Goal: Task Accomplishment & Management: Manage account settings

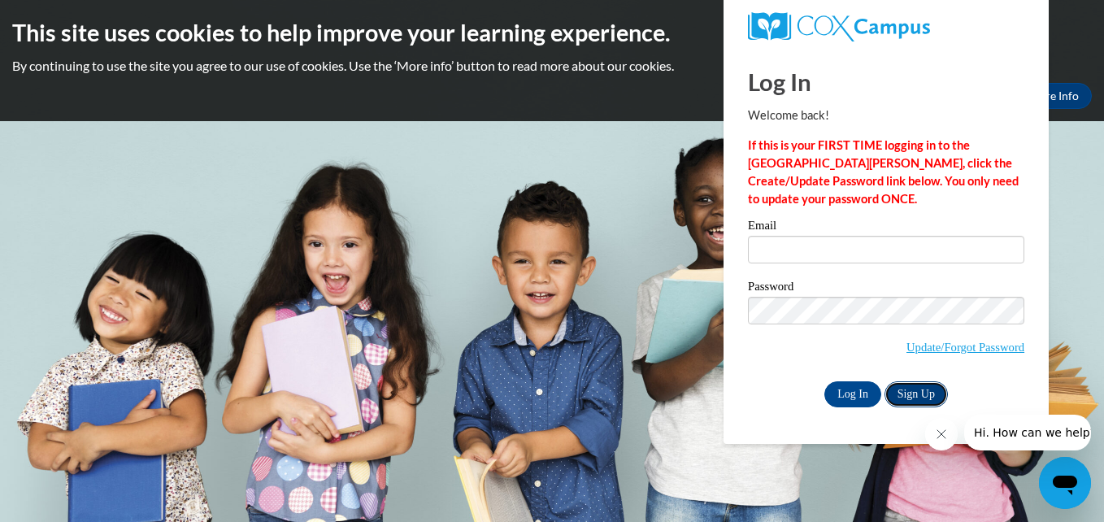
click at [908, 394] on link "Sign Up" at bounding box center [916, 394] width 63 height 26
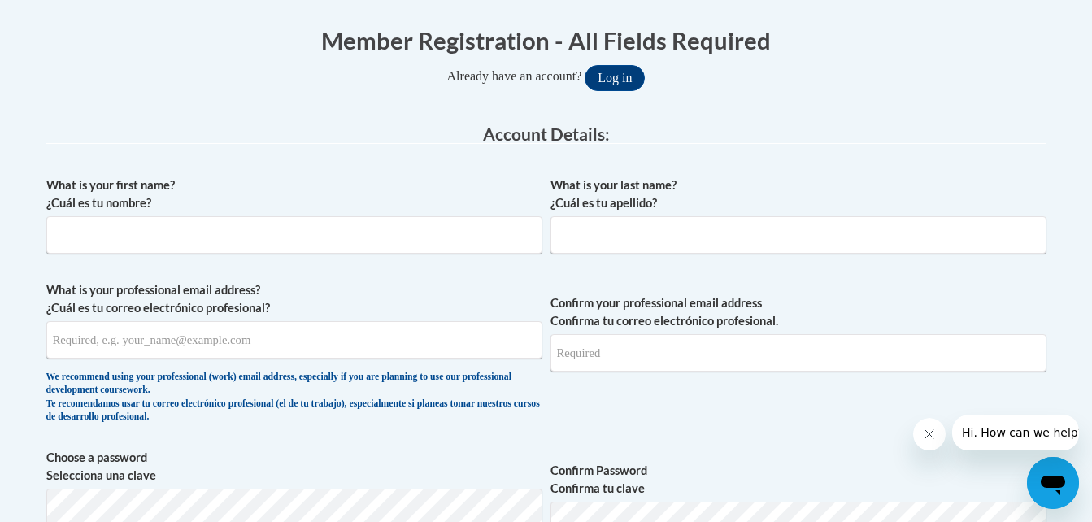
scroll to position [325, 0]
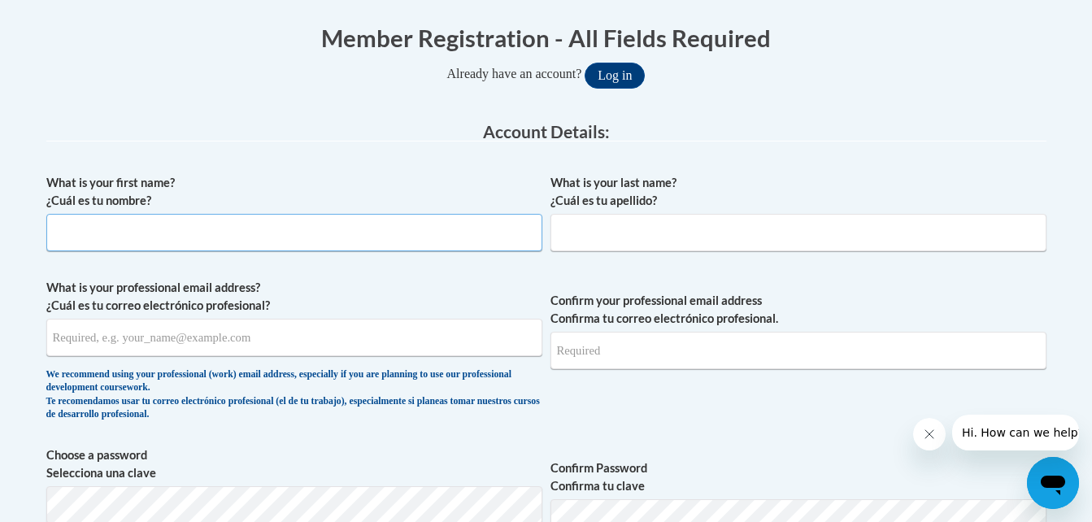
click at [85, 229] on input "What is your first name? ¿Cuál es tu nombre?" at bounding box center [294, 232] width 496 height 37
type input "R"
click at [615, 235] on input "What is your last name? ¿Cuál es tu apellido?" at bounding box center [799, 232] width 496 height 37
type input "r"
type input "Ripley"
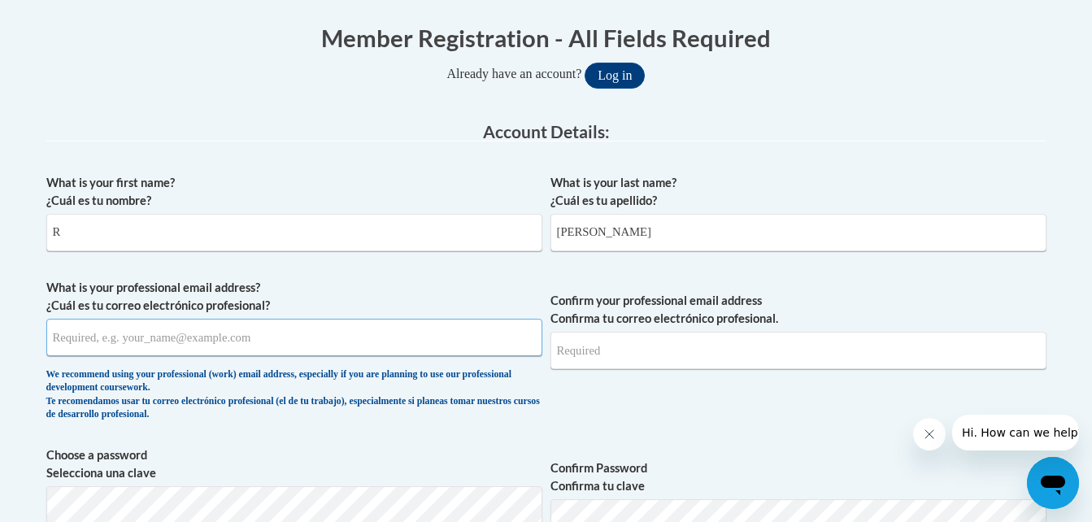
click at [164, 342] on input "What is your professional email address? ¿Cuál es tu correo electrónico profesi…" at bounding box center [294, 337] width 496 height 37
type input "rossyripley@gmail.co"
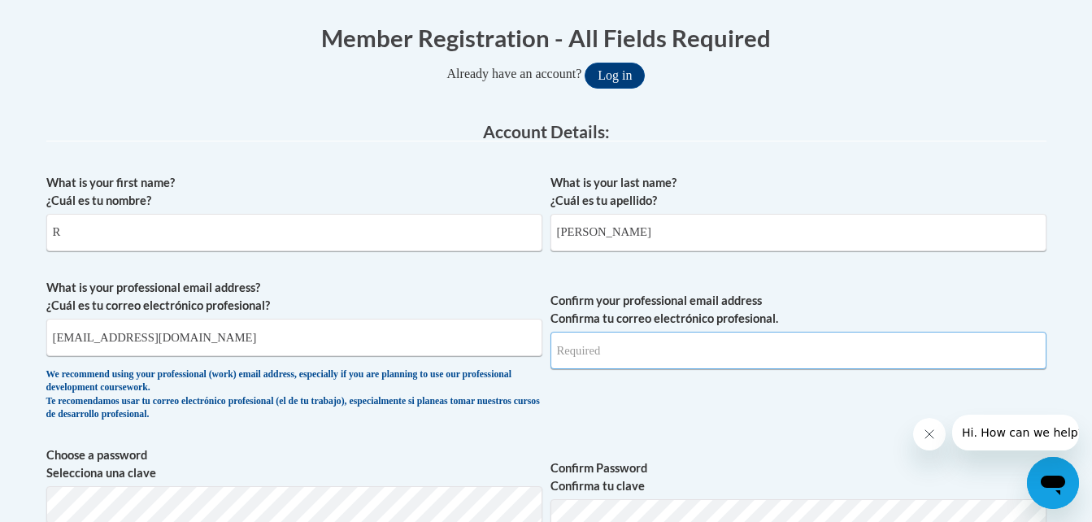
type input "rossyripley@gmail.co"
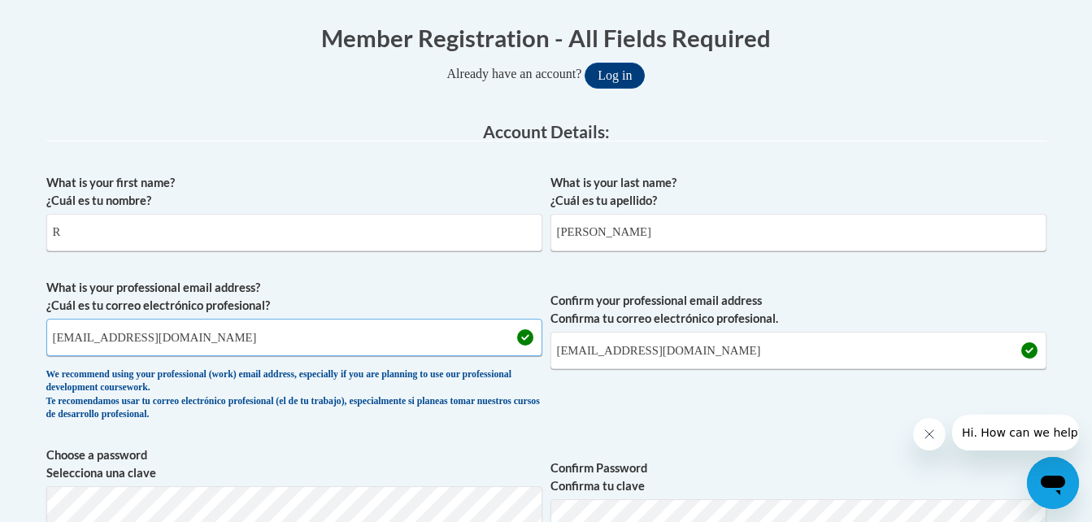
click at [179, 343] on input "rossyripley@gmail.co" at bounding box center [294, 337] width 496 height 37
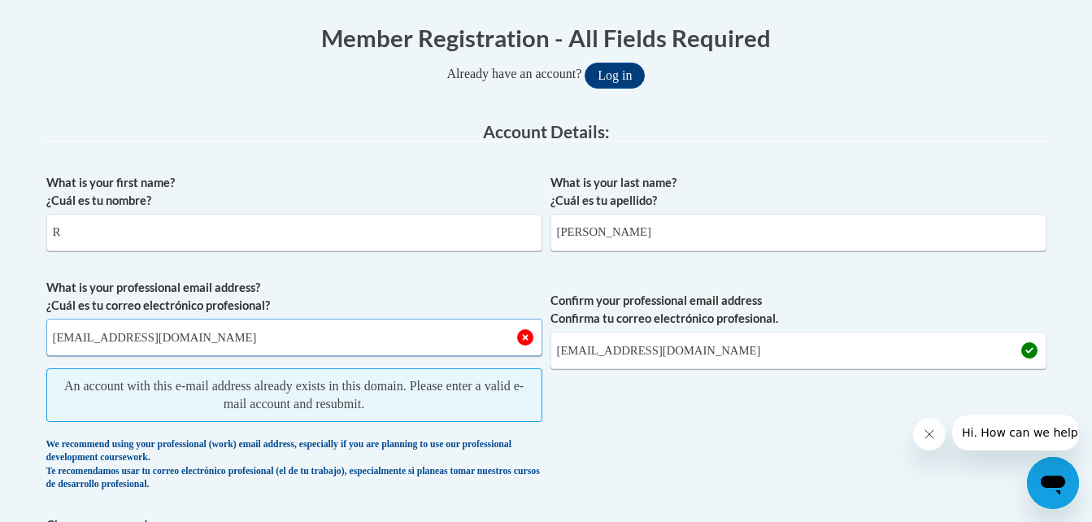
click at [256, 338] on input "[EMAIL_ADDRESS][DOMAIN_NAME]" at bounding box center [294, 337] width 496 height 37
type input "[EMAIL_ADDRESS][DOMAIN_NAME]"
click at [677, 354] on input "rossyripley@gmail.co" at bounding box center [799, 350] width 496 height 37
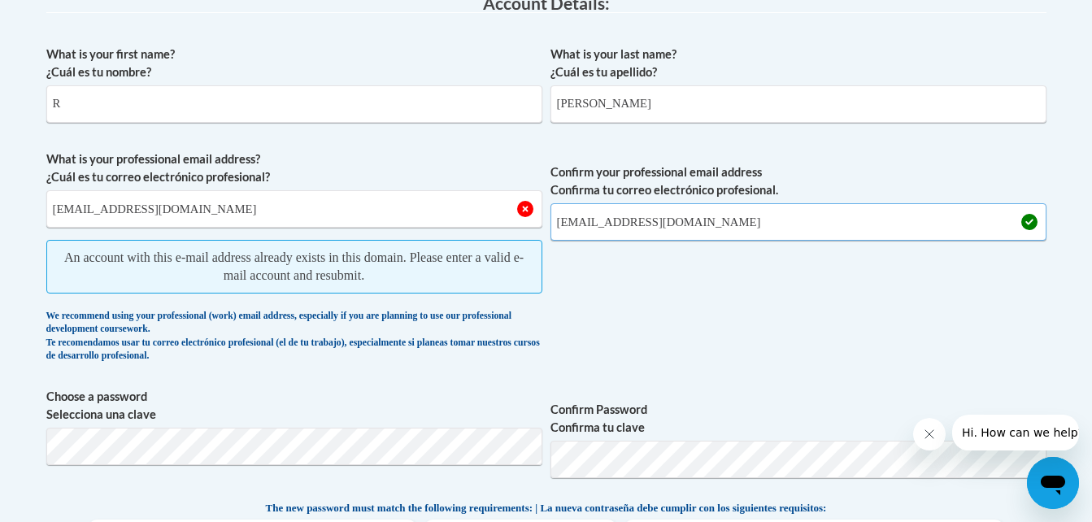
scroll to position [455, 0]
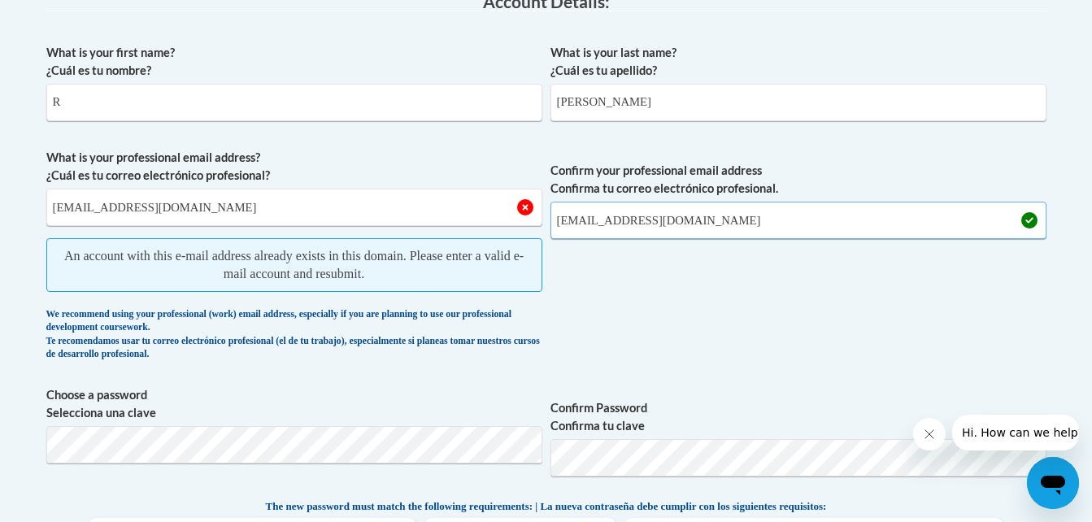
type input "rossyripley@gmail.com"
click at [522, 214] on input "rossyripley@gmail.com" at bounding box center [294, 207] width 496 height 37
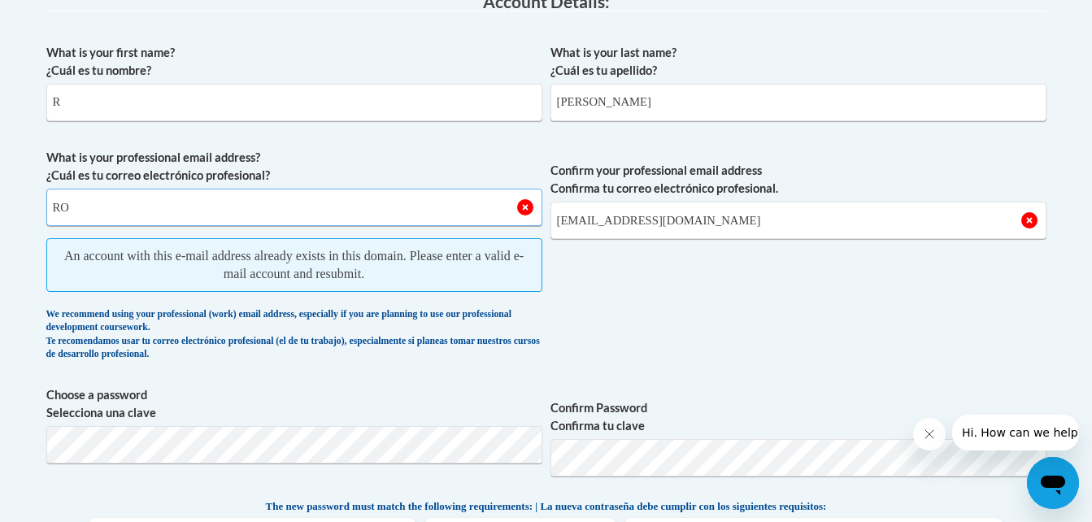
type input "R"
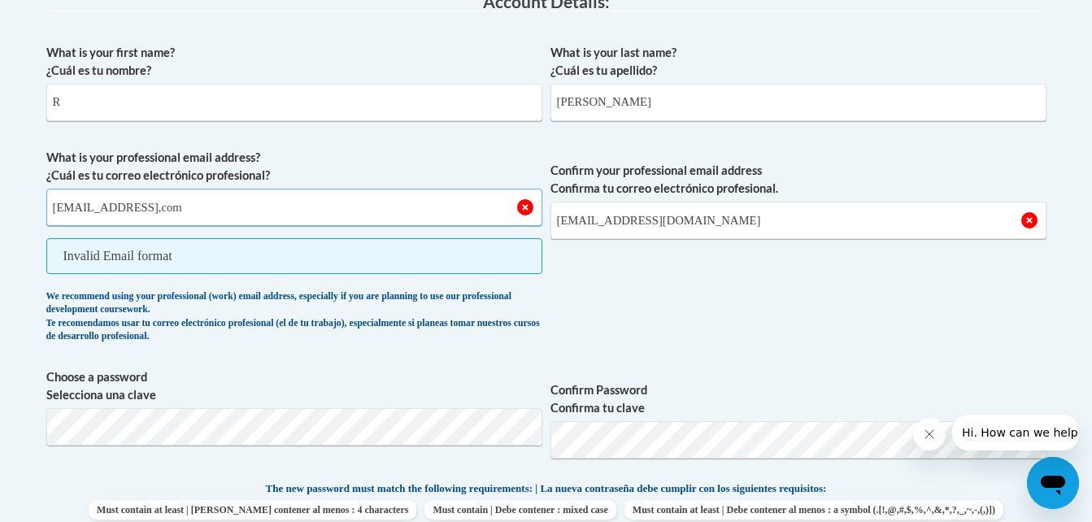
type input "[EMAIL_ADDRESS],com"
click at [875, 158] on span "Confirm your professional email address Confirma tu correo electrónico profesio…" at bounding box center [799, 250] width 496 height 203
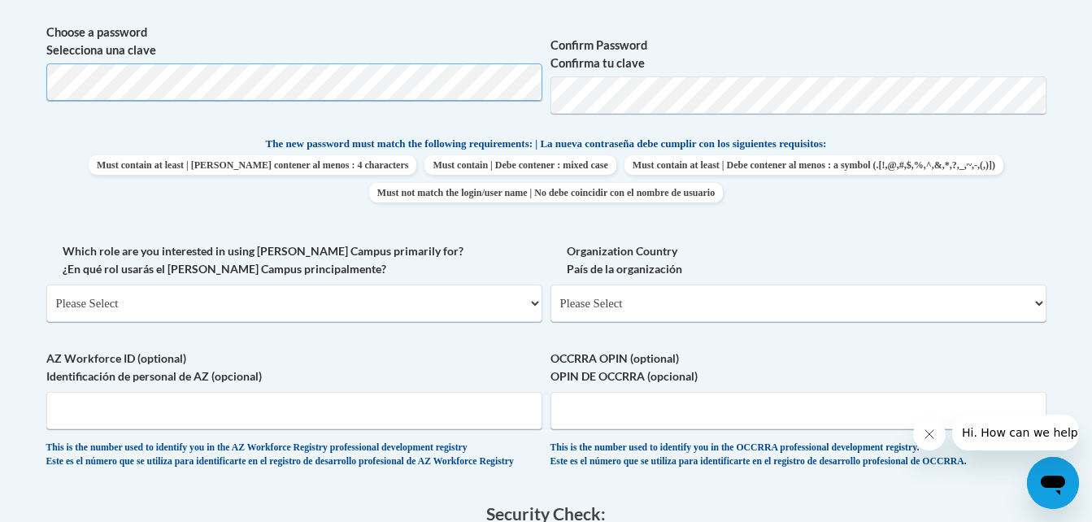
scroll to position [781, 0]
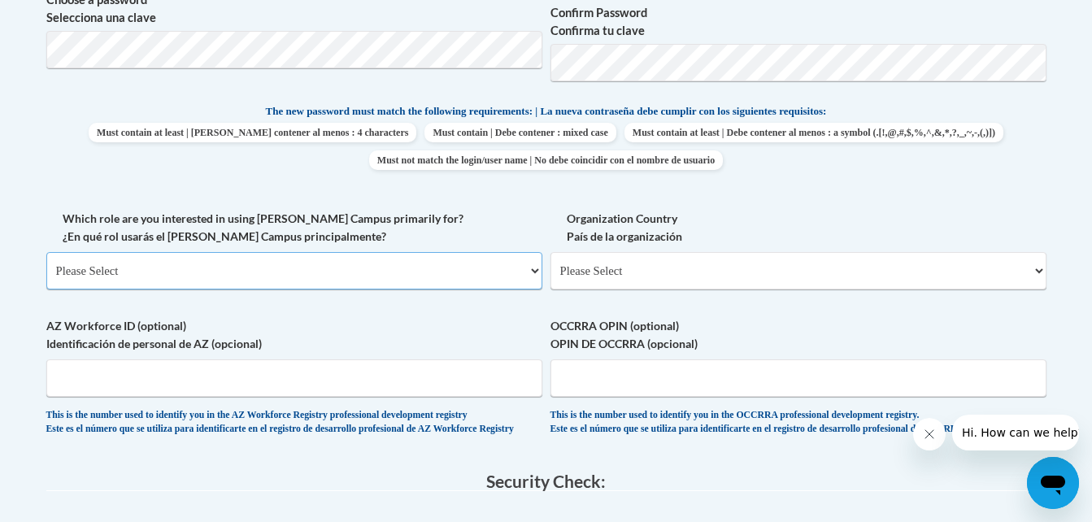
click at [533, 268] on select "Please Select College/University | Colegio/Universidad Community/Nonprofit Part…" at bounding box center [294, 270] width 496 height 37
select select "fbf2d438-af2f-41f8-98f1-81c410e29de3"
click at [46, 252] on select "Please Select College/University | Colegio/Universidad Community/Nonprofit Part…" at bounding box center [294, 270] width 496 height 37
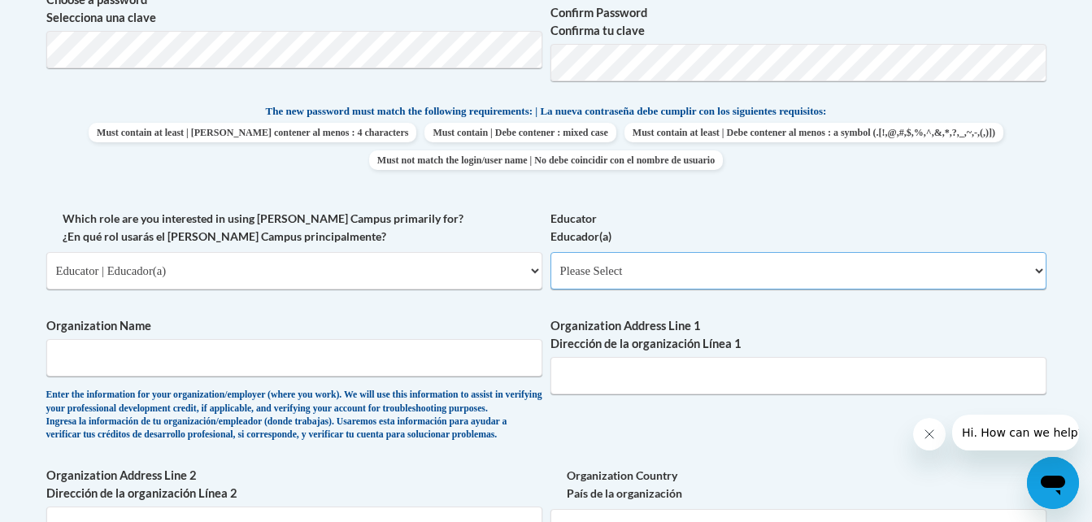
click at [1037, 269] on select "Please Select Early Learning/Daycare Teacher/Family Home Care Provider | Maestr…" at bounding box center [799, 270] width 496 height 37
select select "5e2af403-4f2c-4e49-a02f-103e55d7b75b"
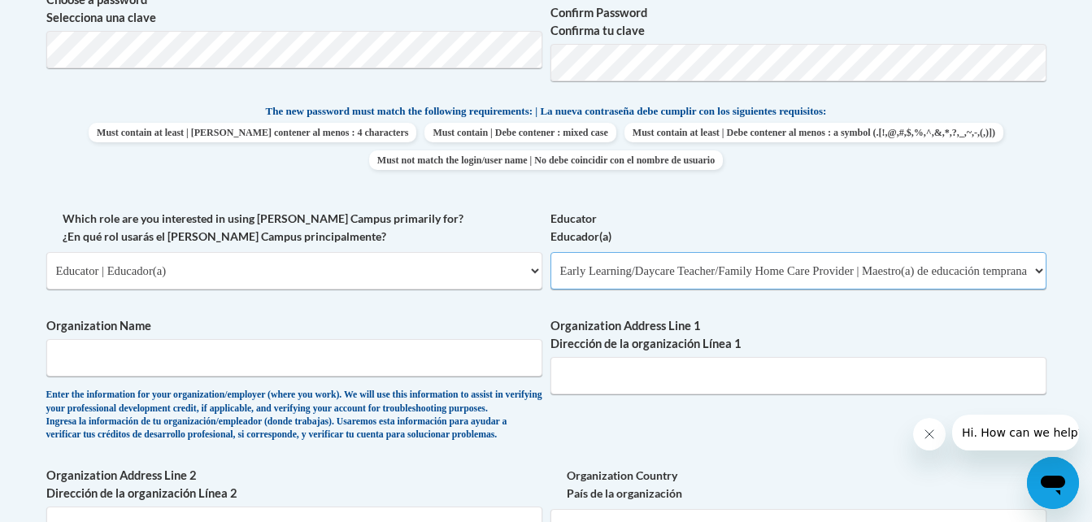
click at [551, 252] on select "Please Select Early Learning/Daycare Teacher/Family Home Care Provider | Maestr…" at bounding box center [799, 270] width 496 height 37
click at [151, 364] on input "Organization Name" at bounding box center [294, 357] width 496 height 37
click at [377, 308] on div "What is your first name? ¿Cuál es tu nombre? R What is your last name? ¿Cuál es…" at bounding box center [546, 209] width 1000 height 999
click at [172, 355] on input "Organization Name" at bounding box center [294, 357] width 496 height 37
click at [314, 367] on input "Organization Name" at bounding box center [294, 357] width 496 height 37
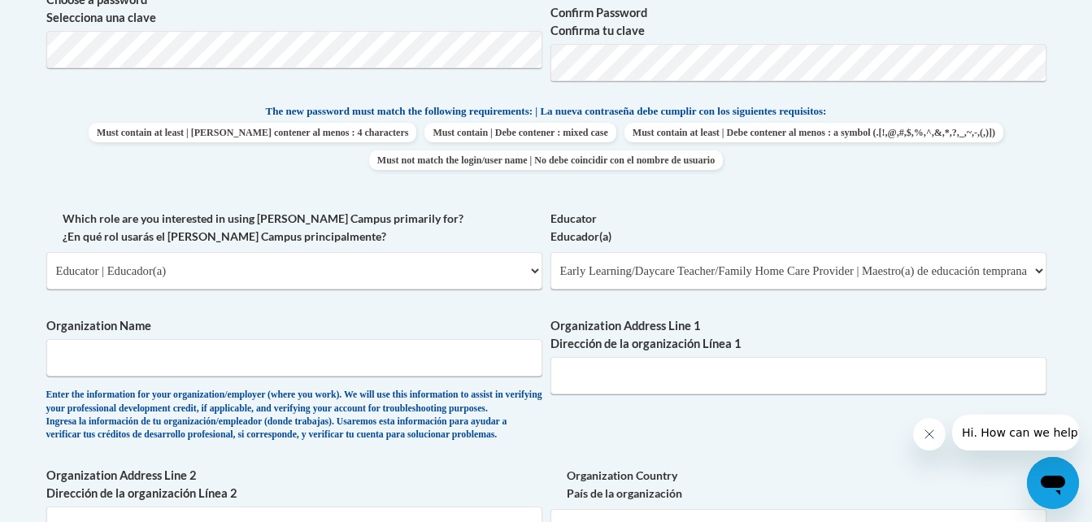
click at [390, 318] on label "Organization Name" at bounding box center [294, 326] width 496 height 18
click at [390, 339] on input "Organization Name" at bounding box center [294, 357] width 496 height 37
click at [124, 356] on input "Organization Name" at bounding box center [294, 357] width 496 height 37
type input "Primavera preschool"
click at [608, 384] on input "Organization Address Line 1 Dirección de la organización Línea 1" at bounding box center [799, 375] width 496 height 37
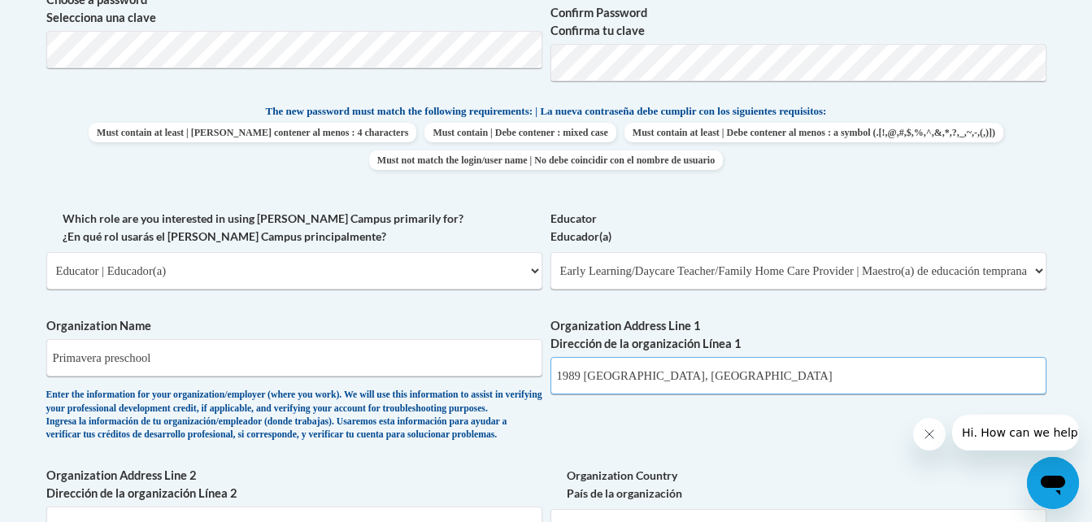
click at [716, 376] on input "1989 college avenue northeast, Atlanta GA" at bounding box center [799, 375] width 496 height 37
click at [720, 380] on input "1989 college avenue northeast, Atlanta GA" at bounding box center [799, 375] width 496 height 37
click at [655, 373] on input "1989 college Ave, Atlanta GA" at bounding box center [799, 375] width 496 height 37
click at [757, 379] on input "1989 college Ave NE, Atlanta GA" at bounding box center [799, 375] width 496 height 37
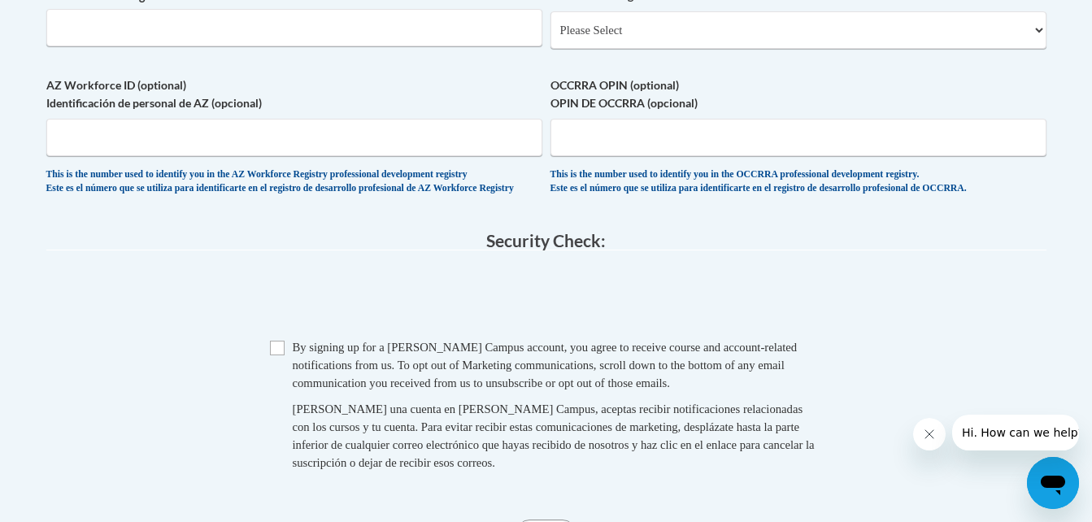
scroll to position [1301, 0]
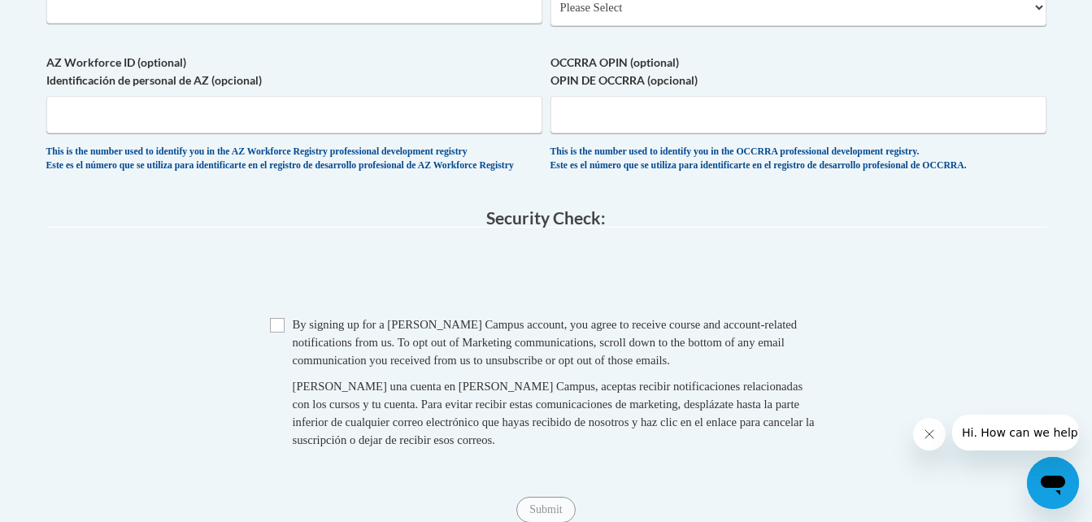
type input "1989 college Ave NE, Atlanta GA 30317"
click at [285, 369] on span "Checkbox By signing up for a Cox Campus account, you agree to receive course an…" at bounding box center [546, 391] width 553 height 150
click at [278, 333] on input "Checkbox" at bounding box center [277, 325] width 15 height 15
checkbox input "true"
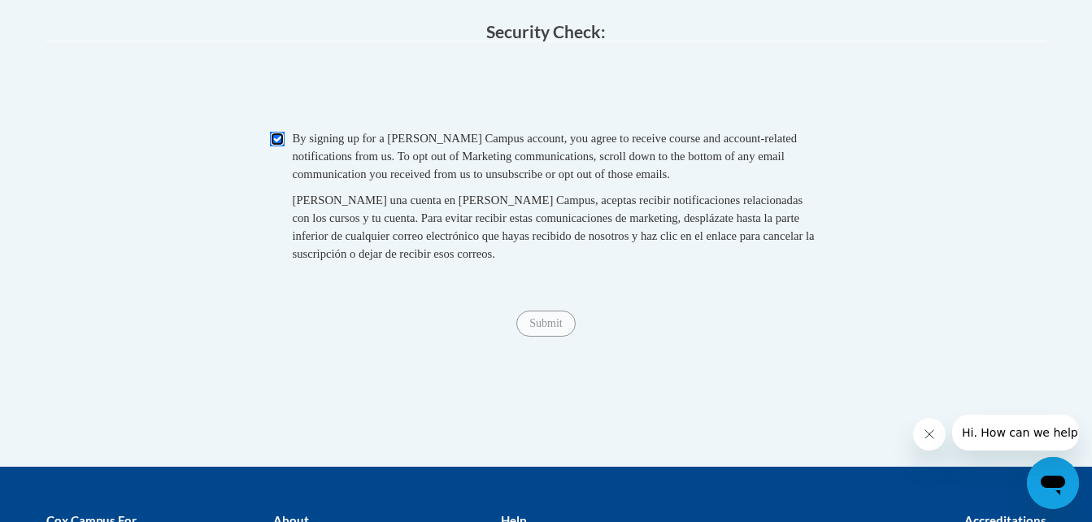
scroll to position [1496, 0]
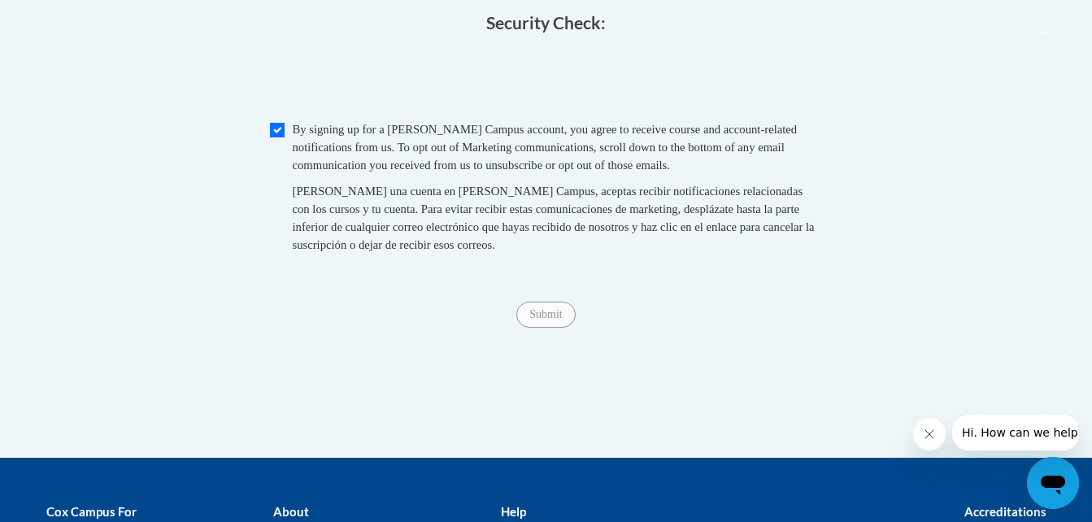
click at [542, 320] on span "Submit" at bounding box center [545, 313] width 59 height 13
click at [541, 320] on span "Submit" at bounding box center [545, 313] width 59 height 13
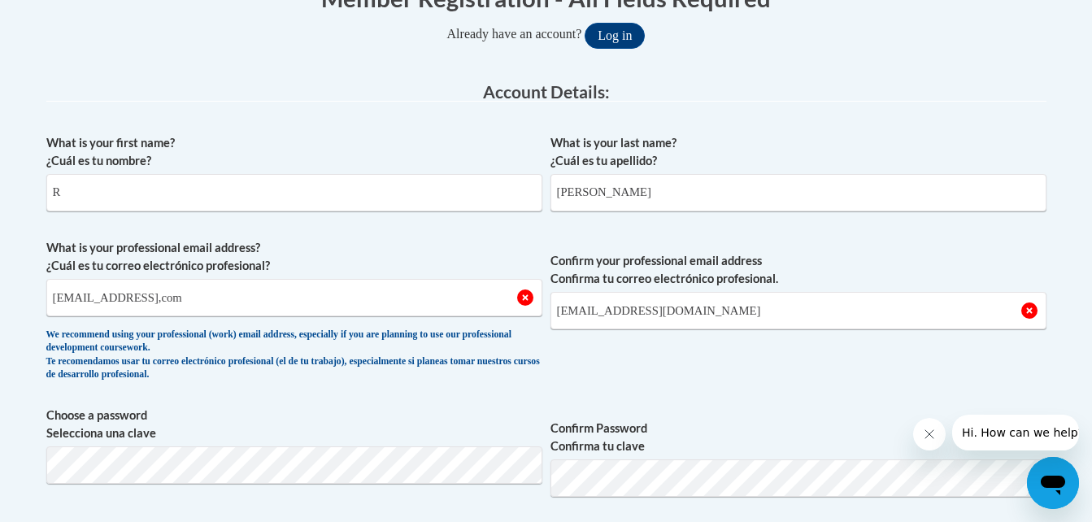
scroll to position [380, 0]
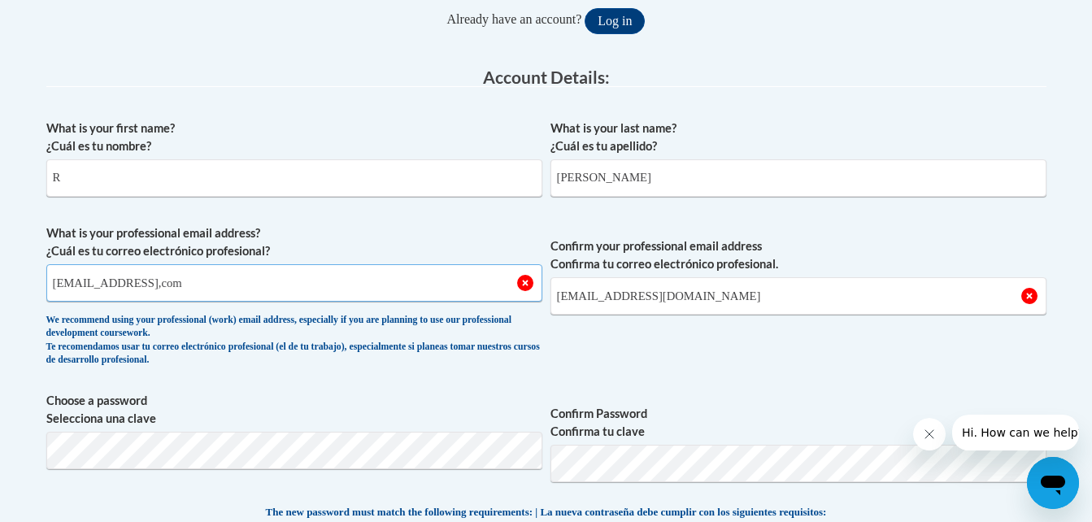
click at [189, 281] on input "rossyripley@gmail,com" at bounding box center [294, 282] width 496 height 37
type input "r"
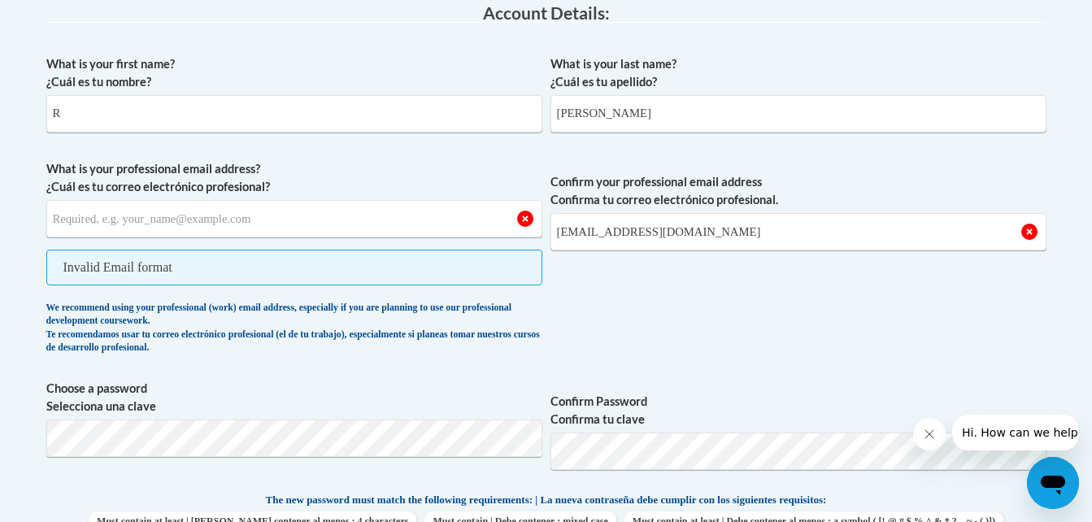
scroll to position [438, 0]
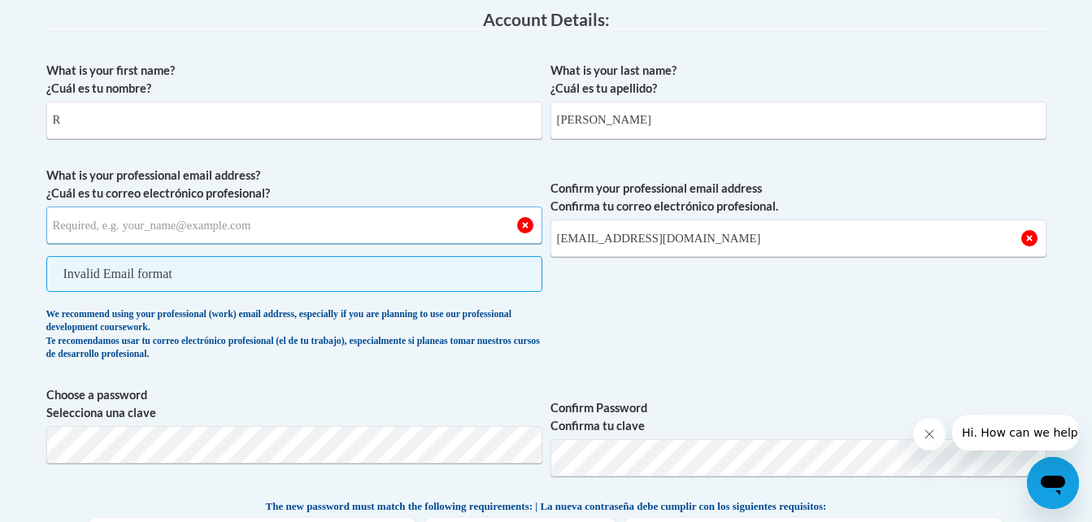
click at [137, 220] on input "What is your professional email address? ¿Cuál es tu correo electrónico profesi…" at bounding box center [294, 225] width 496 height 37
type input "c"
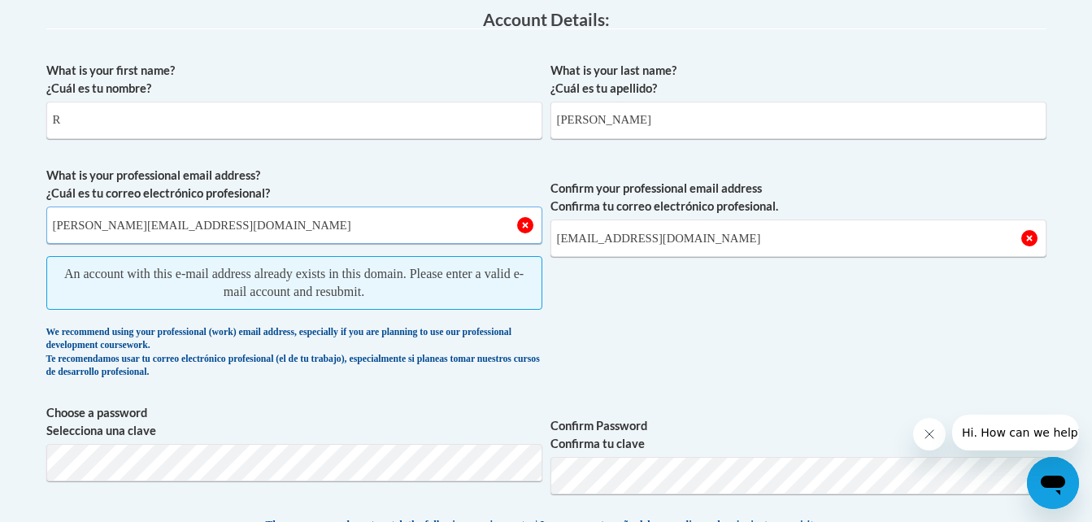
type input "Carla@primaverapreschoolatl.com"
click at [621, 244] on input "rossyripley@gmail.com" at bounding box center [799, 238] width 496 height 37
click at [262, 225] on input "Carla@primaverapreschoolatl.com" at bounding box center [294, 225] width 496 height 37
click at [298, 219] on input "Carla@primaverapreschoolatl.com" at bounding box center [294, 225] width 496 height 37
click at [91, 122] on input "R" at bounding box center [294, 120] width 496 height 37
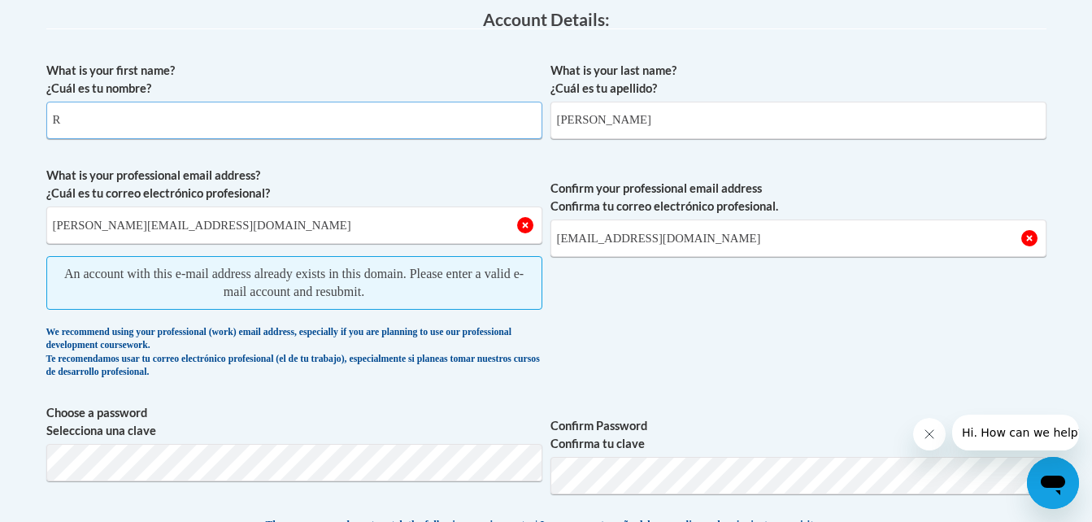
type input "Rosanny"
click at [523, 227] on input "Carla@primaverapreschoolatl.com" at bounding box center [294, 225] width 496 height 37
click at [254, 220] on input "Carla@primaverapreschoolatl.com" at bounding box center [294, 225] width 496 height 37
type input "C"
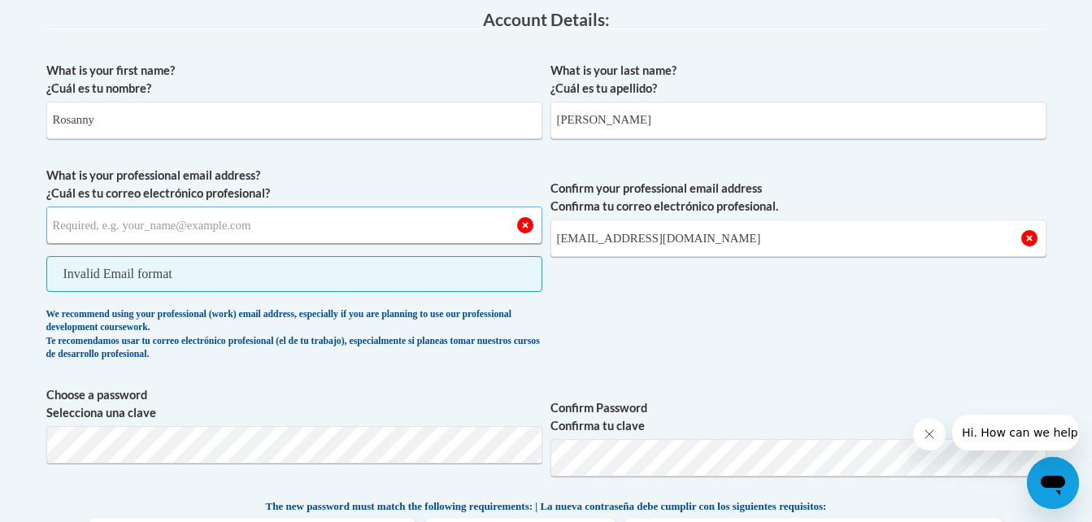
click at [524, 227] on input "What is your professional email address? ¿Cuál es tu correo electrónico profesi…" at bounding box center [294, 225] width 496 height 37
click at [355, 211] on input "What is your professional email address? ¿Cuál es tu correo electrónico profesi…" at bounding box center [294, 225] width 496 height 37
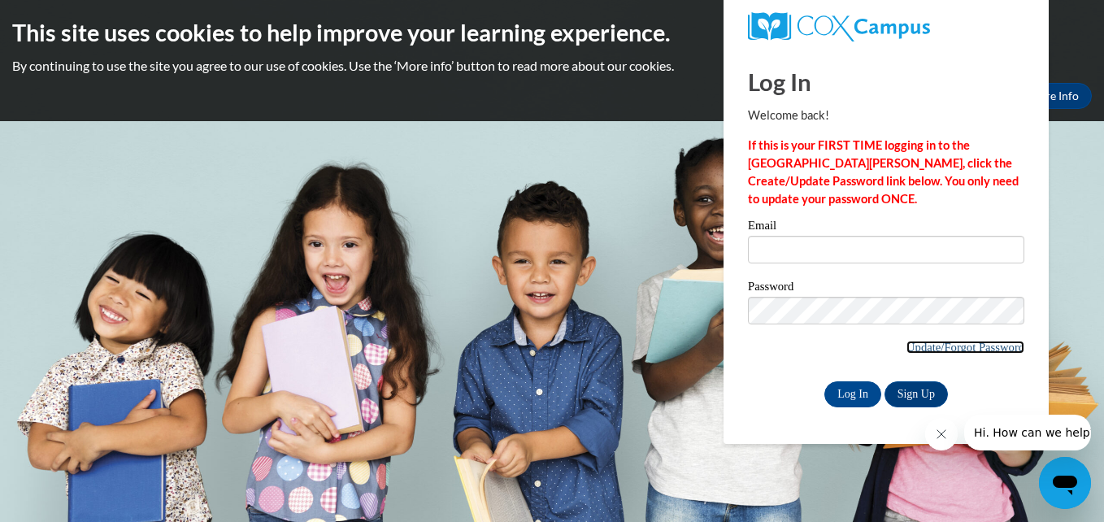
click at [995, 346] on link "Update/Forgot Password" at bounding box center [966, 347] width 118 height 13
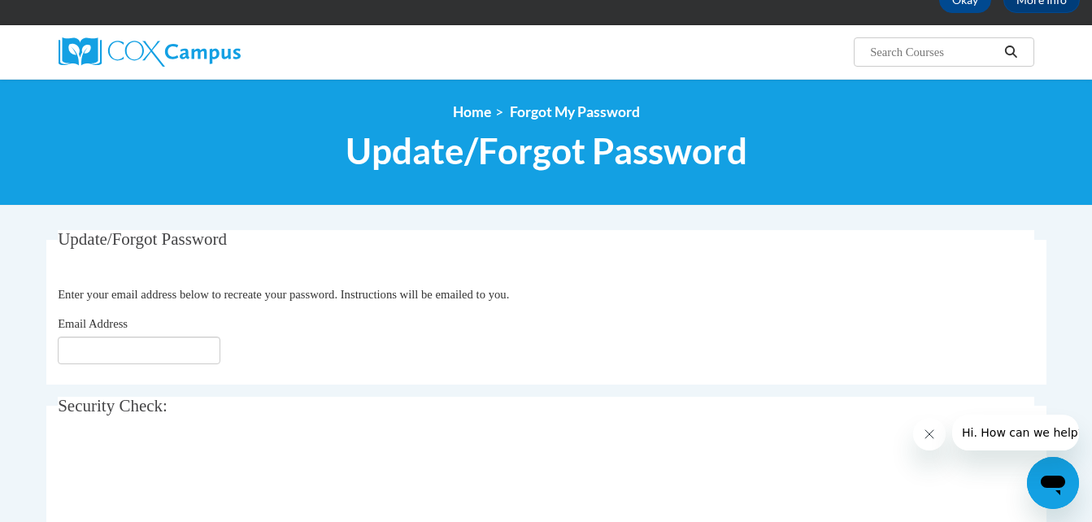
scroll to position [98, 0]
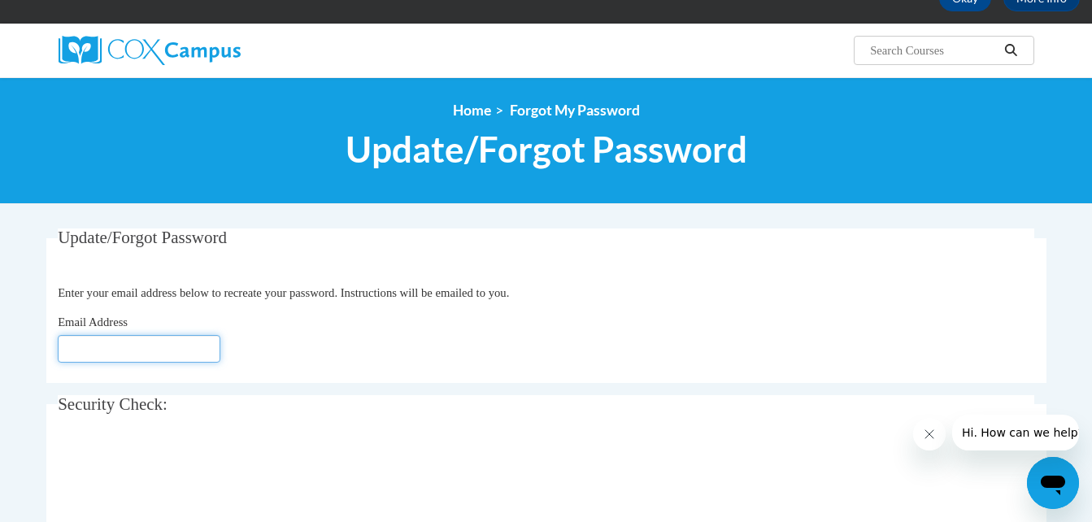
click at [116, 346] on input "Email Address" at bounding box center [139, 349] width 163 height 28
type input "[EMAIL_ADDRESS][DOMAIN_NAME]"
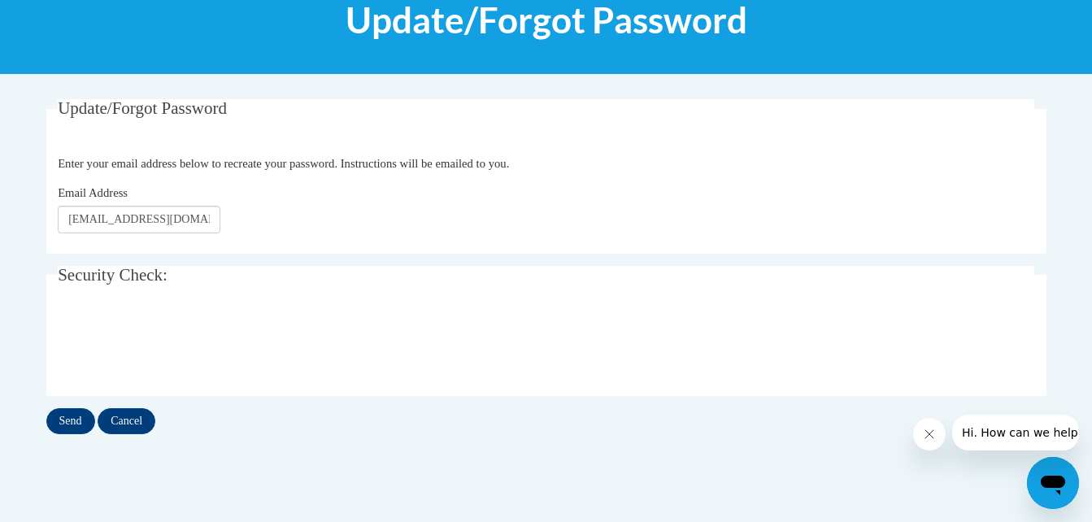
scroll to position [260, 0]
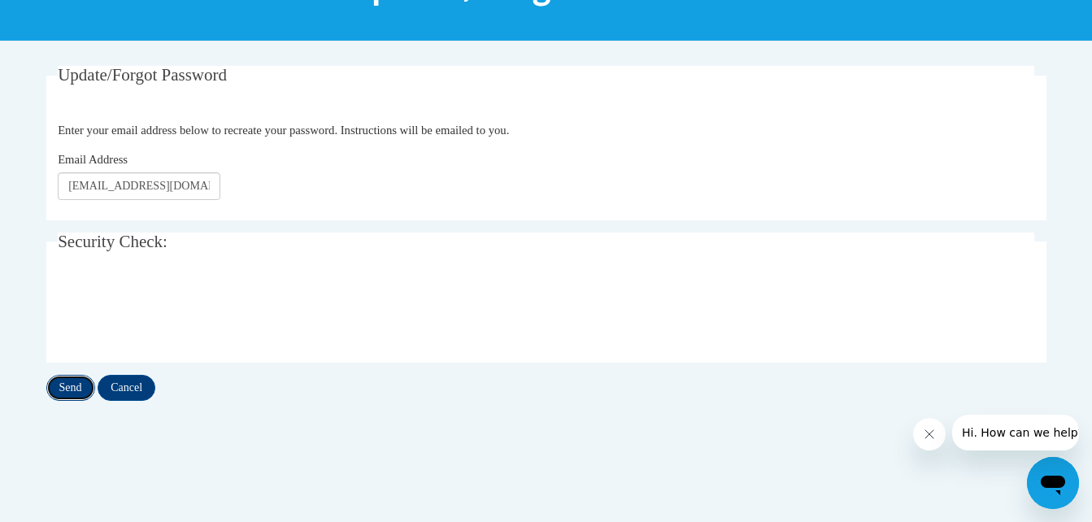
click at [72, 390] on input "Send" at bounding box center [70, 388] width 49 height 26
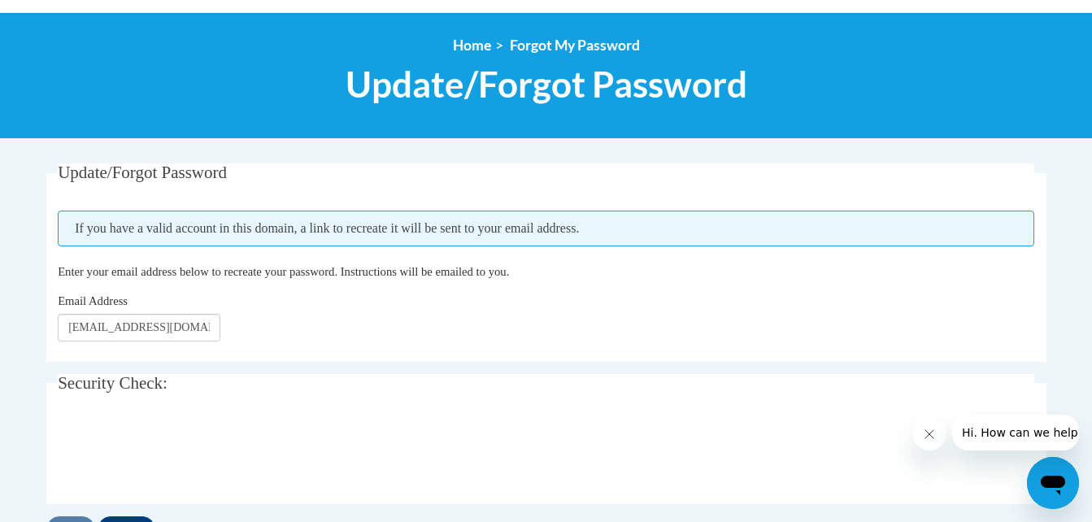
scroll to position [195, 0]
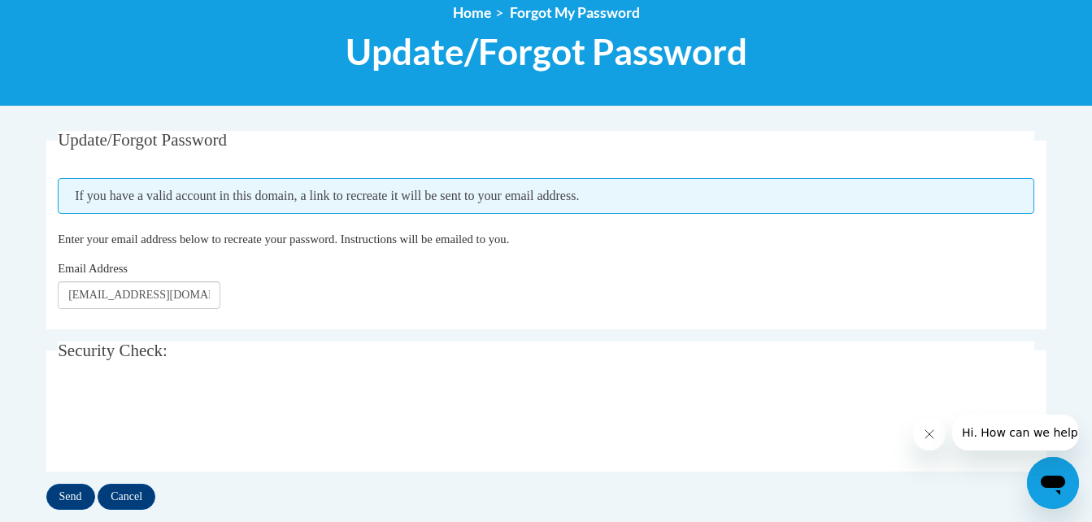
click at [75, 481] on div "Update/Forgot Password Please enter your email address If you have a valid acco…" at bounding box center [546, 320] width 1000 height 379
click at [75, 490] on input "Send" at bounding box center [70, 497] width 49 height 26
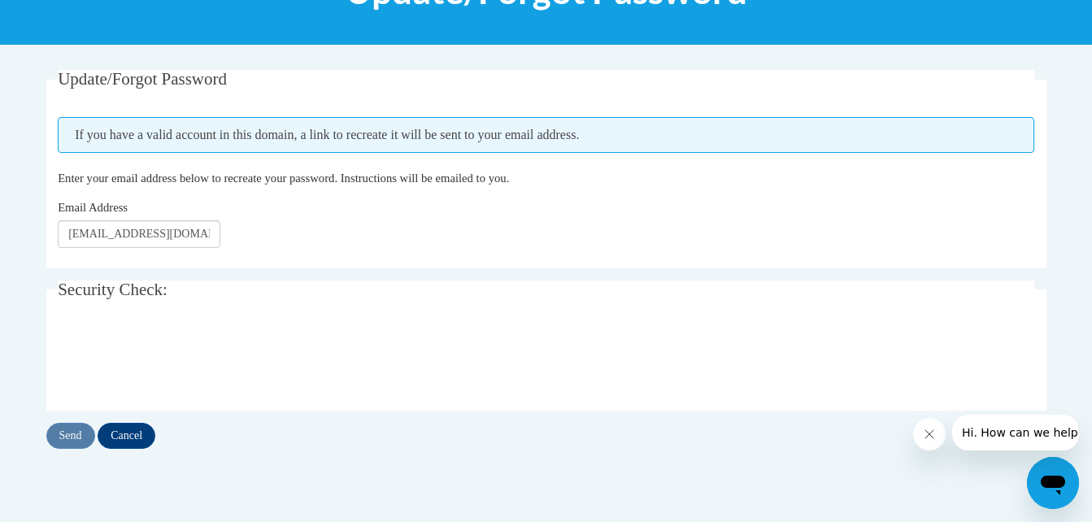
scroll to position [260, 0]
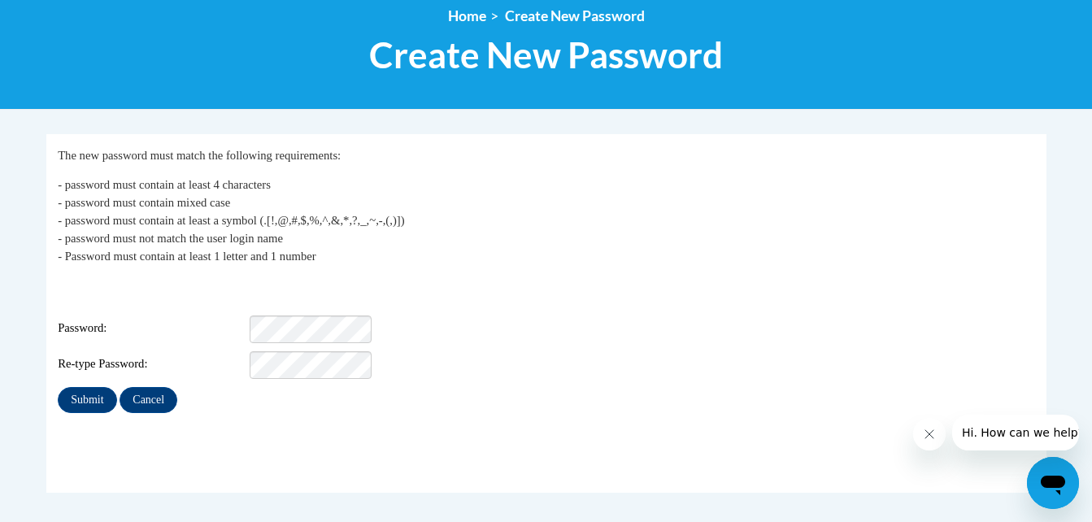
scroll to position [228, 0]
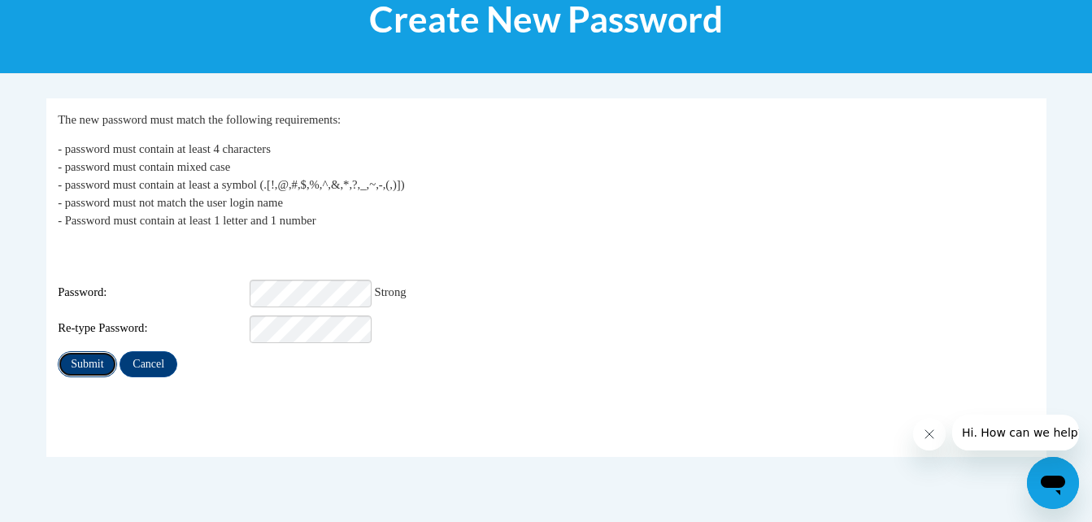
click at [98, 355] on input "Submit" at bounding box center [87, 364] width 59 height 26
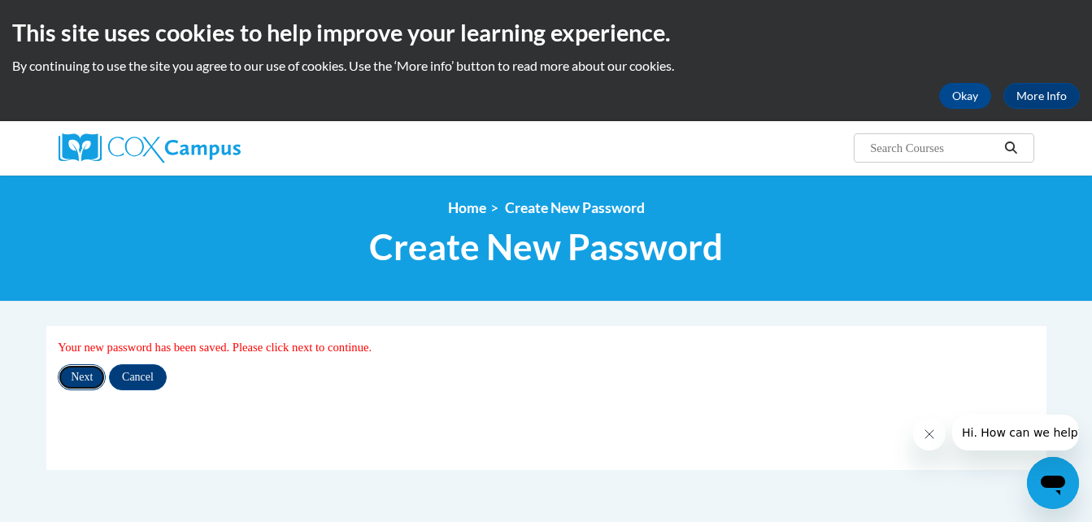
click at [87, 384] on input "Next" at bounding box center [82, 377] width 48 height 26
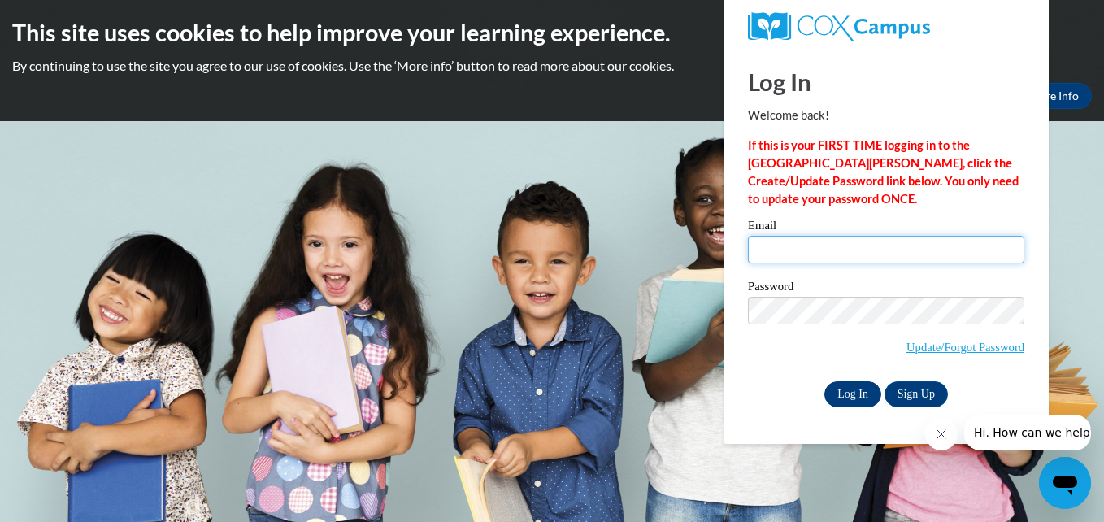
type input "[EMAIL_ADDRESS][DOMAIN_NAME]"
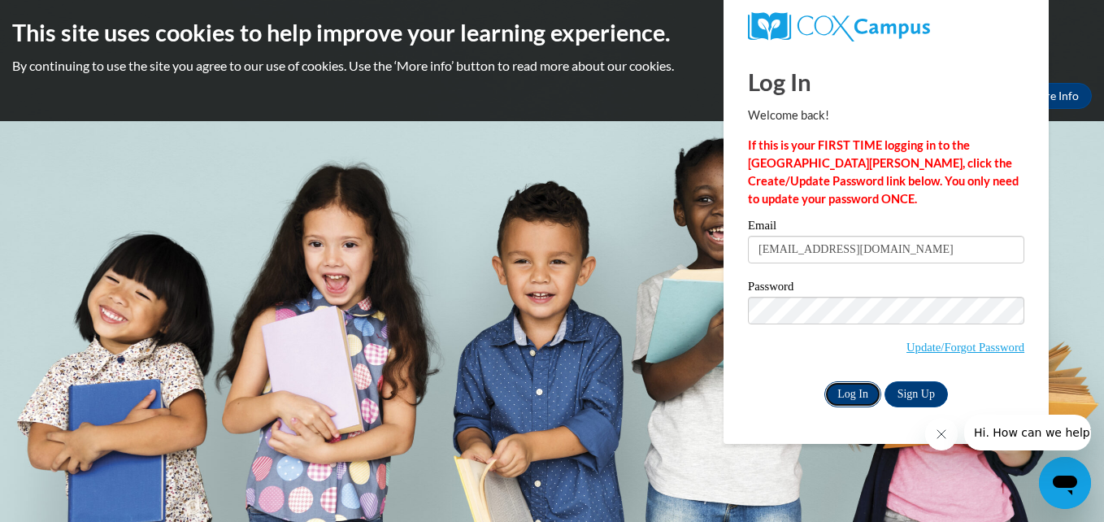
click at [845, 394] on input "Log In" at bounding box center [853, 394] width 57 height 26
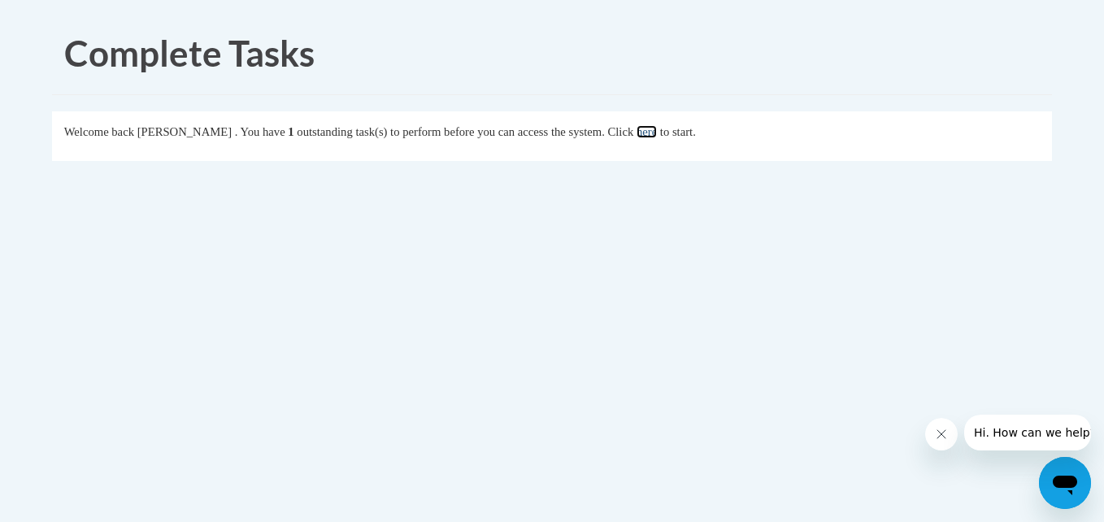
click at [657, 134] on link "here" at bounding box center [647, 131] width 20 height 13
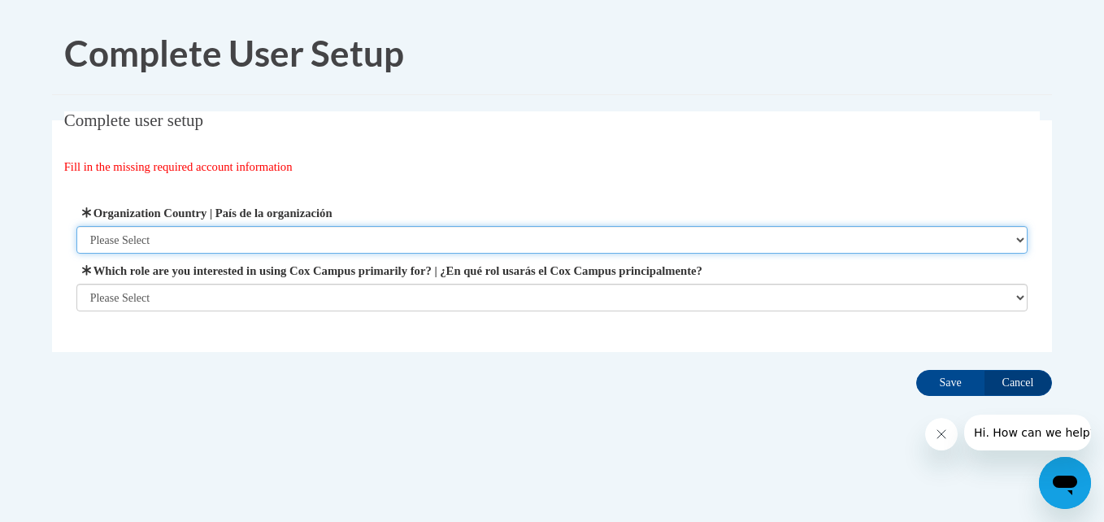
click at [1021, 239] on select "Please Select [GEOGRAPHIC_DATA] | [GEOGRAPHIC_DATA] Outside of [GEOGRAPHIC_DATA…" at bounding box center [552, 240] width 952 height 28
select select "ad49bcad-a171-4b2e-b99c-48b446064914"
click at [76, 226] on select "Please Select [GEOGRAPHIC_DATA] | [GEOGRAPHIC_DATA] Outside of [GEOGRAPHIC_DATA…" at bounding box center [552, 240] width 952 height 28
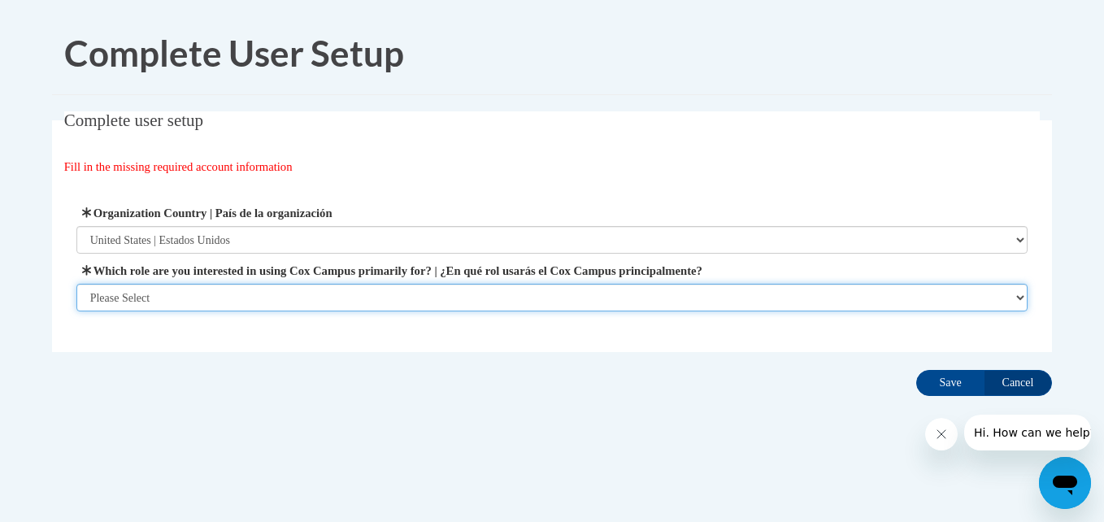
click at [1023, 295] on select "Please Select College/University | Colegio/Universidad Community/Nonprofit Part…" at bounding box center [552, 298] width 952 height 28
select select "fbf2d438-af2f-41f8-98f1-81c410e29de3"
click at [76, 311] on select "Please Select College/University | Colegio/Universidad Community/Nonprofit Part…" at bounding box center [552, 298] width 952 height 28
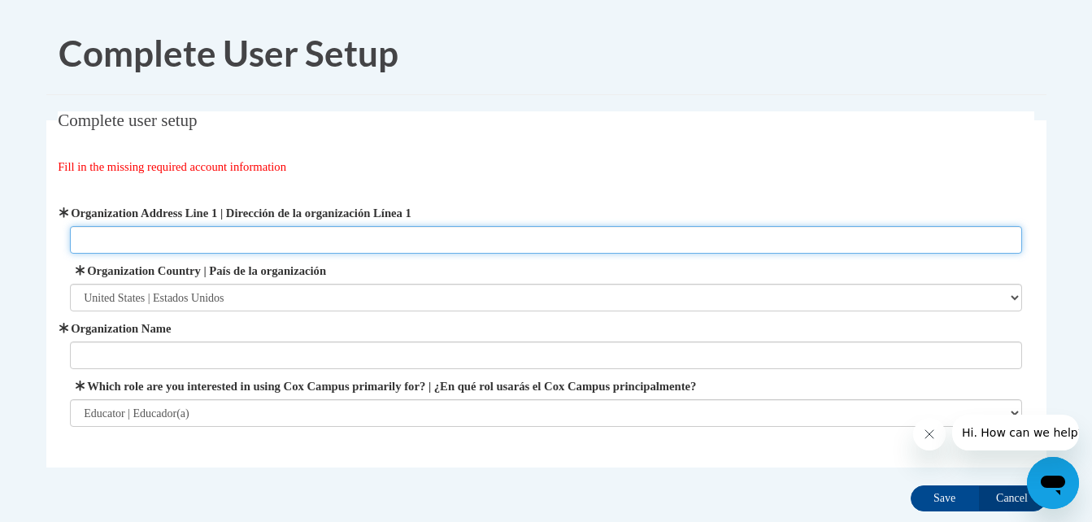
click at [129, 234] on input "Organization Address Line 1 | Dirección de la organización Línea 1" at bounding box center [546, 240] width 952 height 28
type input "1989 Collegue Ave Ne, Atlanta Ga 30317"
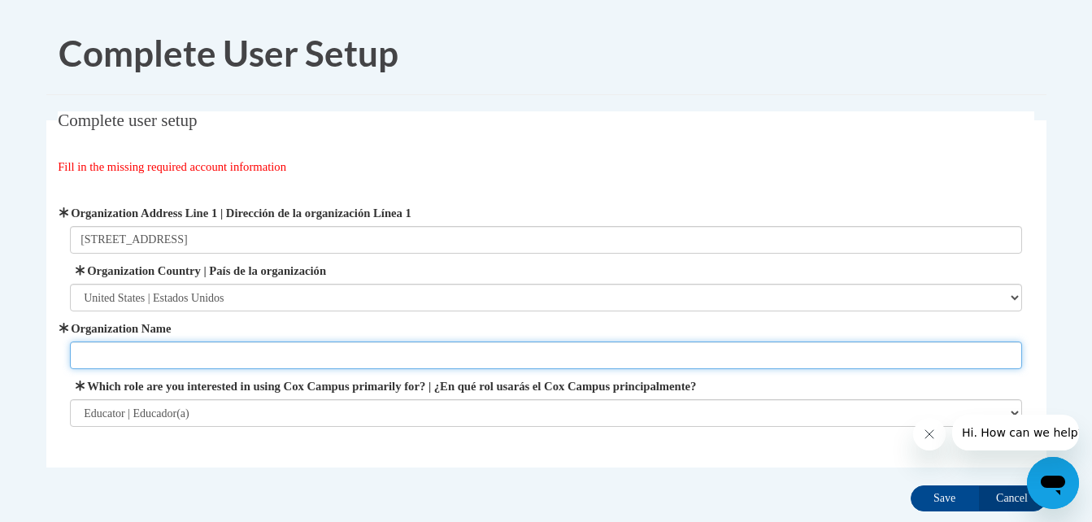
click at [124, 359] on input "Organization Name" at bounding box center [546, 356] width 952 height 28
type input "Primavera Preschool"
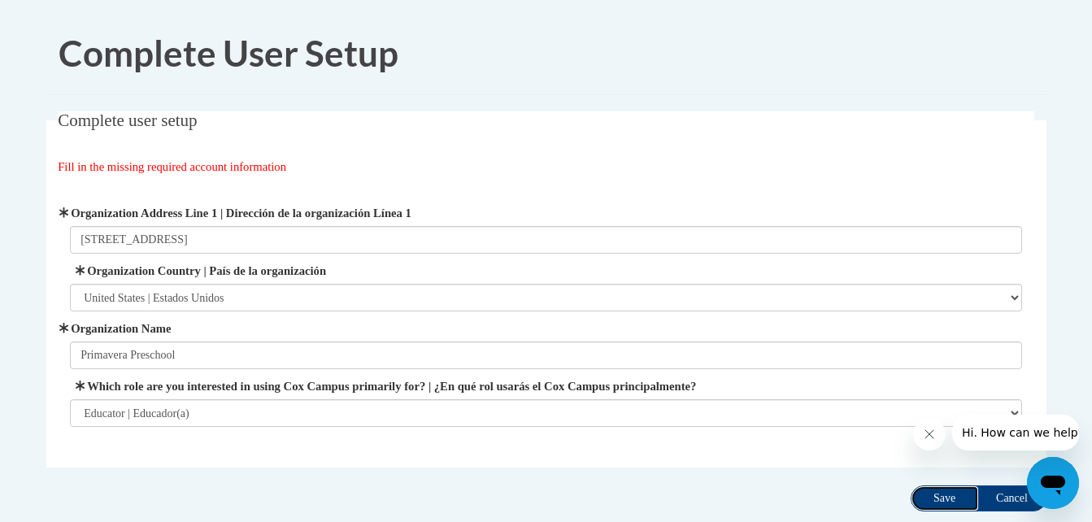
click at [930, 496] on input "Save" at bounding box center [945, 499] width 68 height 26
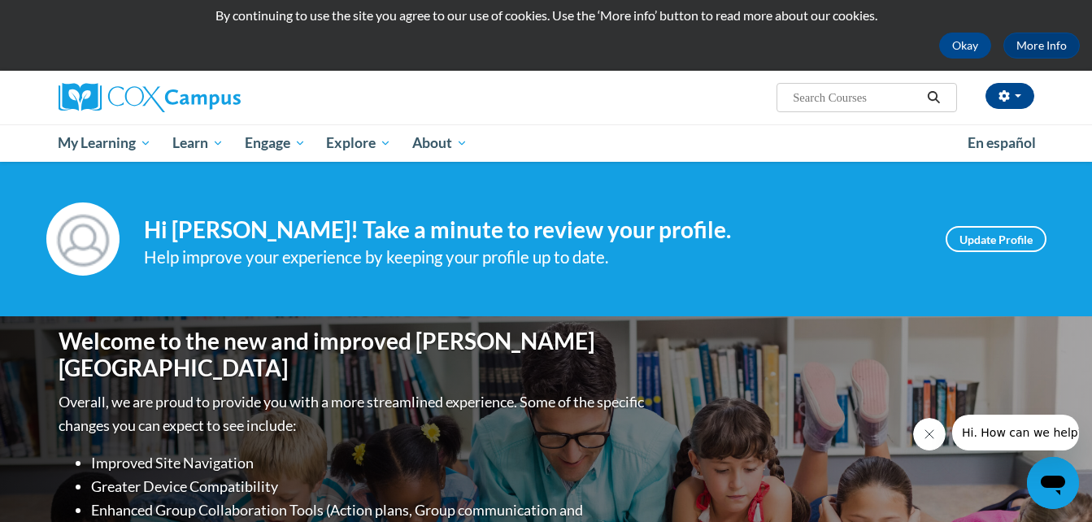
scroll to position [65, 0]
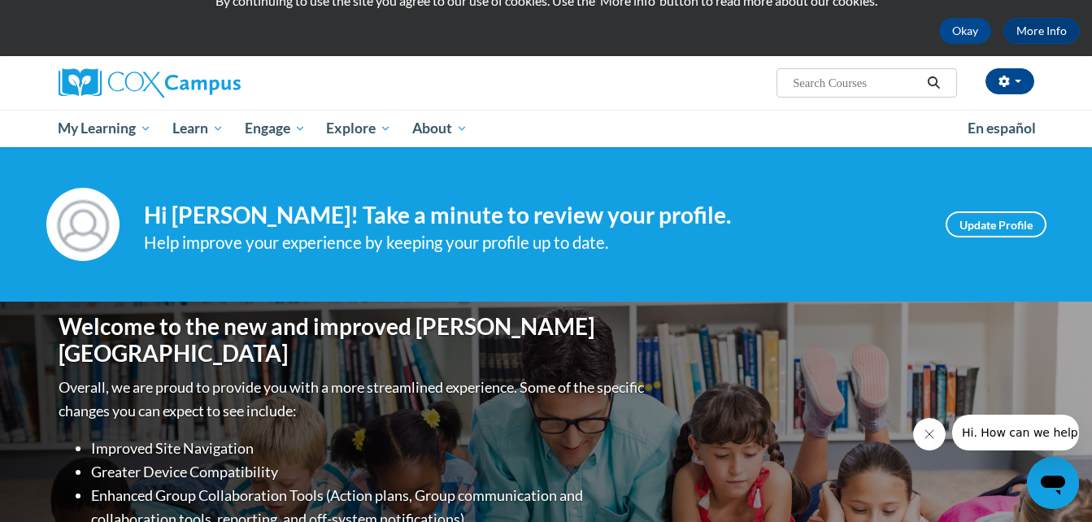
click at [1000, 433] on span "Hi. How can we help?" at bounding box center [1022, 432] width 122 height 13
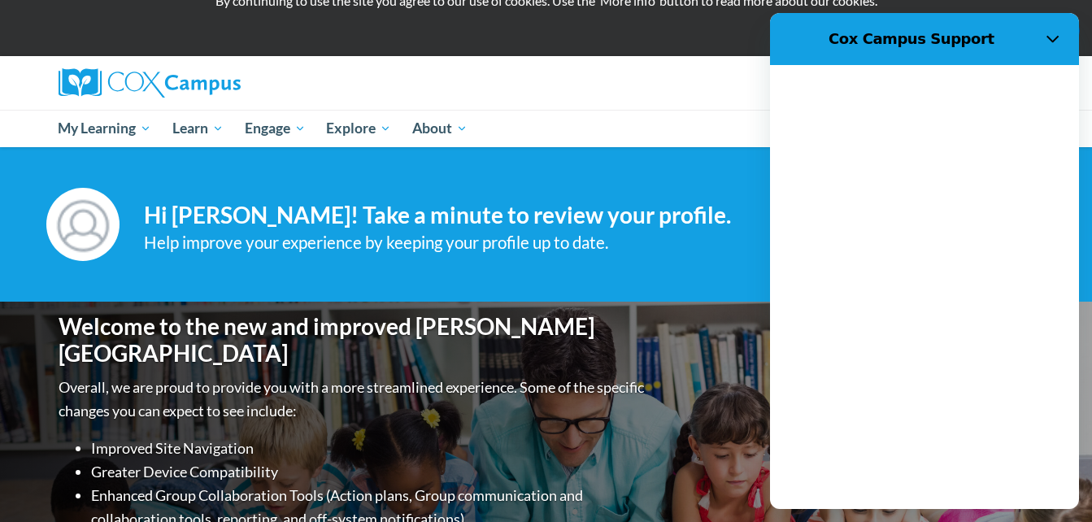
scroll to position [0, 0]
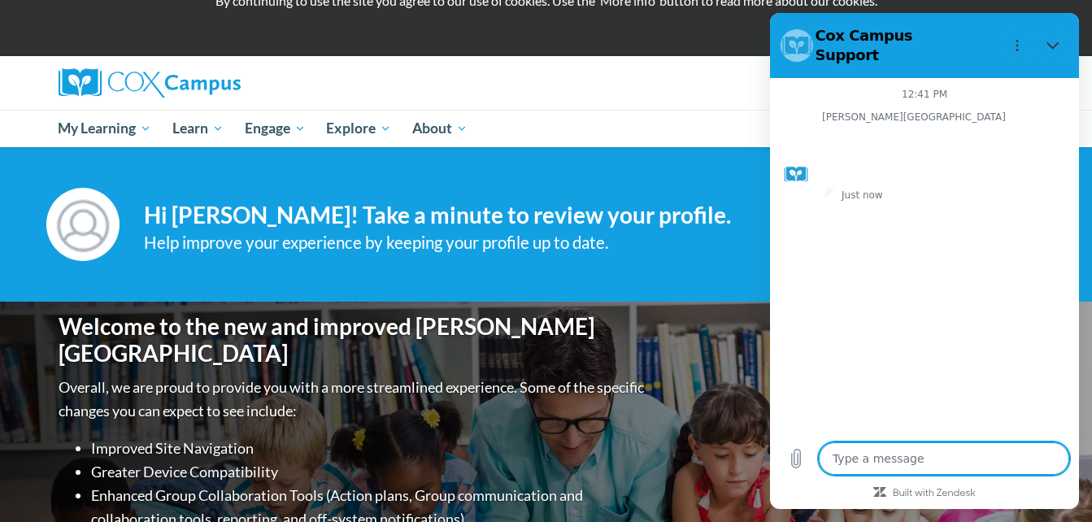
click at [859, 461] on textarea at bounding box center [944, 458] width 250 height 33
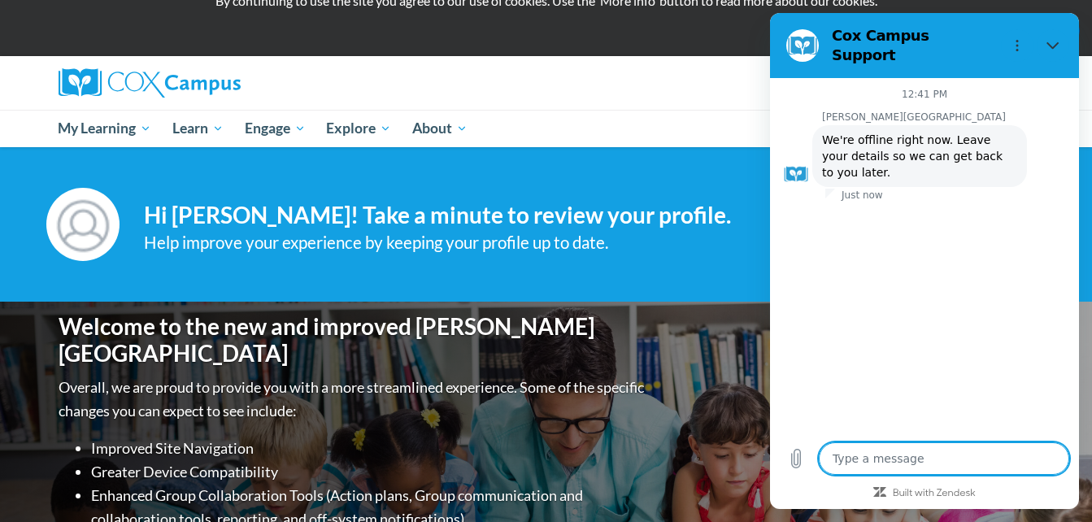
type textarea "x"
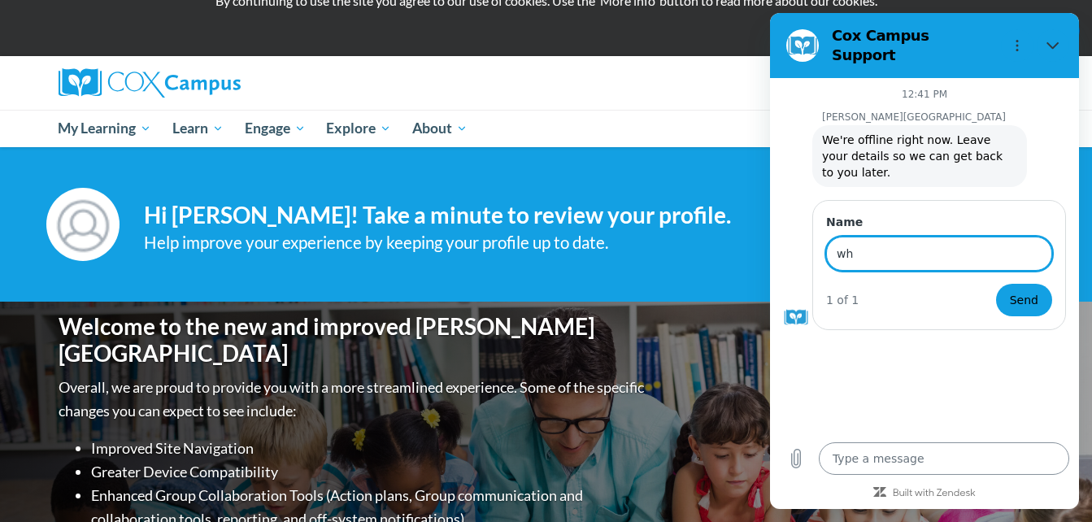
type input "w"
type input "que entrenamiento necesito hacer para recibir el bono de los 500 dollares"
click at [996, 284] on button "Send" at bounding box center [1024, 300] width 56 height 33
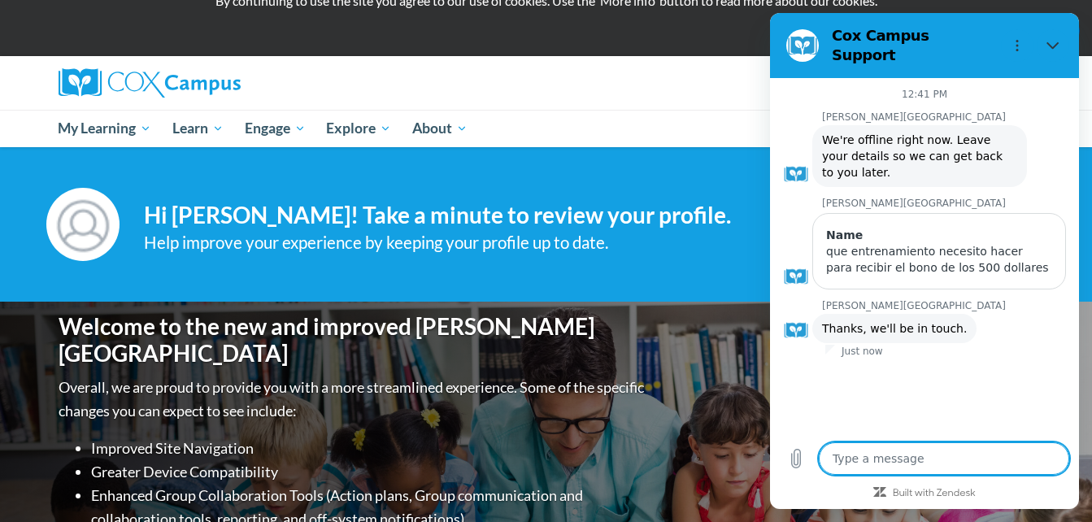
type textarea "x"
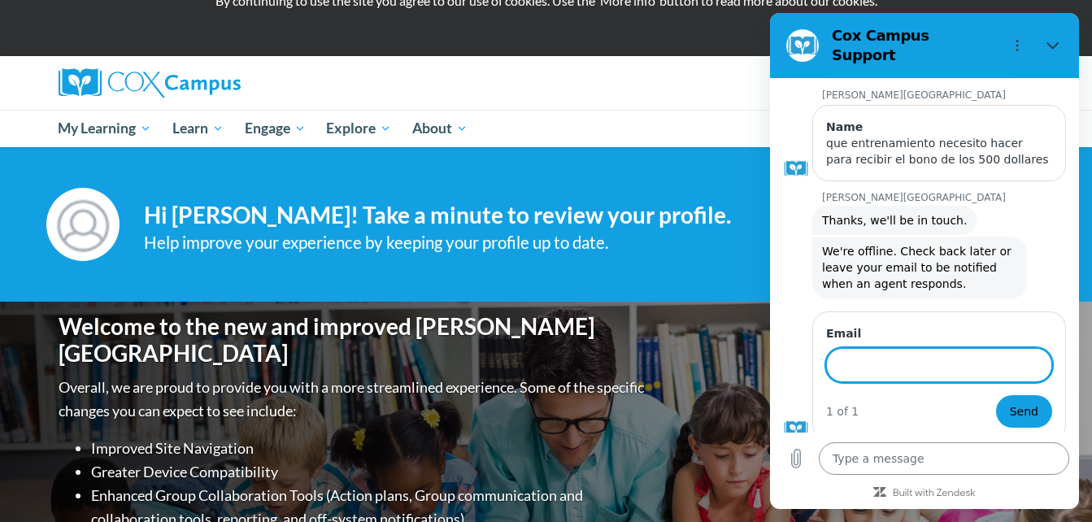
scroll to position [105, 0]
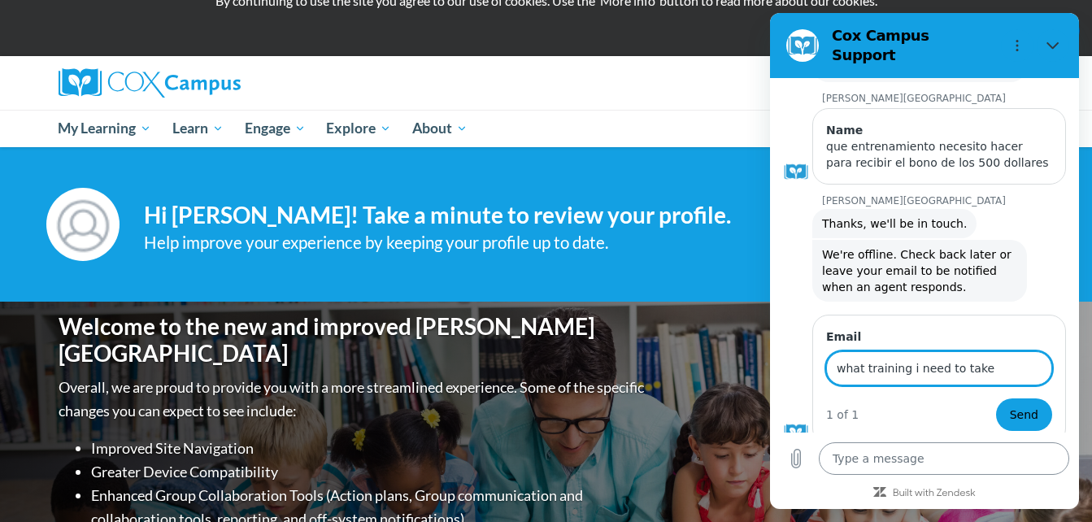
type input "what training i need to take"
click at [996, 399] on button "Send" at bounding box center [1024, 415] width 56 height 33
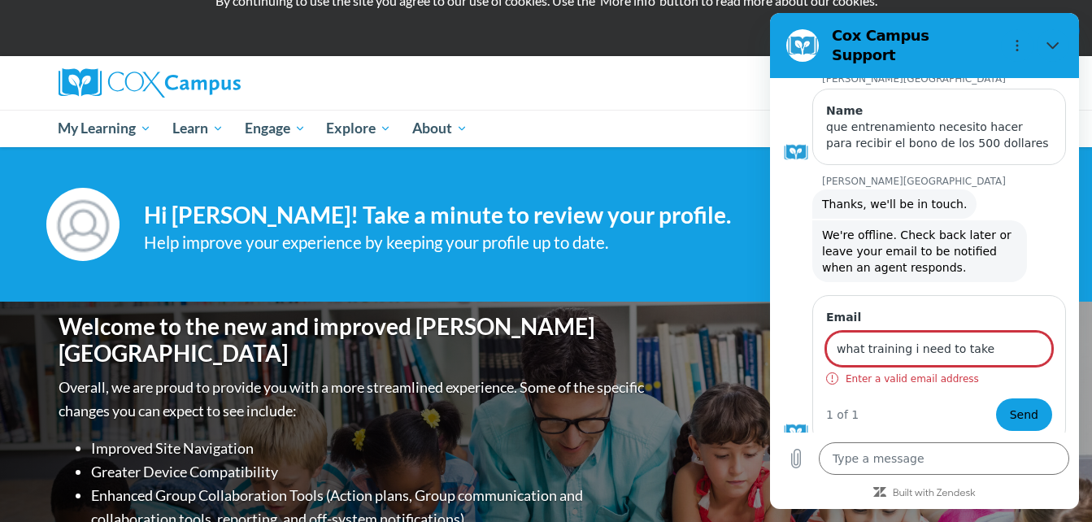
click at [992, 334] on input "what training i need to take" at bounding box center [939, 349] width 226 height 34
click at [999, 402] on button "Send" at bounding box center [1024, 415] width 56 height 33
click at [795, 464] on icon "Upload file" at bounding box center [796, 459] width 9 height 19
click at [1049, 42] on icon "Close" at bounding box center [1053, 45] width 12 height 7
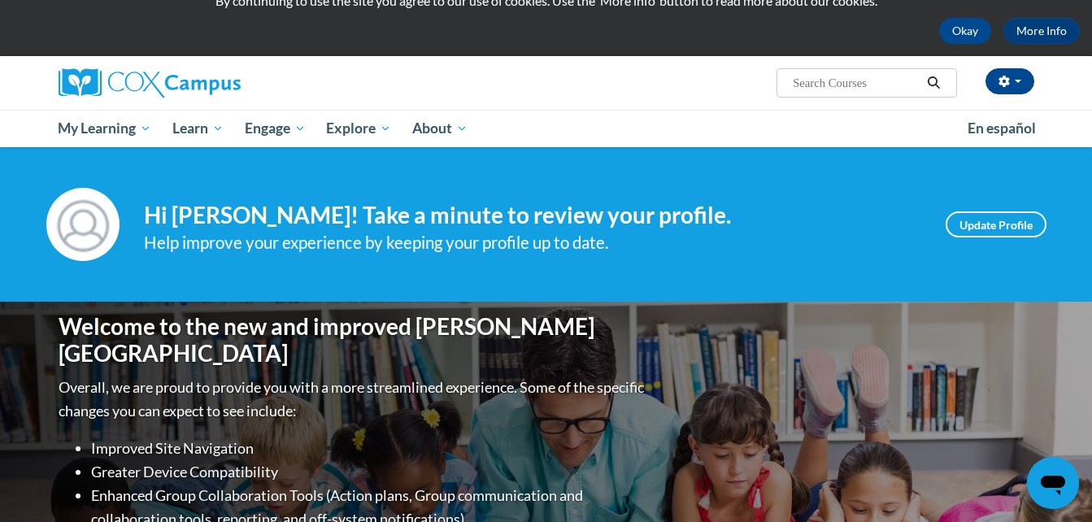
click at [1058, 485] on icon "Open messaging window" at bounding box center [1053, 486] width 24 height 20
type textarea "x"
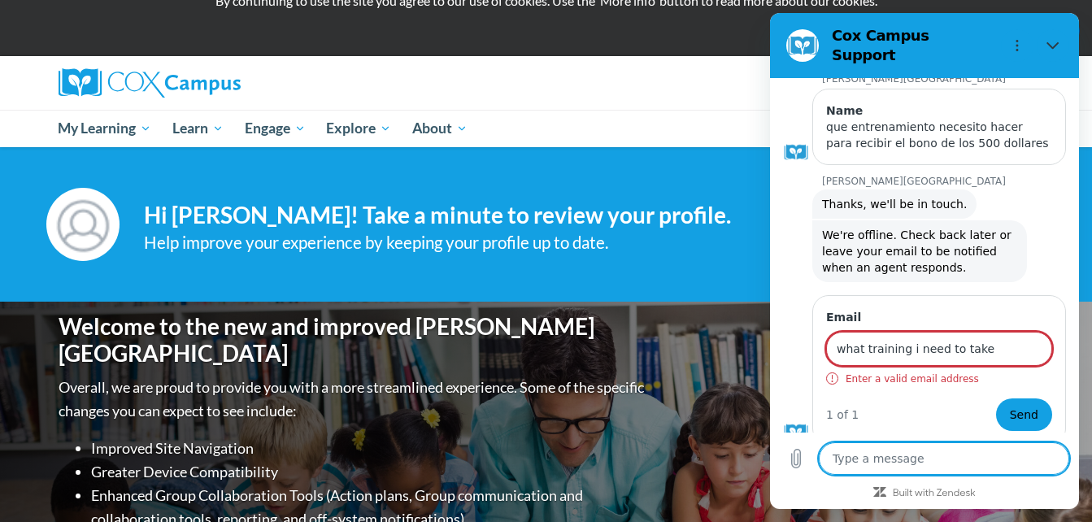
click at [911, 465] on textarea at bounding box center [944, 458] width 250 height 33
type textarea "r"
type textarea "x"
type textarea "ro"
type textarea "x"
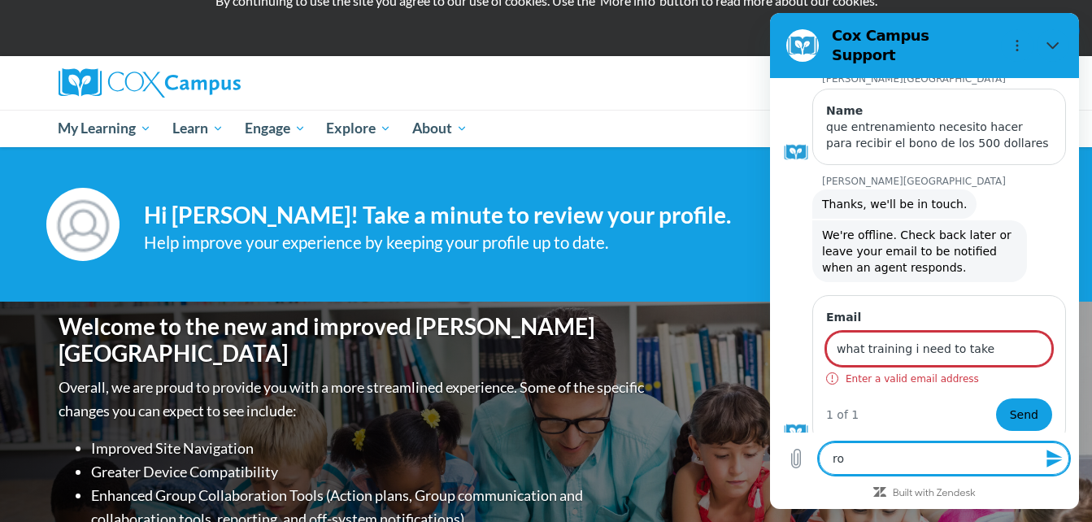
type textarea "ros"
type textarea "x"
type textarea "ross"
type textarea "x"
type textarea "rossy"
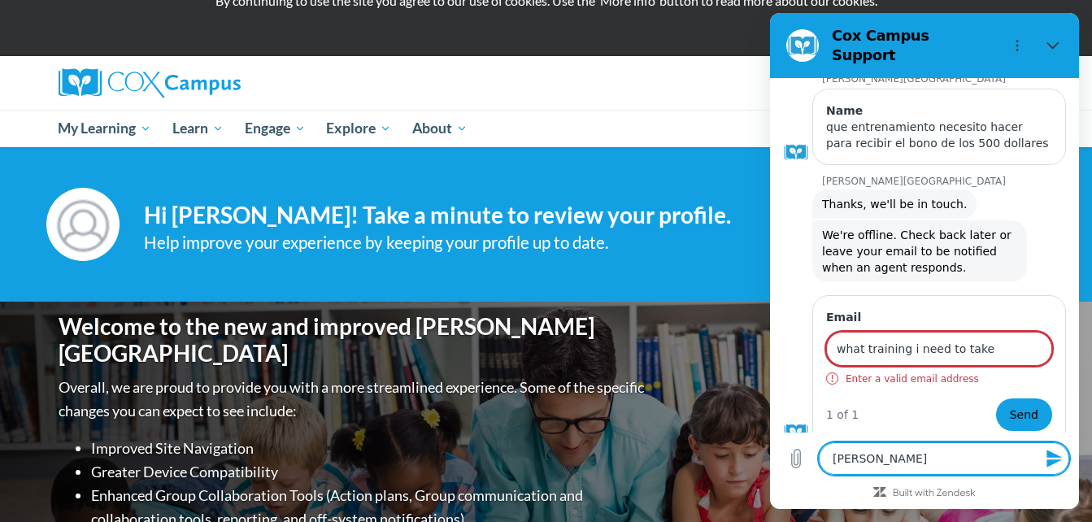
type textarea "x"
type textarea "rossyr"
type textarea "x"
type textarea "rossyri"
type textarea "x"
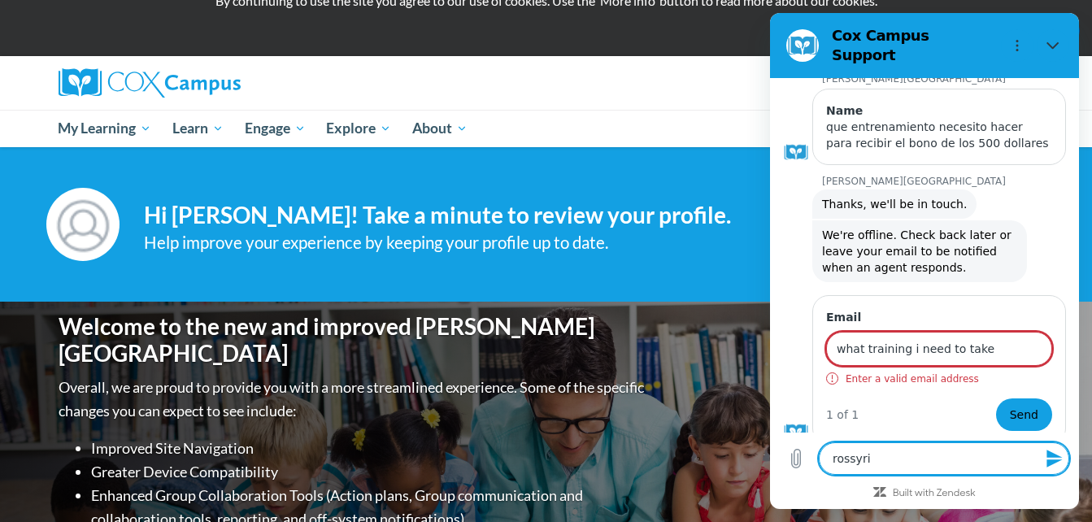
type textarea "rossyrip"
type textarea "x"
type textarea "rossyripl"
type textarea "x"
type textarea "rossyriple"
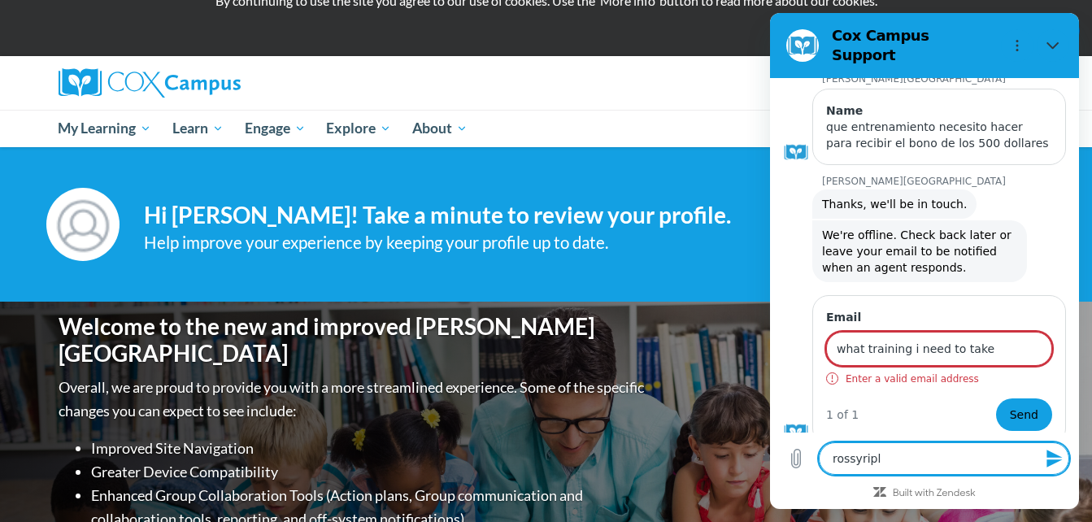
type textarea "x"
type textarea "rossyripley"
type textarea "x"
type textarea "rossyripley@"
type textarea "x"
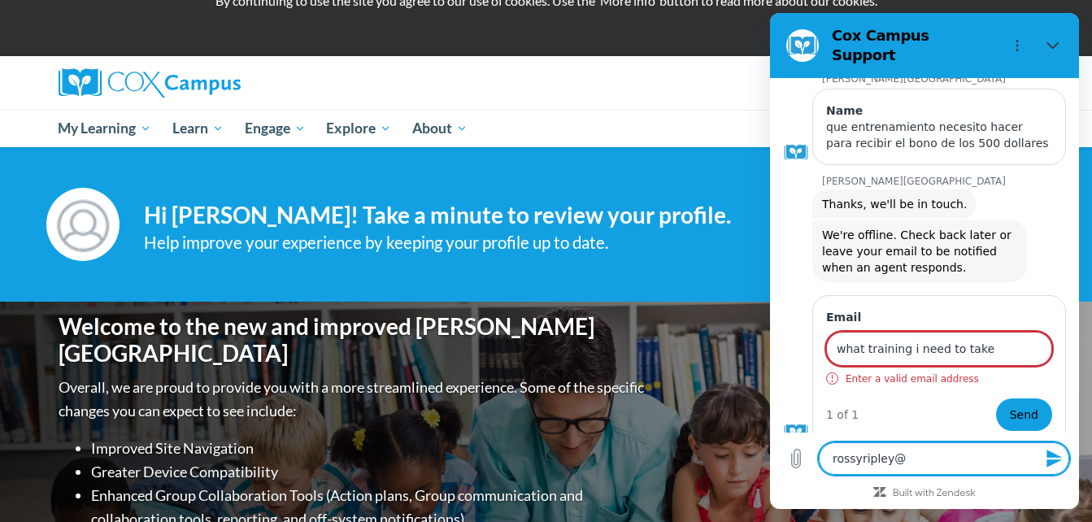
type textarea "rossyripley@g"
type textarea "x"
type textarea "rossyripley@gm"
type textarea "x"
type textarea "rossyripley@gma"
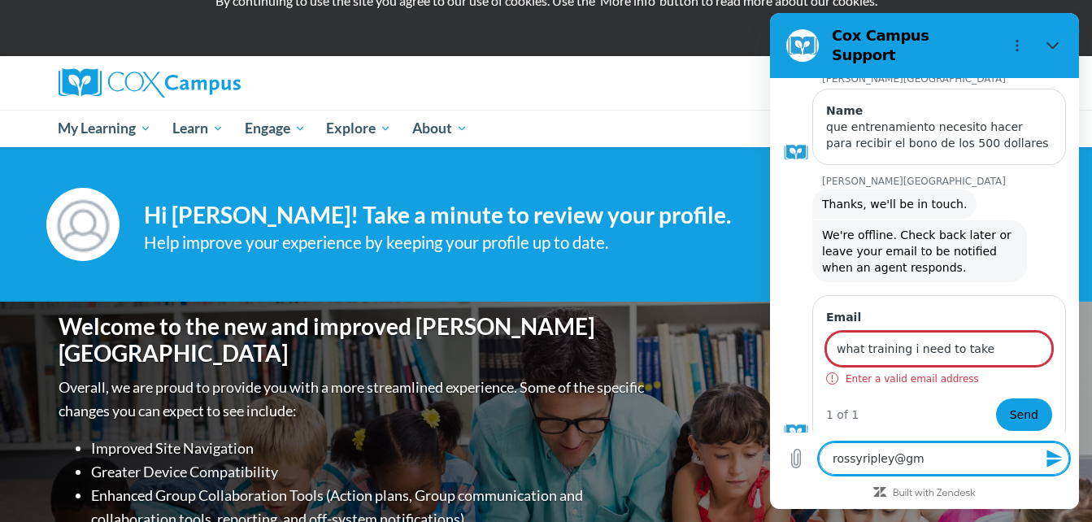
type textarea "x"
type textarea "rossyripley@gmai"
type textarea "x"
type textarea "rossyripley@gmail"
type textarea "x"
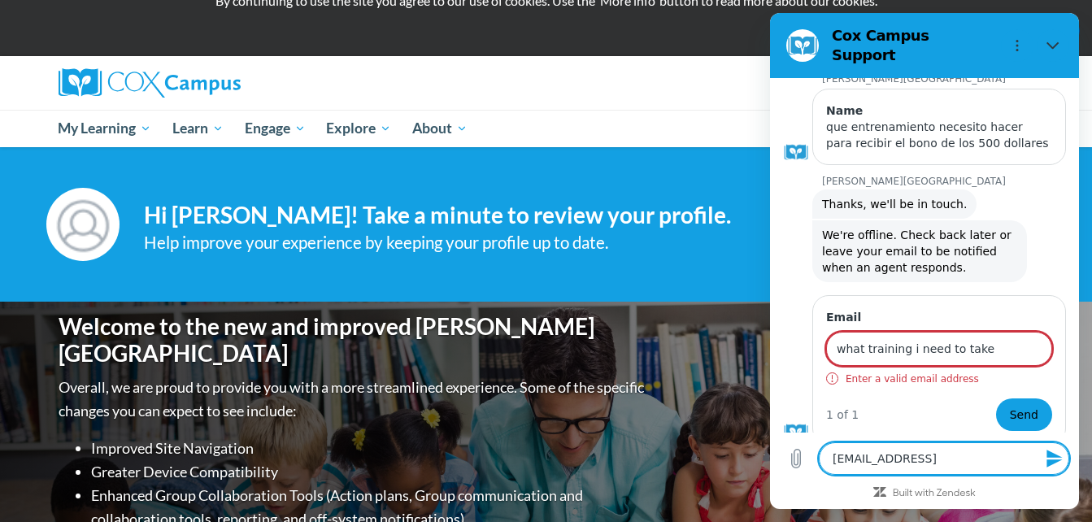
type textarea "rossyripley@gmail,"
type textarea "x"
type textarea "rossyripley@gmail,c"
type textarea "x"
type textarea "rossyripley@gmail,co"
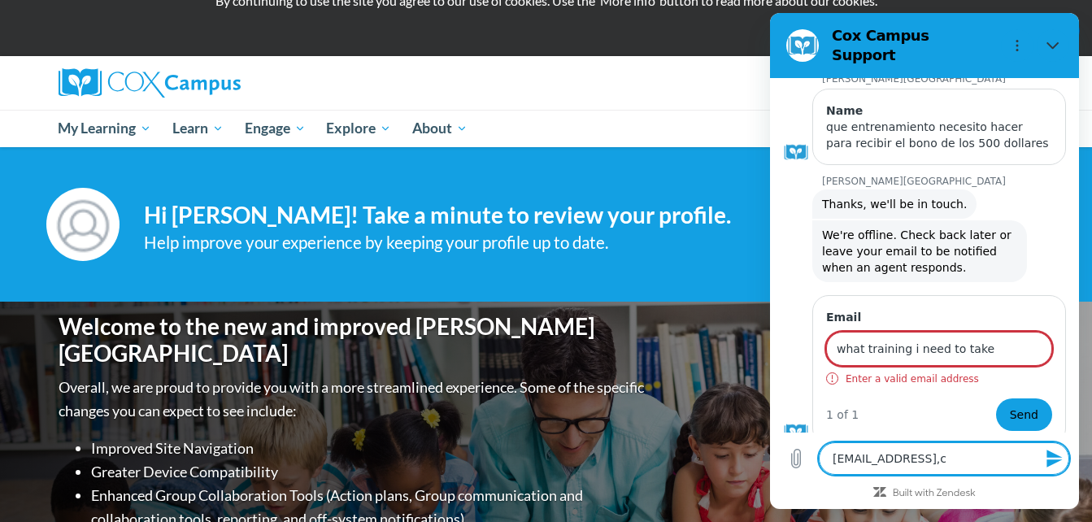
type textarea "x"
type textarea "rossyripley@gmail,com"
type textarea "x"
type textarea "rossyripley@gmail,com"
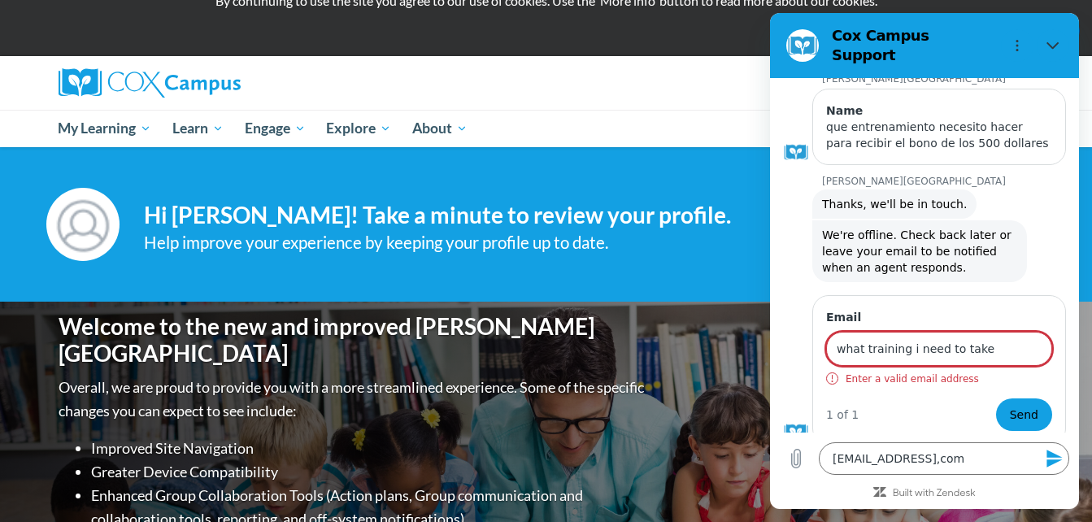
click at [1059, 458] on icon "Send message" at bounding box center [1055, 459] width 20 height 20
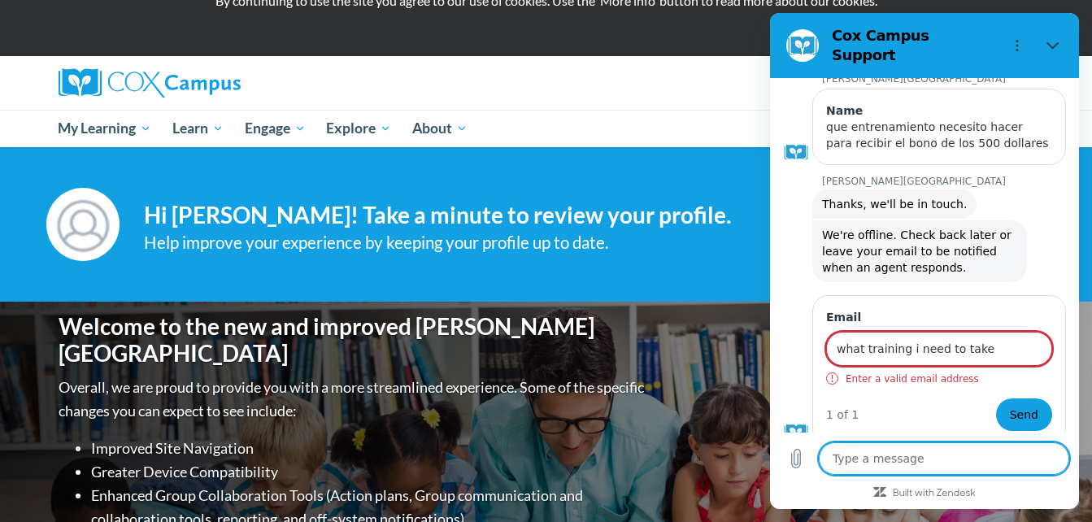
scroll to position [181, 0]
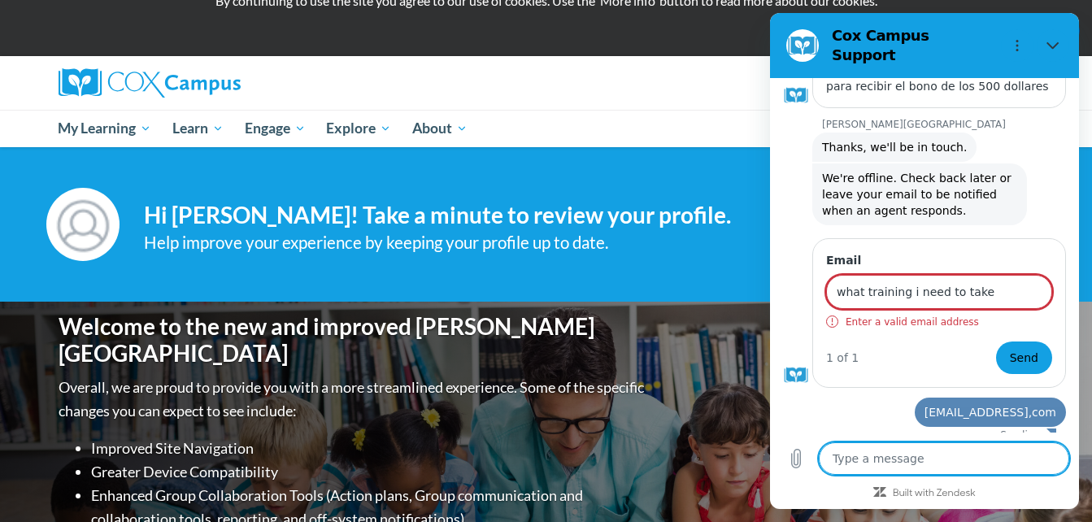
type textarea "x"
click at [904, 466] on textarea at bounding box center [944, 458] width 250 height 33
type textarea "h"
type textarea "x"
type textarea "he"
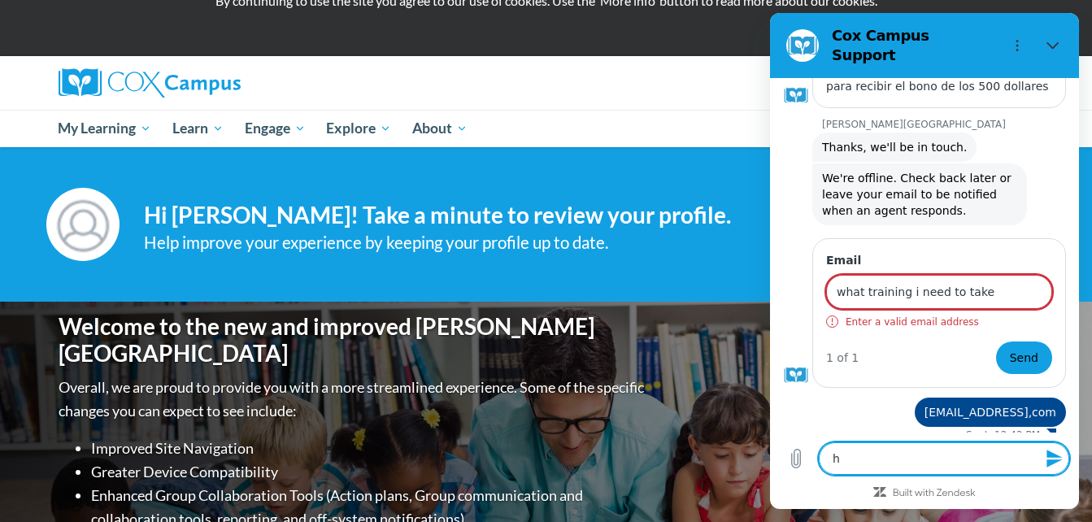
type textarea "x"
type textarea "hel"
type textarea "x"
type textarea "hell"
type textarea "x"
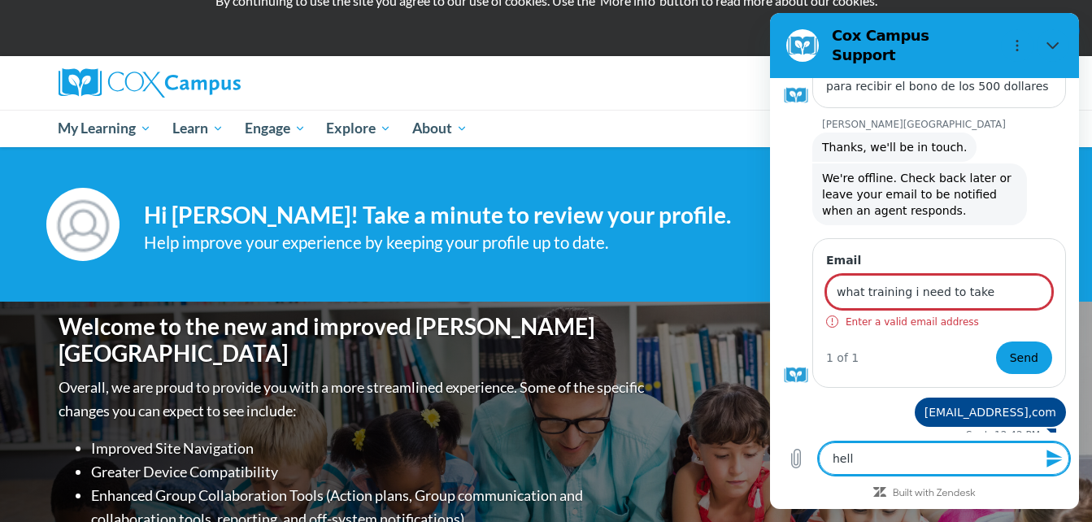
type textarea "hello"
type textarea "x"
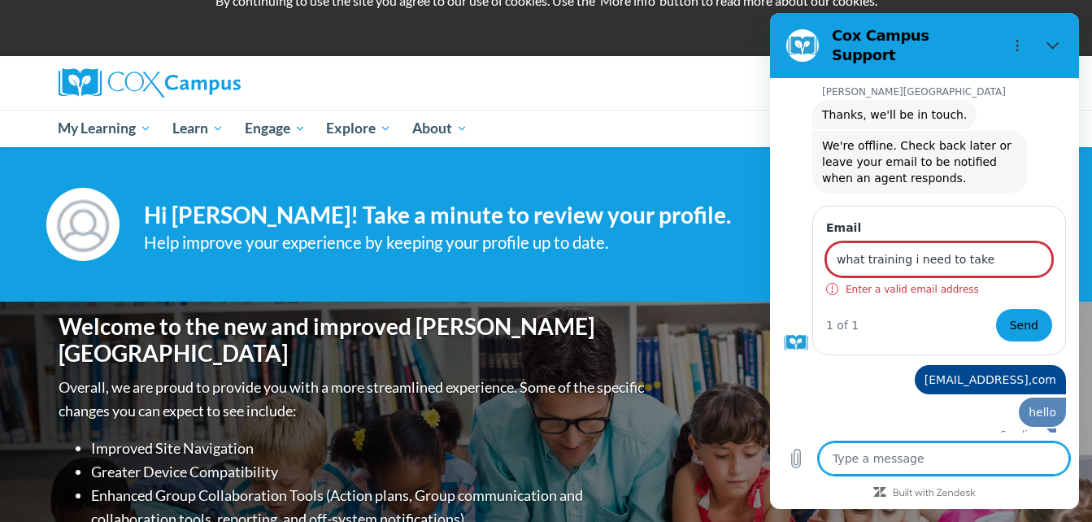
type textarea "x"
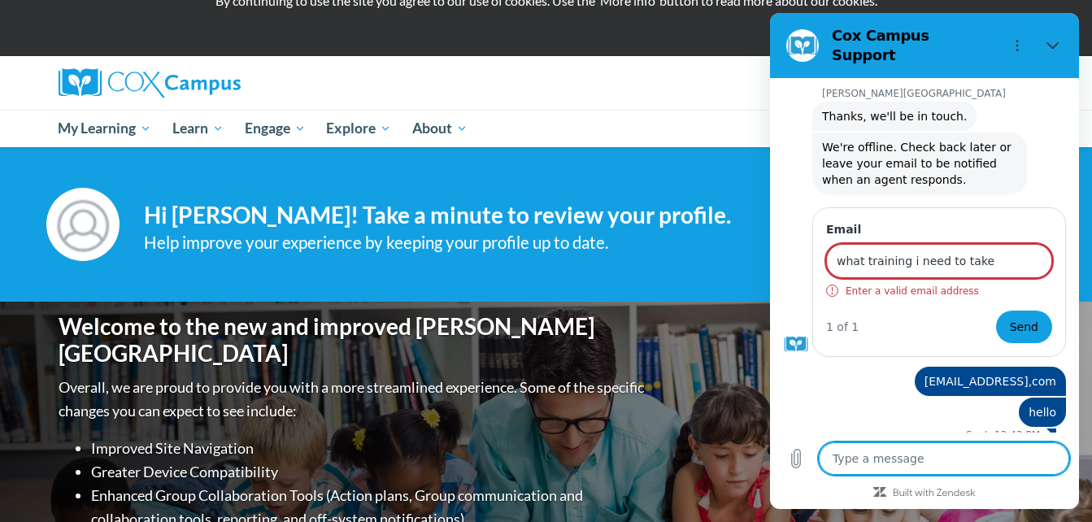
type textarea "i"
type textarea "x"
type textarea "i"
type textarea "x"
type textarea "i n"
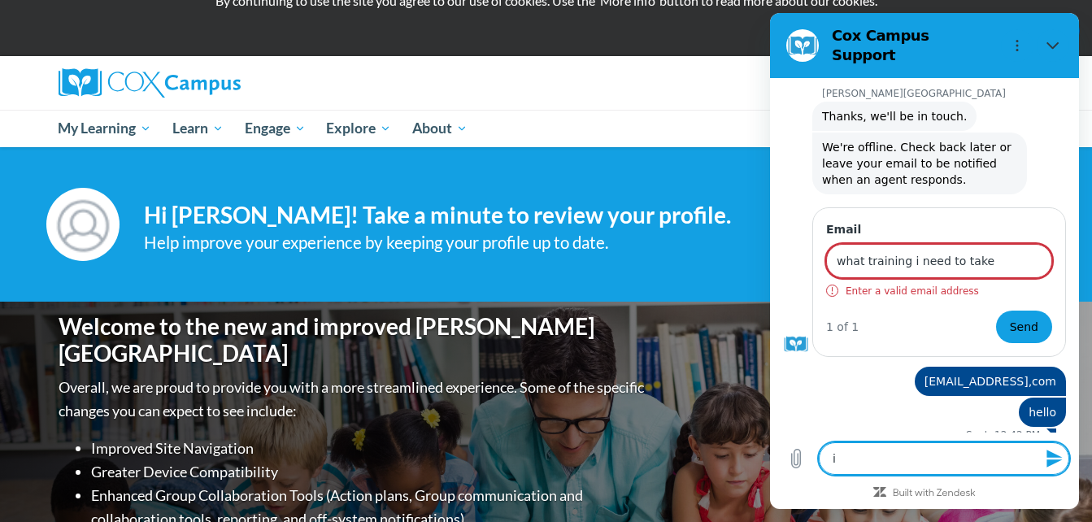
type textarea "x"
type textarea "i ne"
type textarea "x"
type textarea "i ned"
type textarea "x"
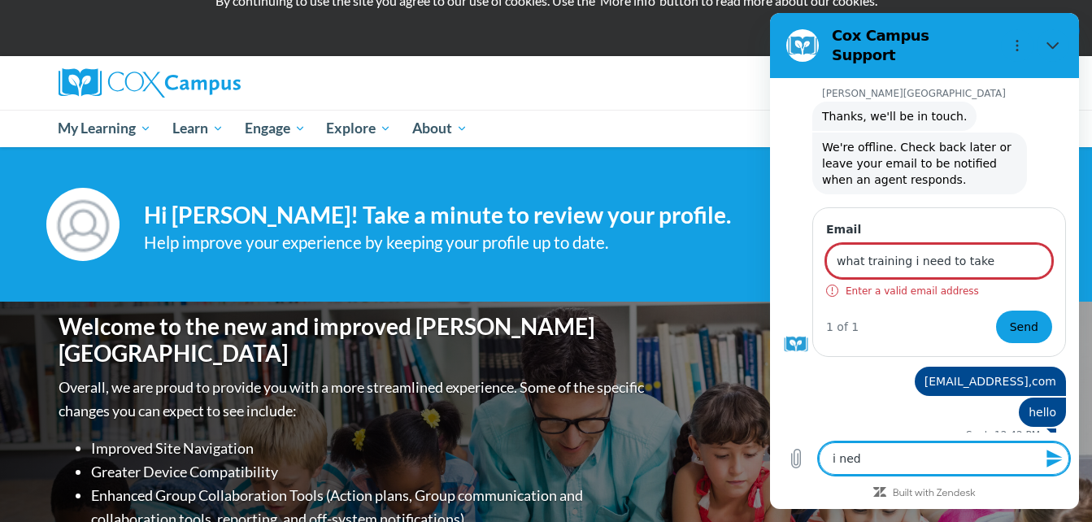
type textarea "i nedd"
type textarea "x"
type textarea "i nedd"
type textarea "x"
type textarea "i nedd h"
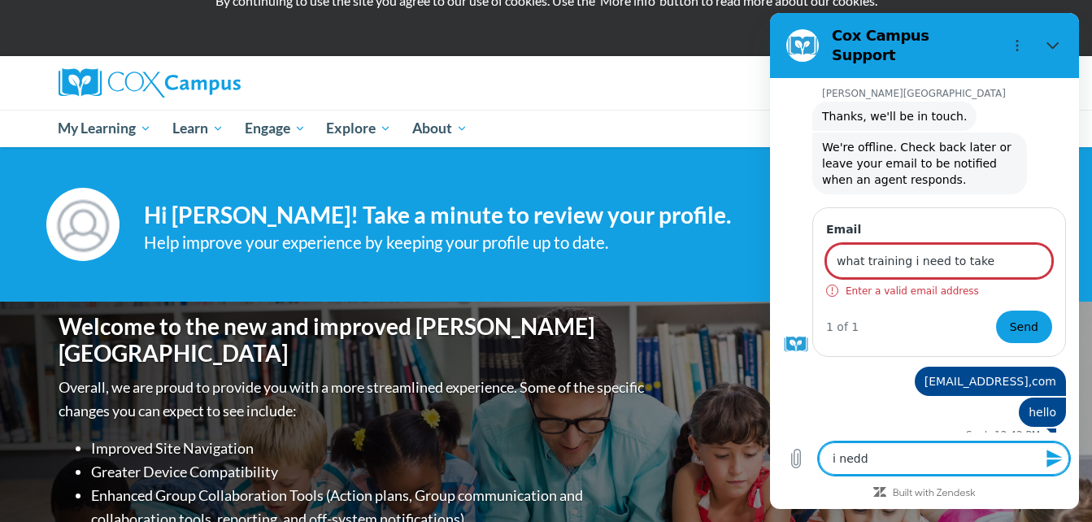
type textarea "x"
type textarea "i nedd he"
type textarea "x"
type textarea "i nedd hel"
type textarea "x"
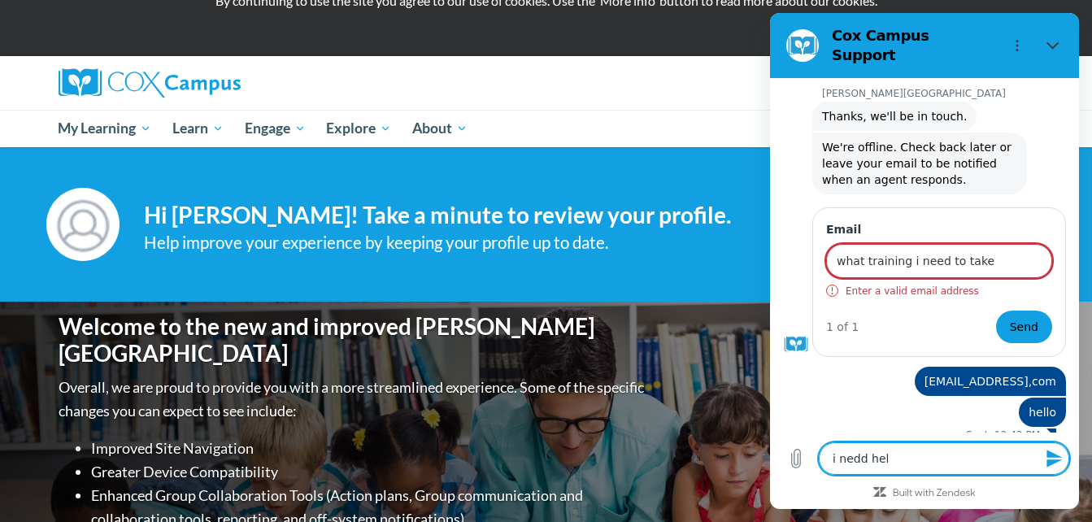
type textarea "i nedd help"
type textarea "x"
type textarea "i nedd help"
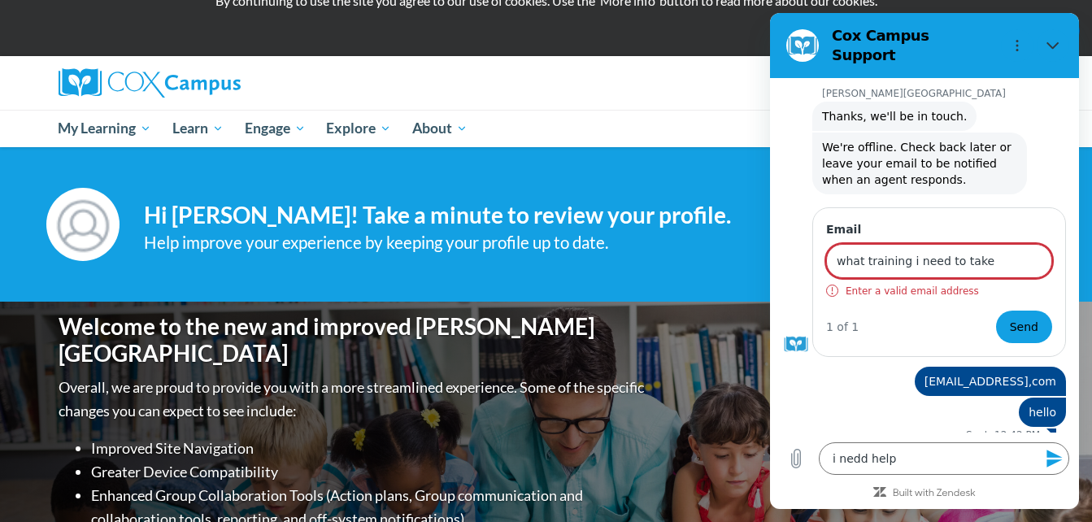
click at [1054, 455] on icon "Send message" at bounding box center [1054, 459] width 15 height 18
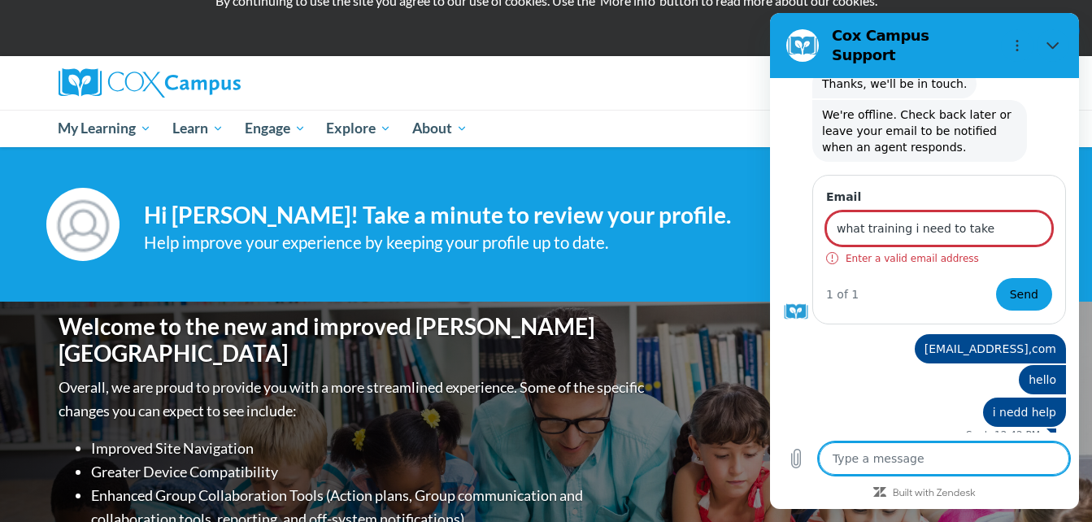
scroll to position [243, 0]
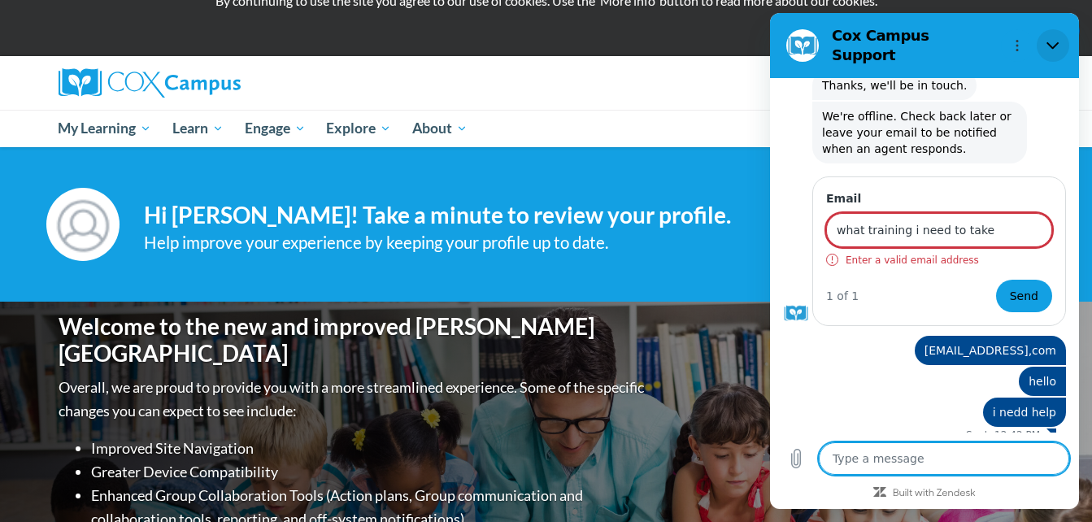
click at [1048, 42] on icon "Close" at bounding box center [1053, 45] width 12 height 7
type textarea "x"
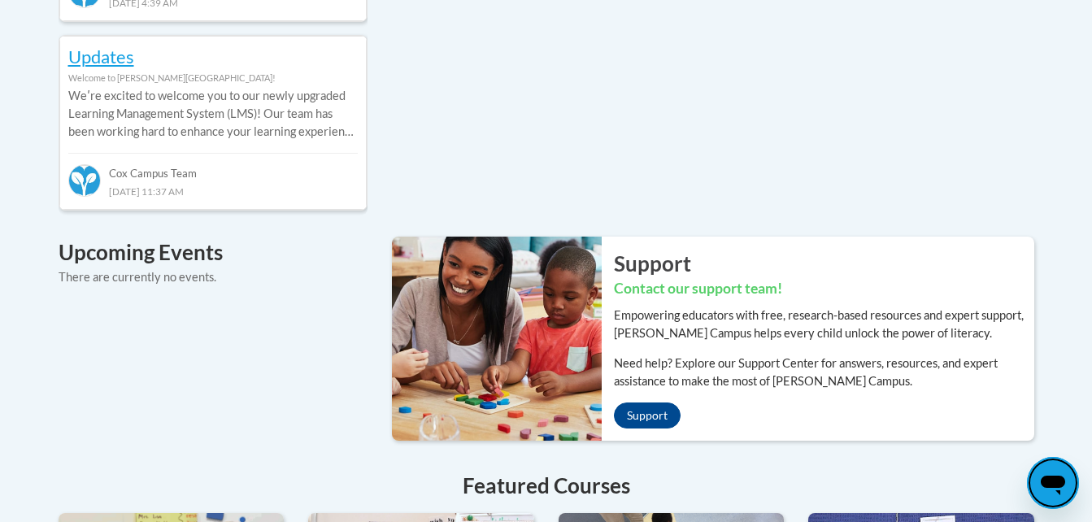
scroll to position [1048, 0]
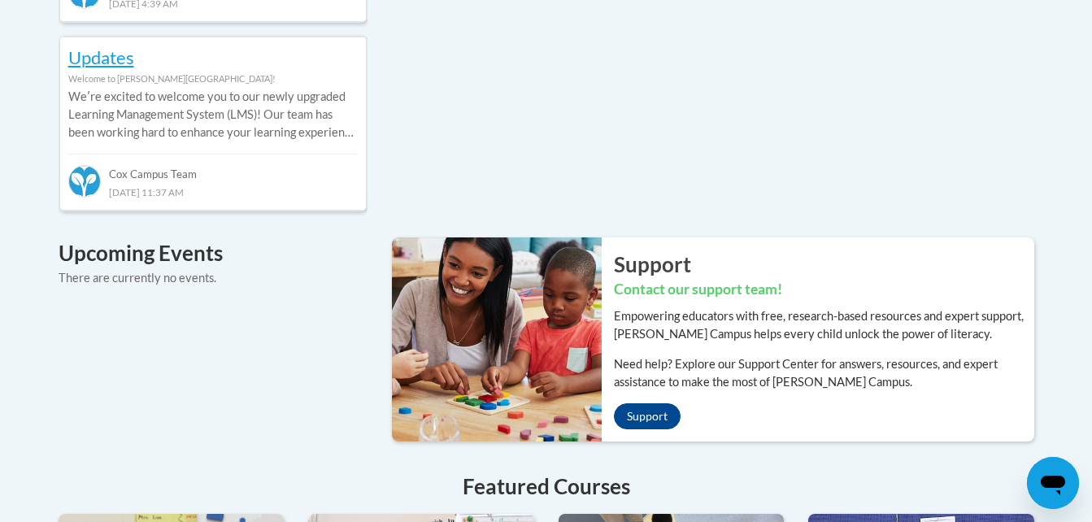
click at [551, 24] on div "Recent Discussions ATTN Georgia Members Welcome to Cox Campus! Georgia Literacy…" at bounding box center [546, 272] width 1025 height 1206
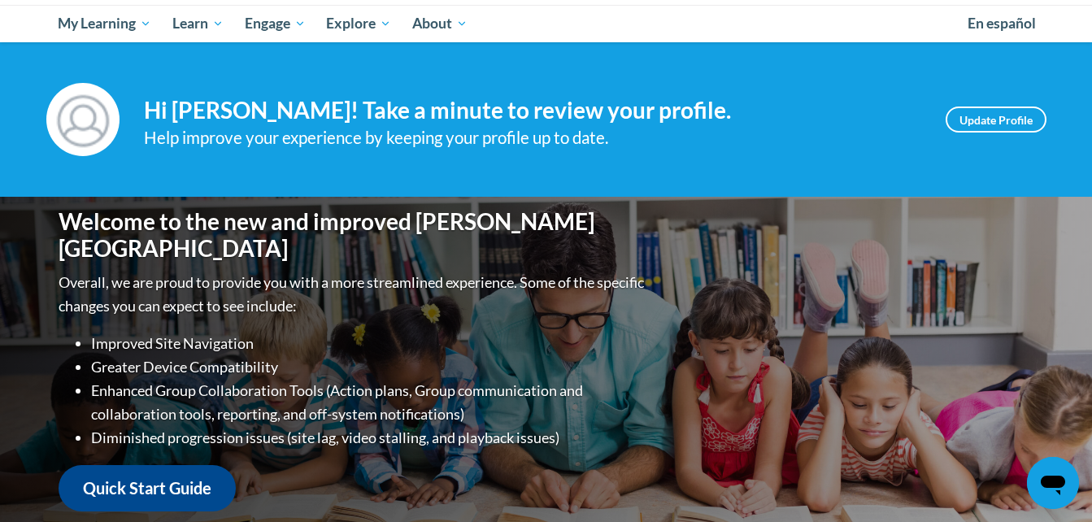
scroll to position [169, 0]
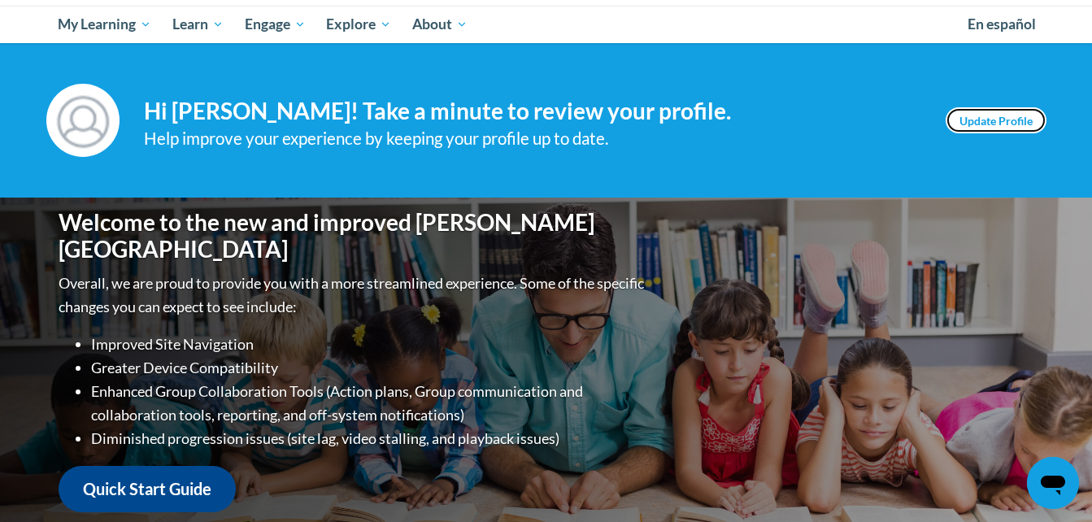
click at [1004, 122] on link "Update Profile" at bounding box center [996, 120] width 101 height 26
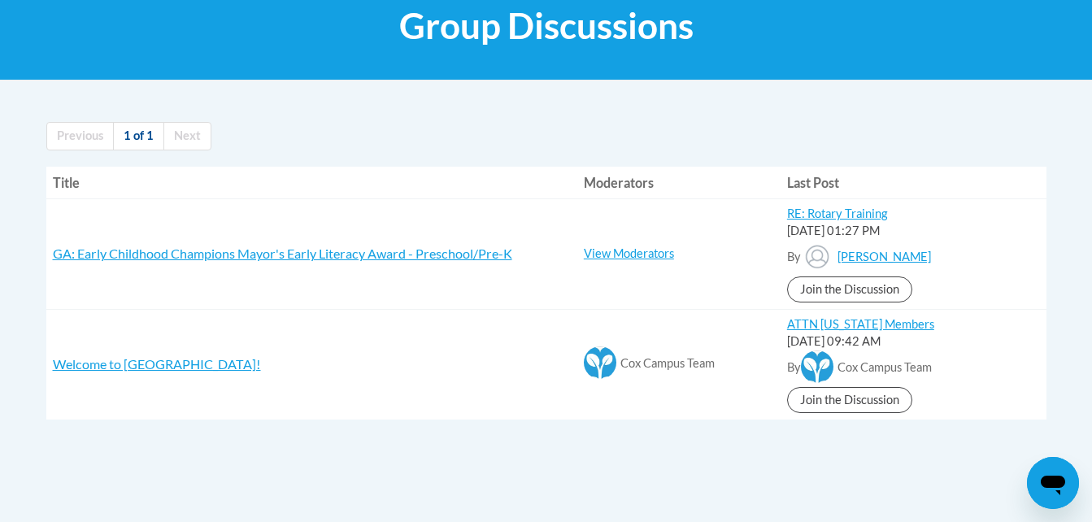
scroll to position [260, 0]
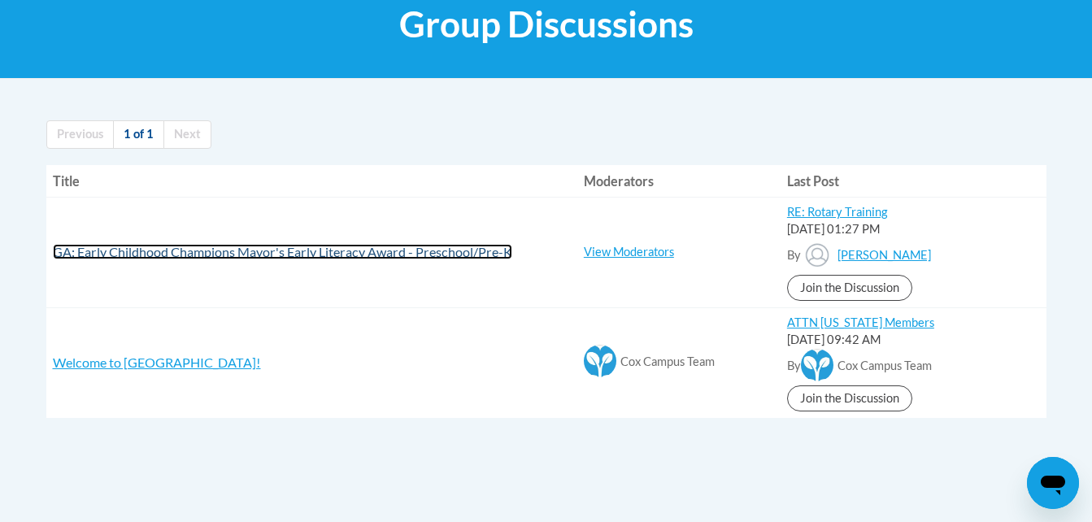
click at [395, 254] on span "GA: Early Childhood Champions Mayor's Early Literacy Award - Preschool/Pre-K" at bounding box center [283, 251] width 460 height 15
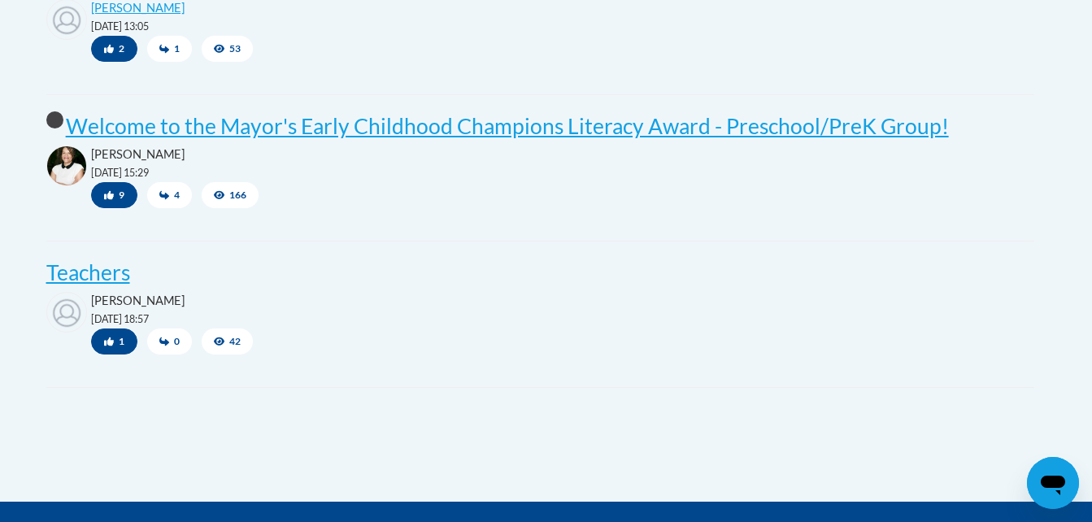
scroll to position [1366, 0]
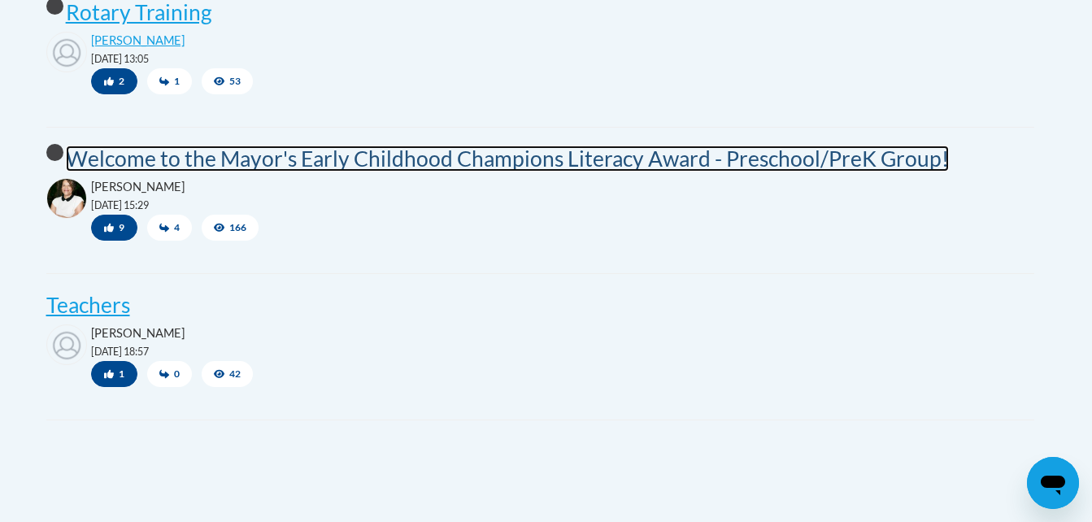
click at [431, 165] on post "Welcome to the Mayor's Early Childhood Champions Literacy Award - Preschool/Pre…" at bounding box center [507, 159] width 883 height 26
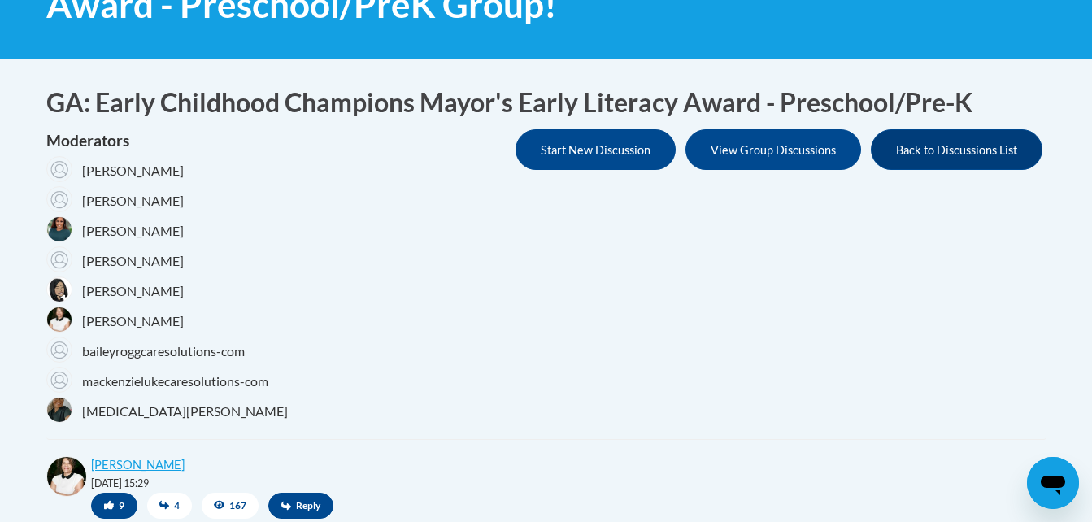
scroll to position [325, 0]
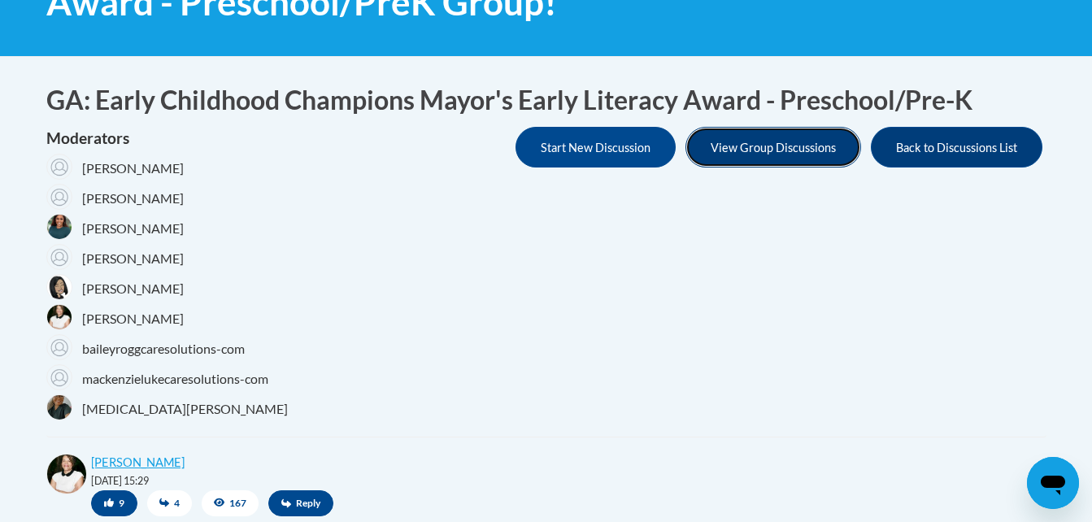
click at [744, 143] on button "View Group Discussions" at bounding box center [774, 147] width 176 height 41
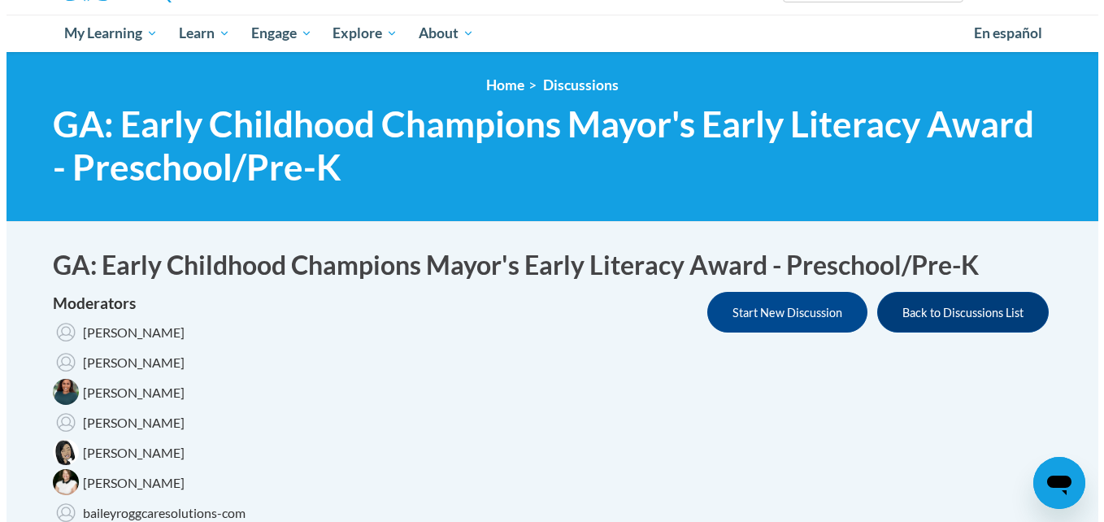
scroll to position [163, 0]
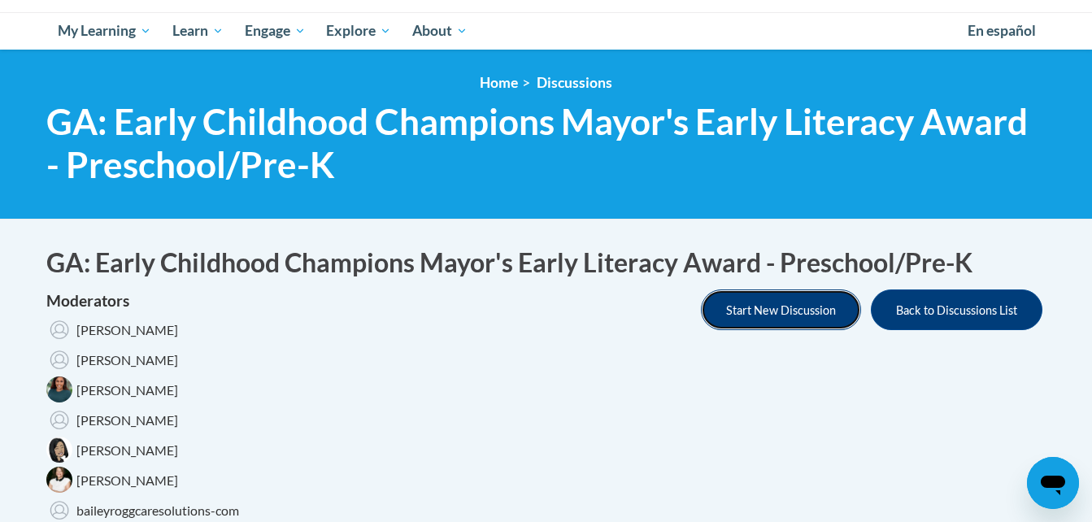
click at [754, 311] on button "Start New Discussion" at bounding box center [781, 310] width 160 height 41
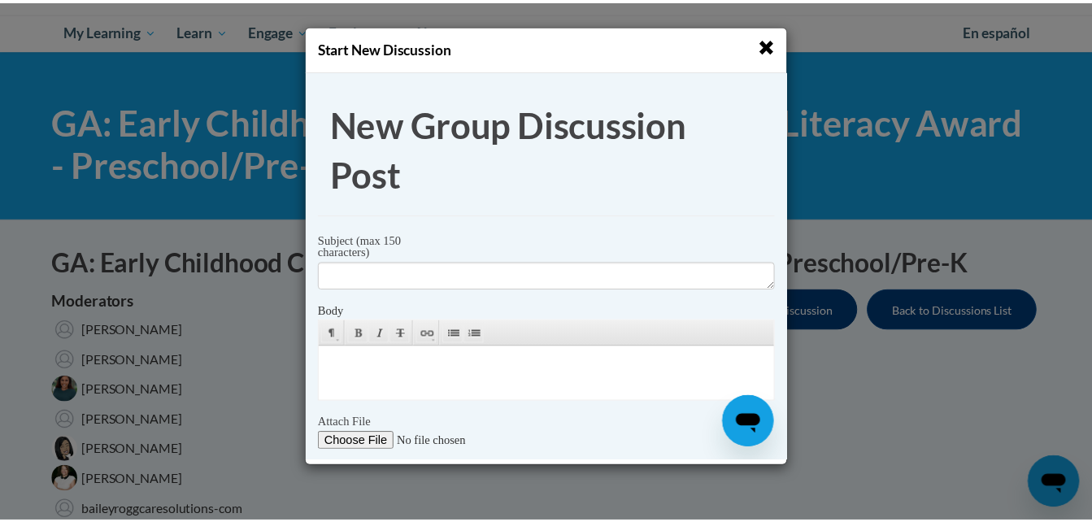
scroll to position [0, 0]
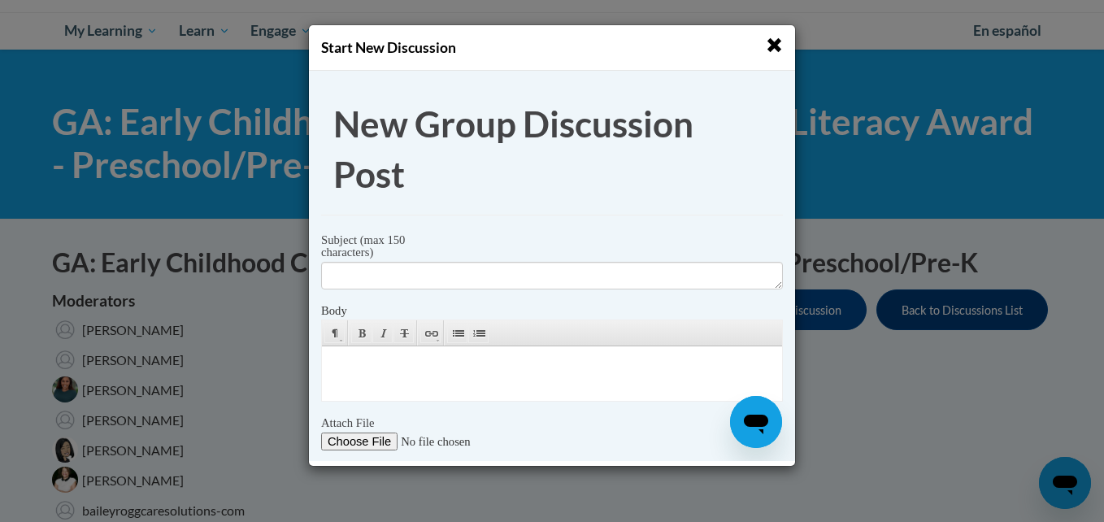
click at [779, 48] on span "button" at bounding box center [774, 45] width 17 height 17
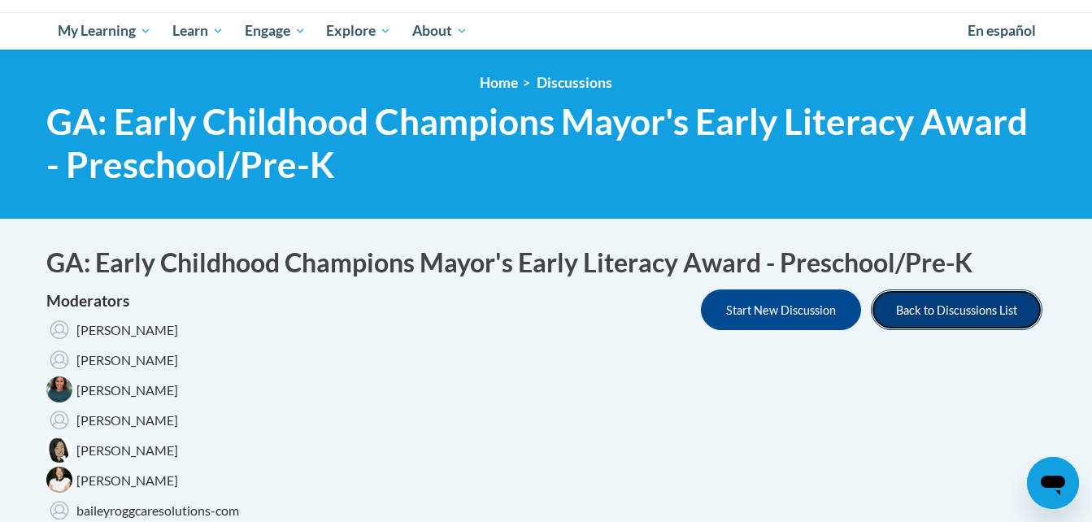
click at [936, 309] on button "Back to Discussions List" at bounding box center [957, 310] width 172 height 41
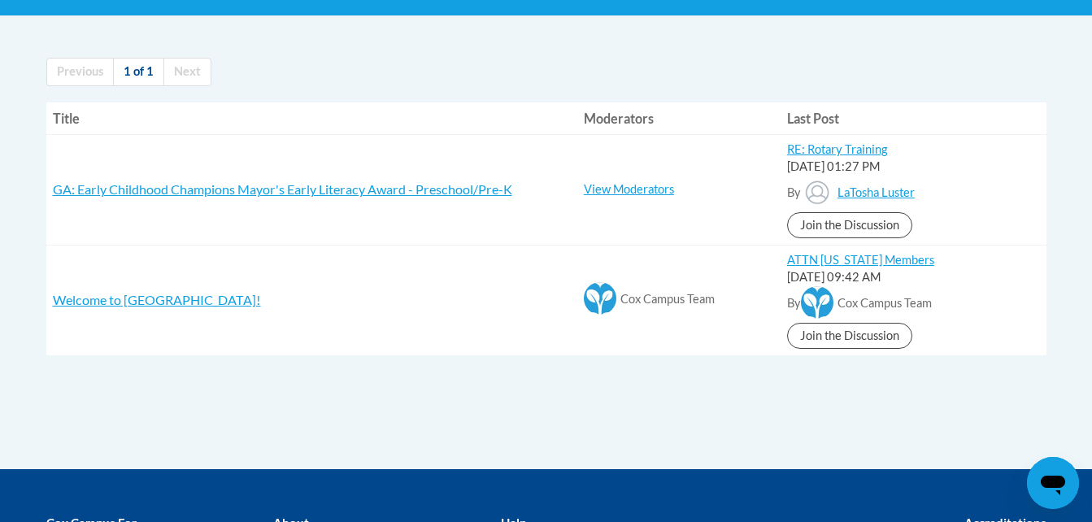
scroll to position [325, 0]
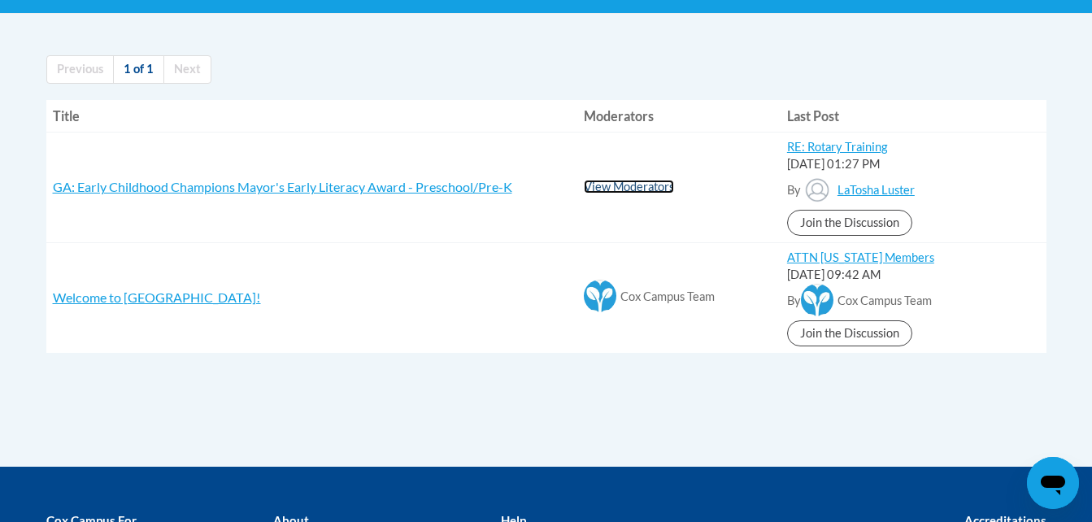
click at [649, 185] on link "View Moderators" at bounding box center [629, 187] width 90 height 14
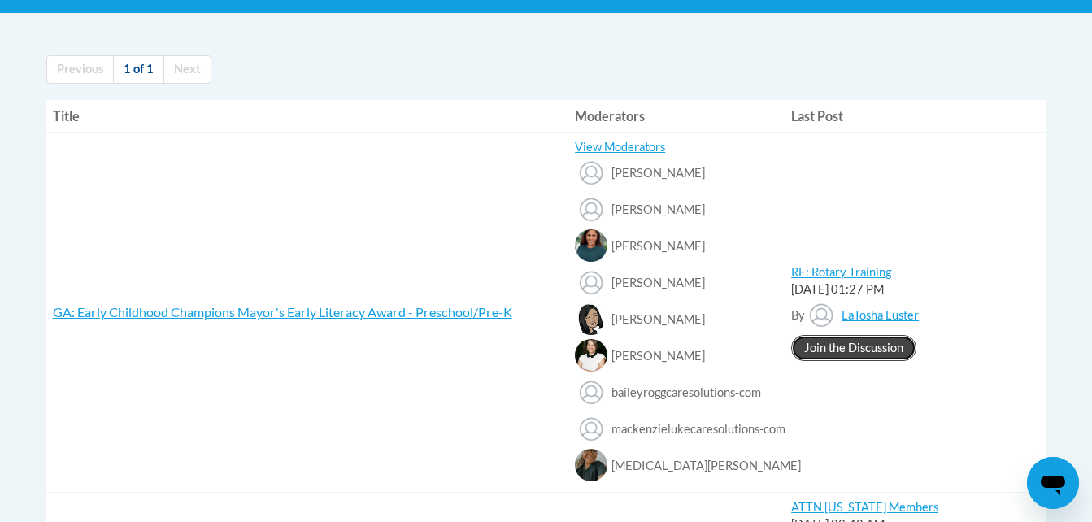
click at [847, 346] on link "Join the Discussion" at bounding box center [853, 348] width 125 height 26
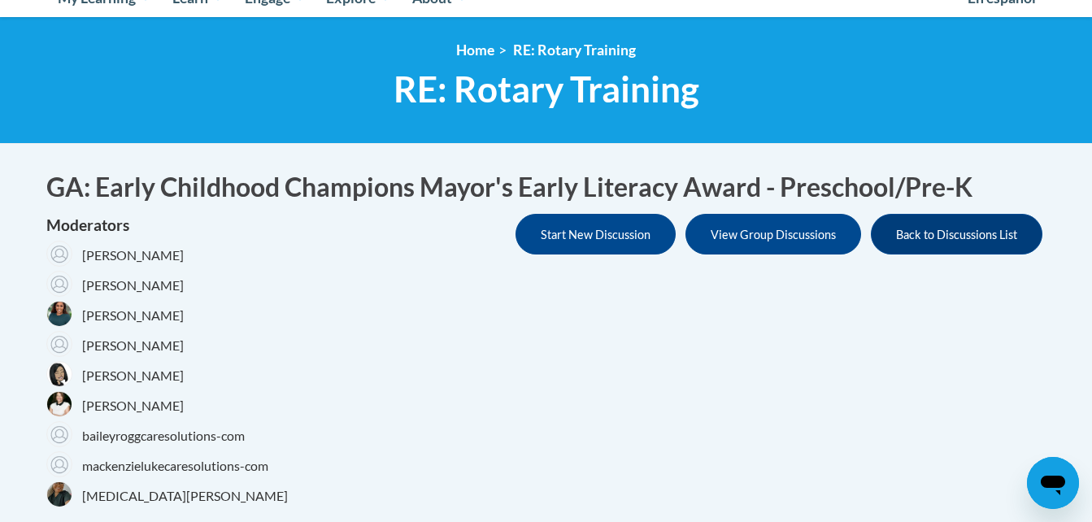
scroll to position [228, 0]
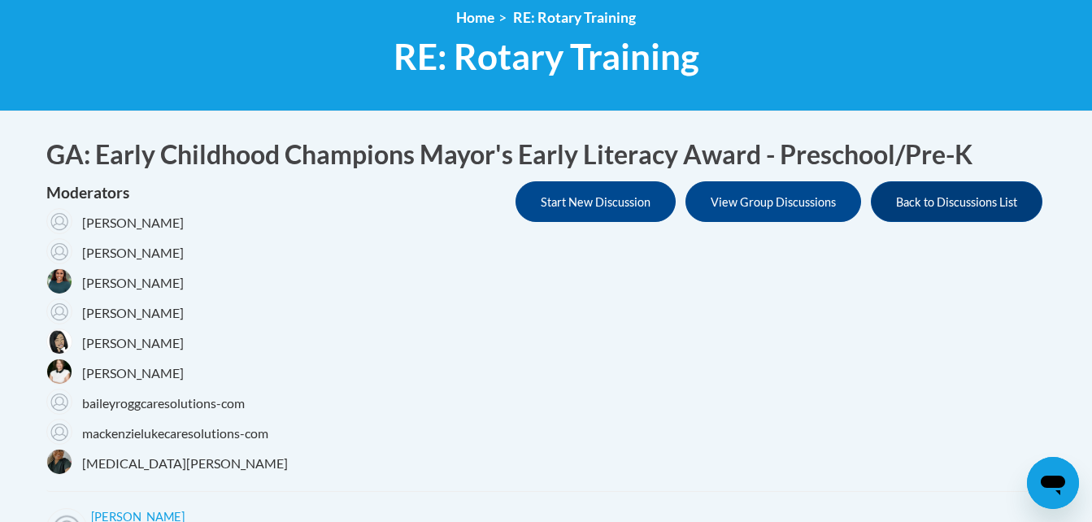
click at [121, 316] on span "[PERSON_NAME]" at bounding box center [133, 313] width 102 height 18
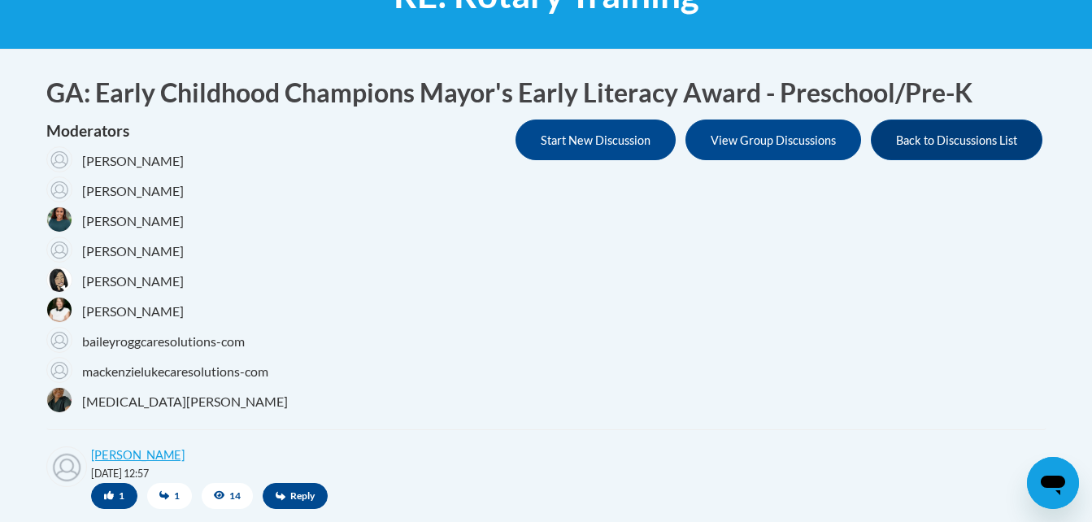
scroll to position [293, 0]
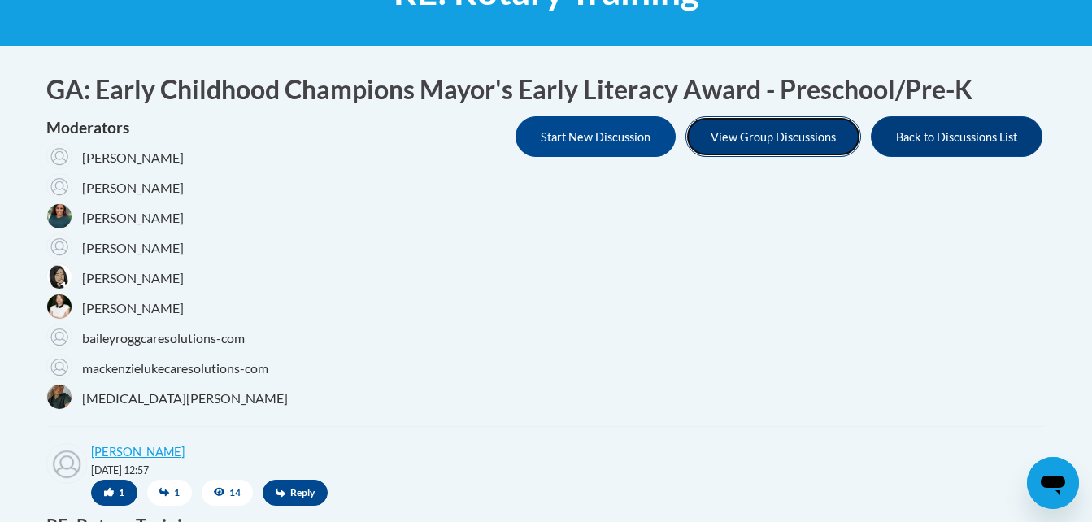
click at [803, 138] on button "View Group Discussions" at bounding box center [774, 136] width 176 height 41
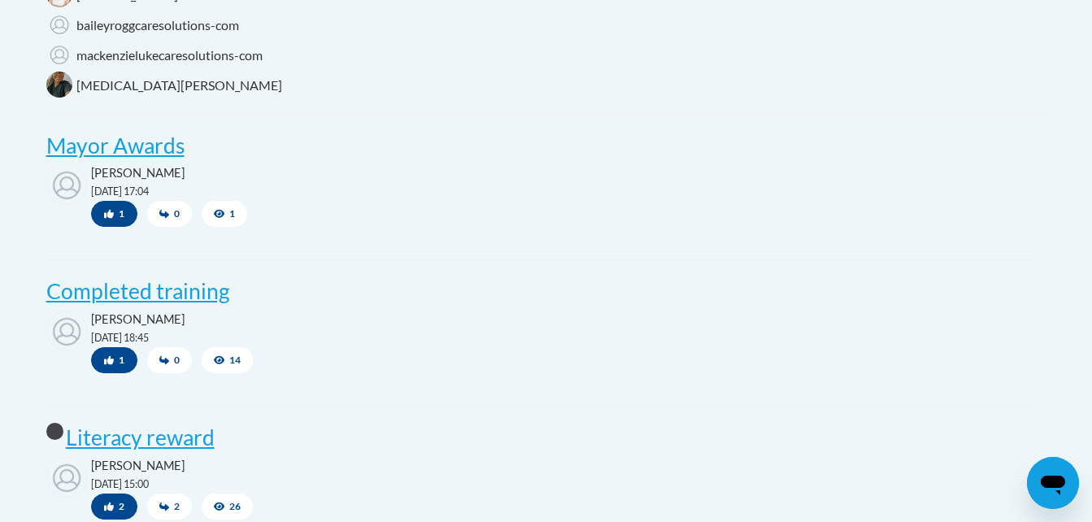
scroll to position [651, 0]
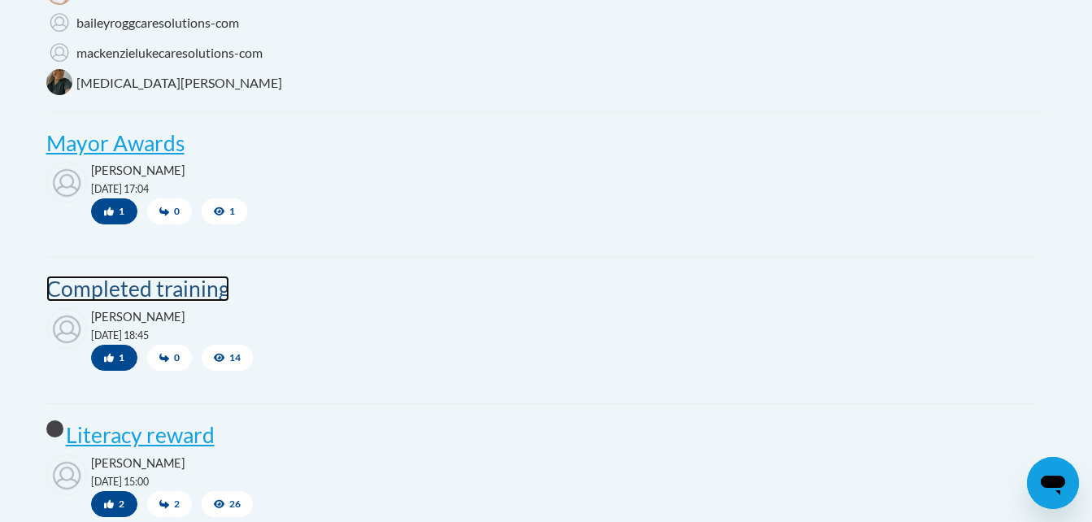
click at [177, 295] on post "Completed training" at bounding box center [137, 289] width 183 height 26
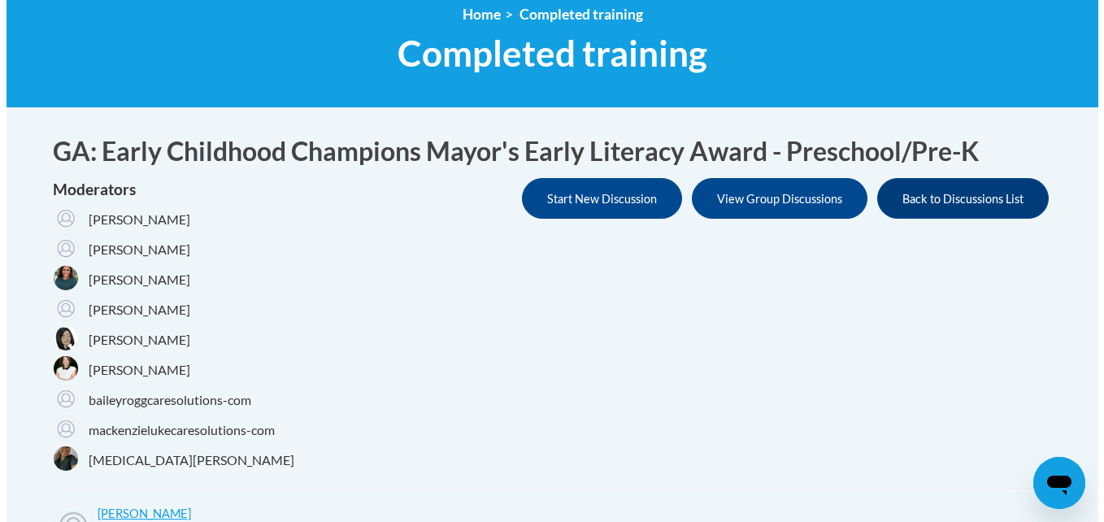
scroll to position [228, 0]
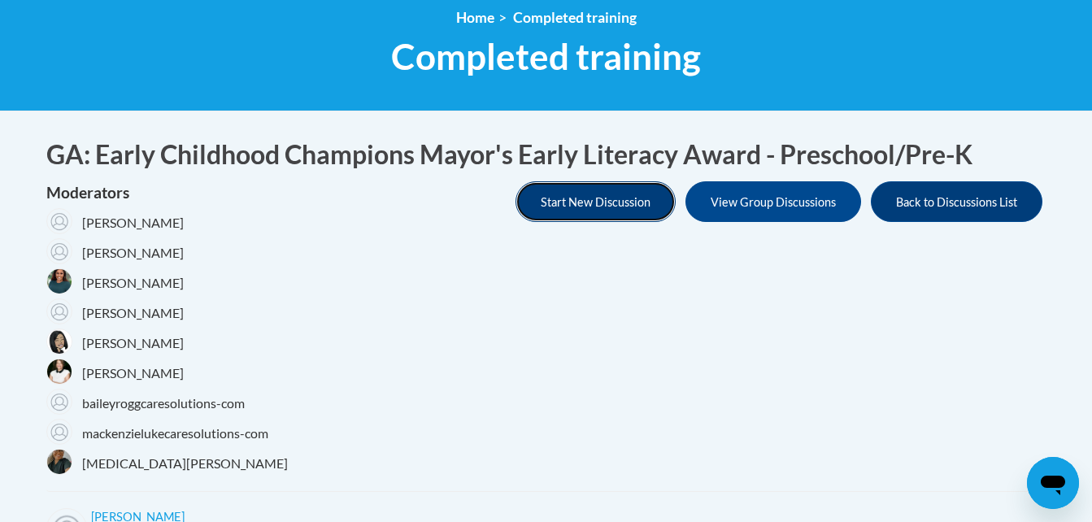
click at [576, 204] on button "Start New Discussion" at bounding box center [596, 201] width 160 height 41
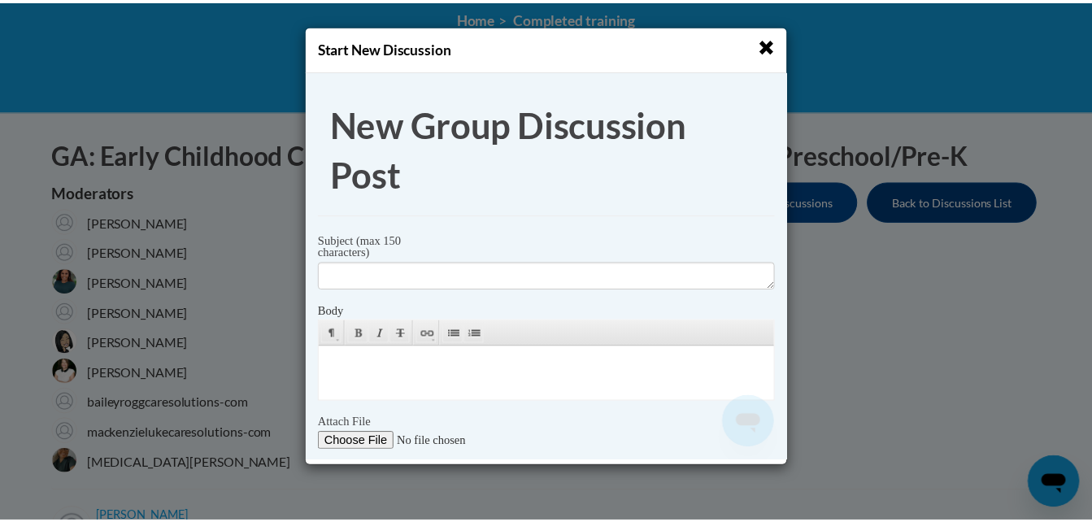
scroll to position [0, 0]
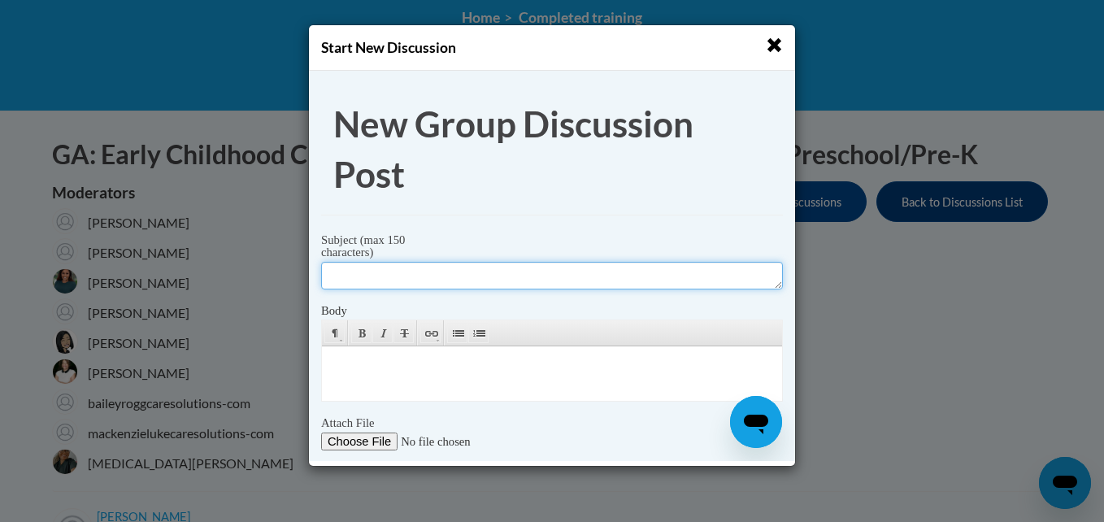
click at [508, 272] on textarea at bounding box center [552, 276] width 462 height 28
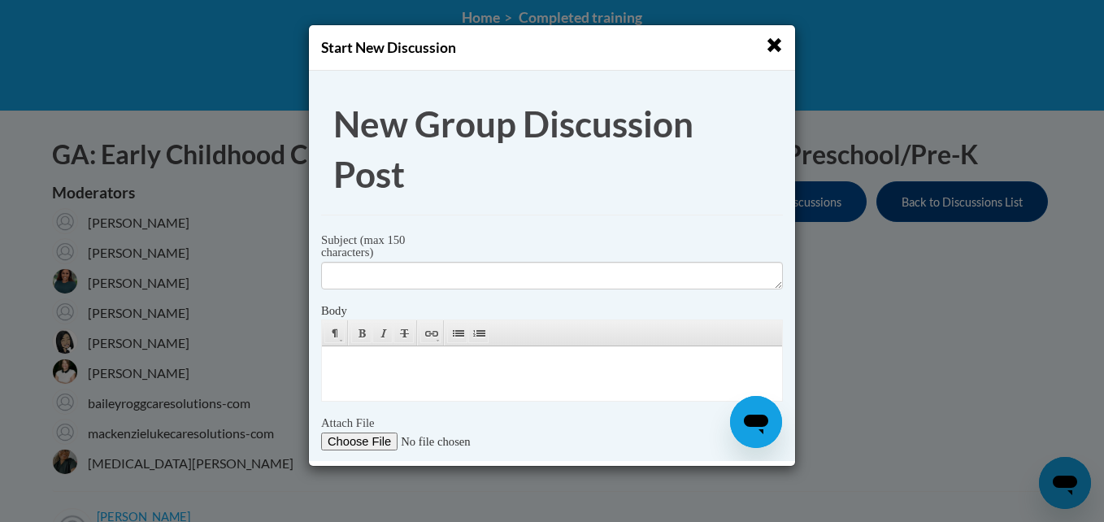
click at [769, 55] on h4 "Start New Discussion" at bounding box center [552, 47] width 462 height 20
click at [773, 39] on span "button" at bounding box center [774, 45] width 17 height 17
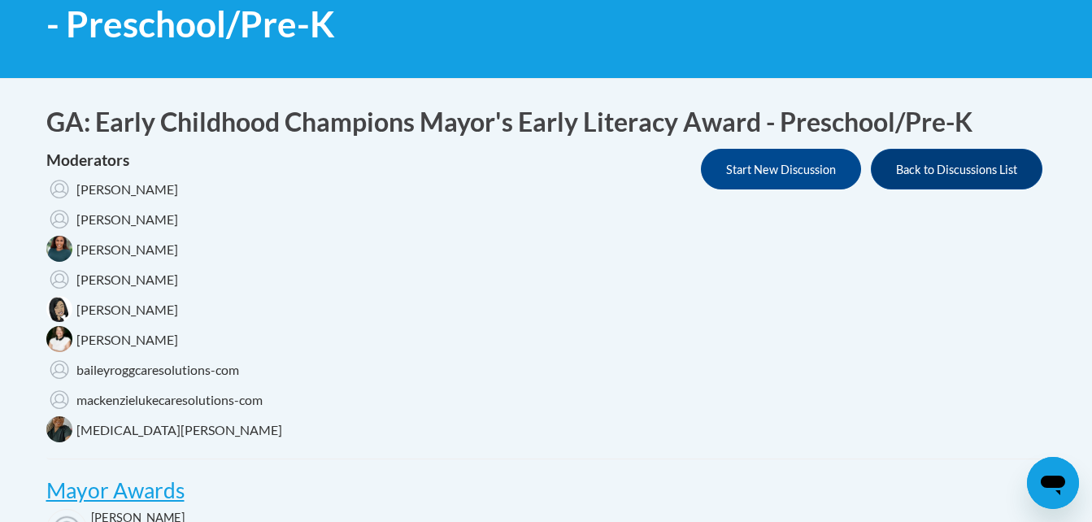
scroll to position [325, 0]
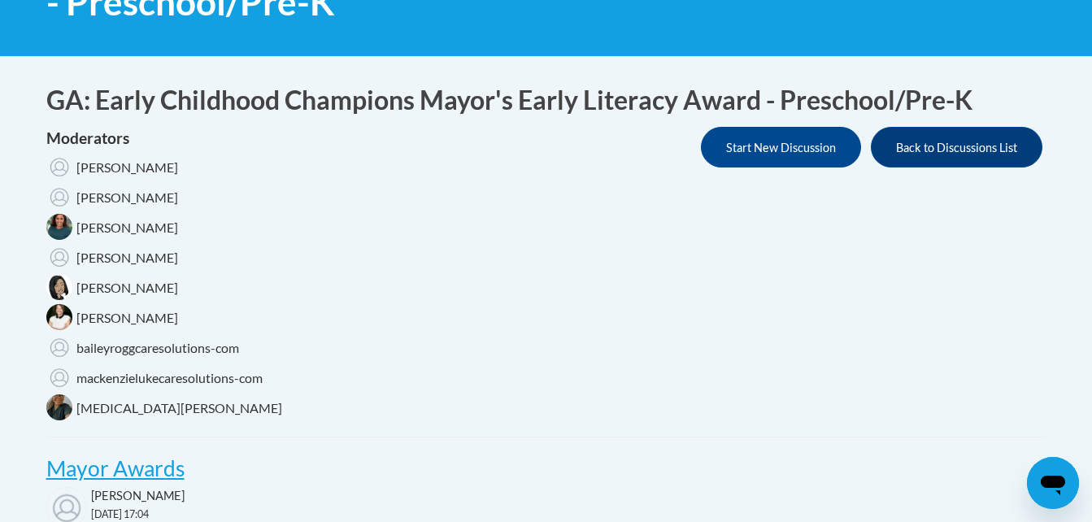
click at [112, 409] on span "[MEDICAL_DATA][PERSON_NAME]" at bounding box center [179, 406] width 206 height 15
click at [133, 368] on div "mackenzielukecaresolutions-com" at bounding box center [164, 379] width 236 height 30
click at [909, 148] on button "Back to Discussions List" at bounding box center [957, 147] width 172 height 41
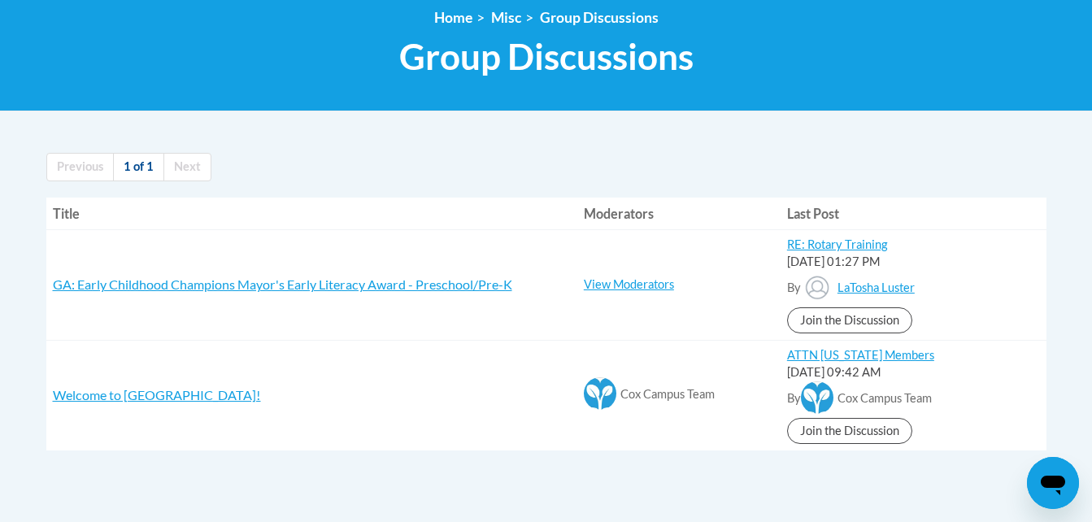
scroll to position [260, 0]
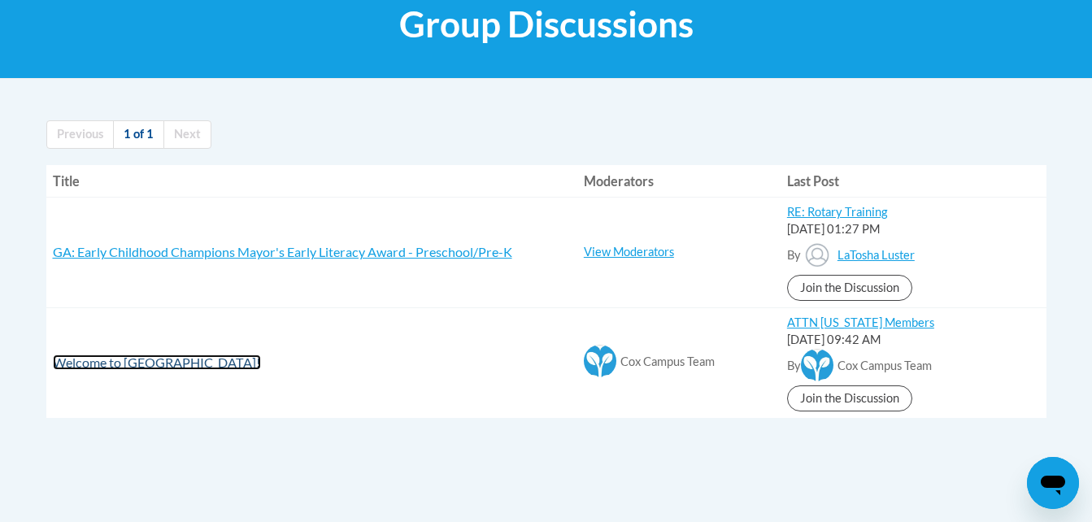
click at [123, 362] on span "Welcome to [GEOGRAPHIC_DATA]!" at bounding box center [157, 362] width 208 height 15
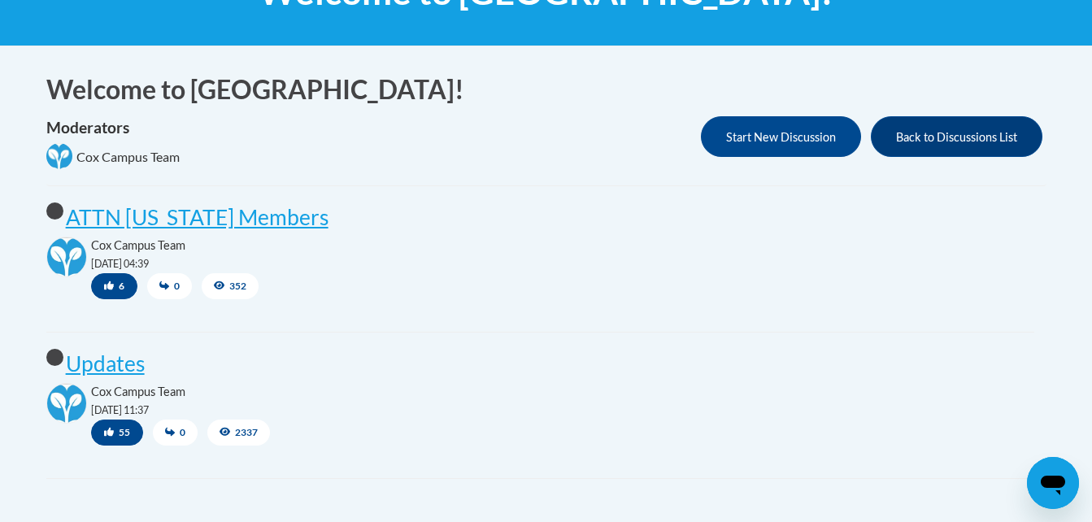
scroll to position [325, 0]
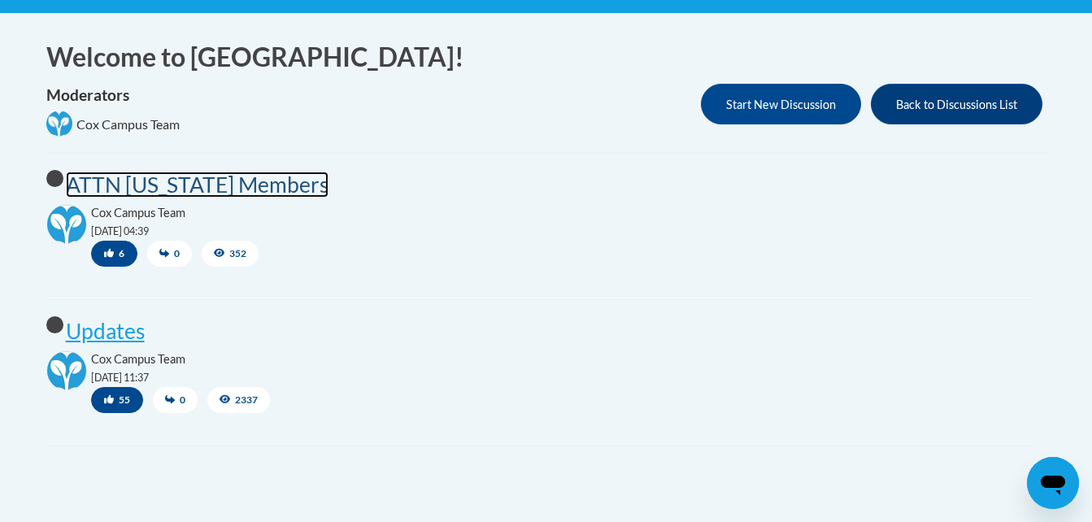
click at [246, 184] on post "ATTN [US_STATE] Members" at bounding box center [197, 185] width 263 height 26
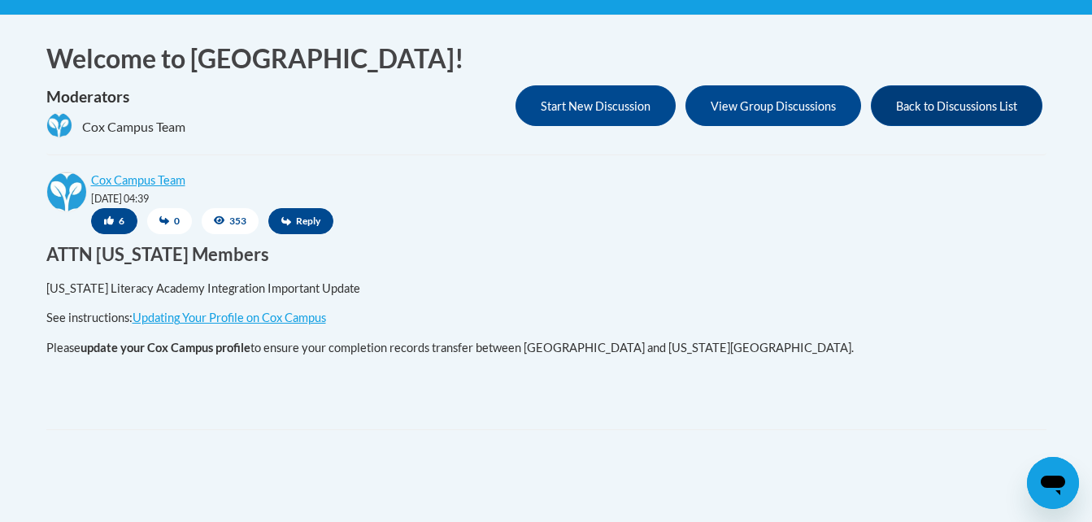
scroll to position [325, 0]
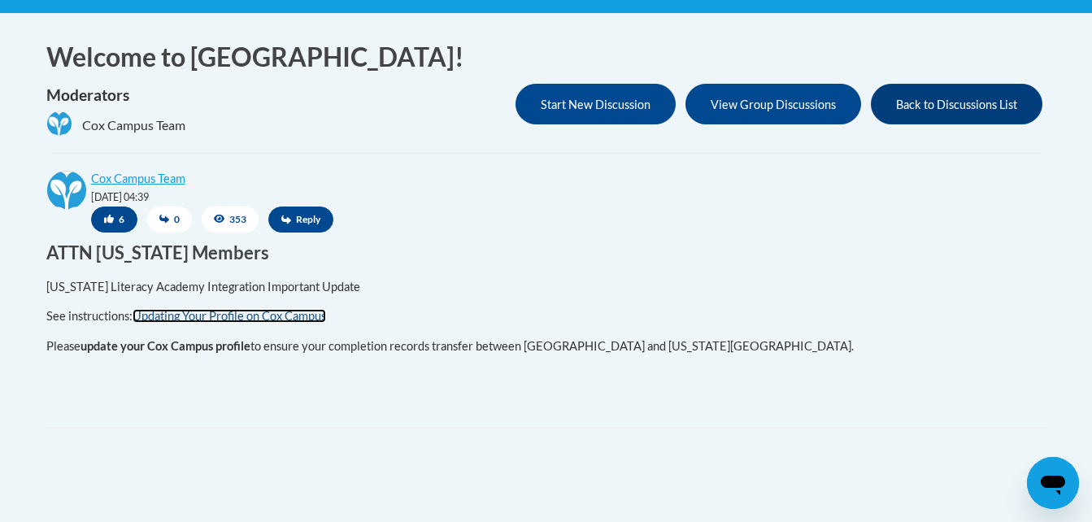
click at [216, 314] on link "Updating Your Profile on Cox Campus" at bounding box center [230, 316] width 194 height 14
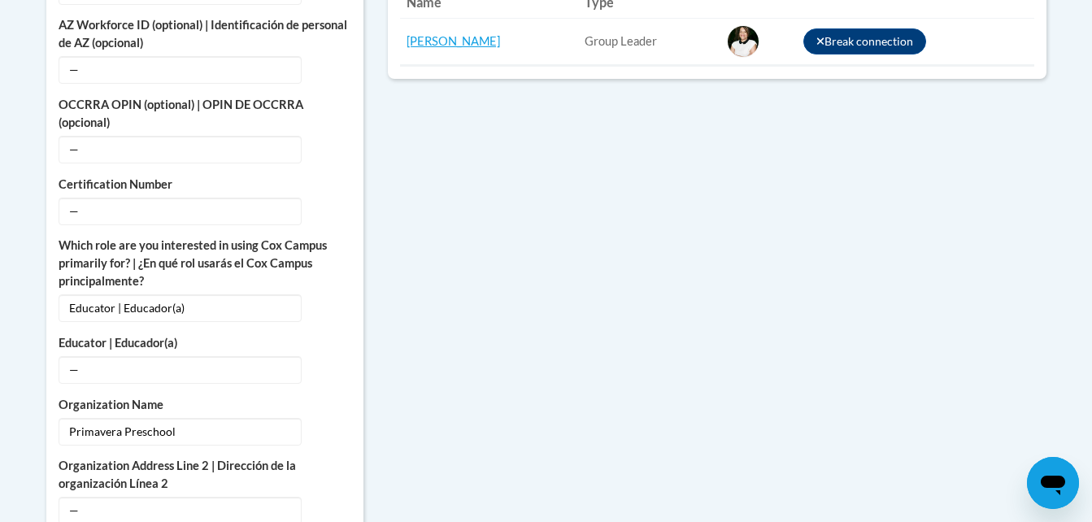
scroll to position [911, 0]
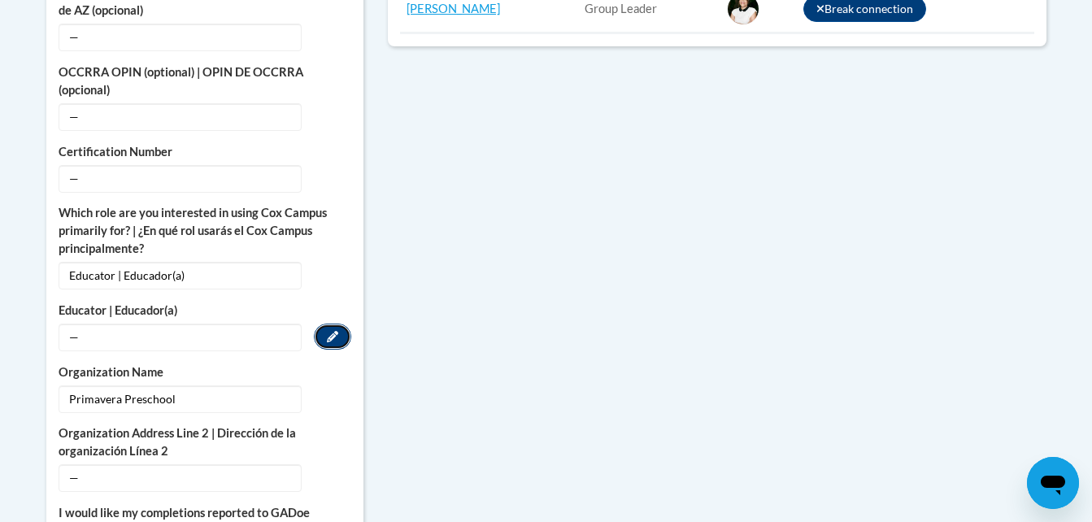
click at [333, 331] on icon "Custom profile fields" at bounding box center [332, 336] width 11 height 11
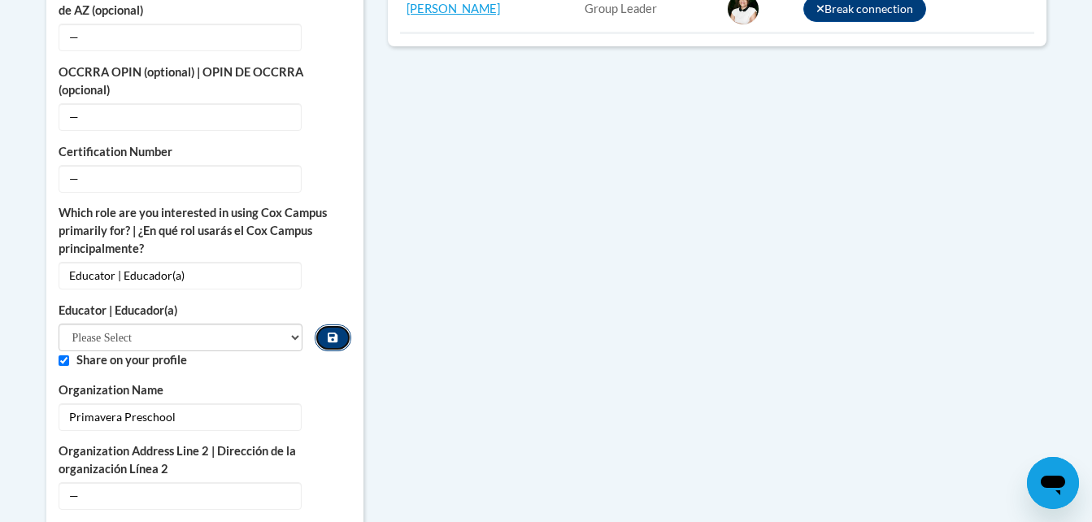
click at [326, 324] on button "Custom profile fields" at bounding box center [333, 337] width 36 height 27
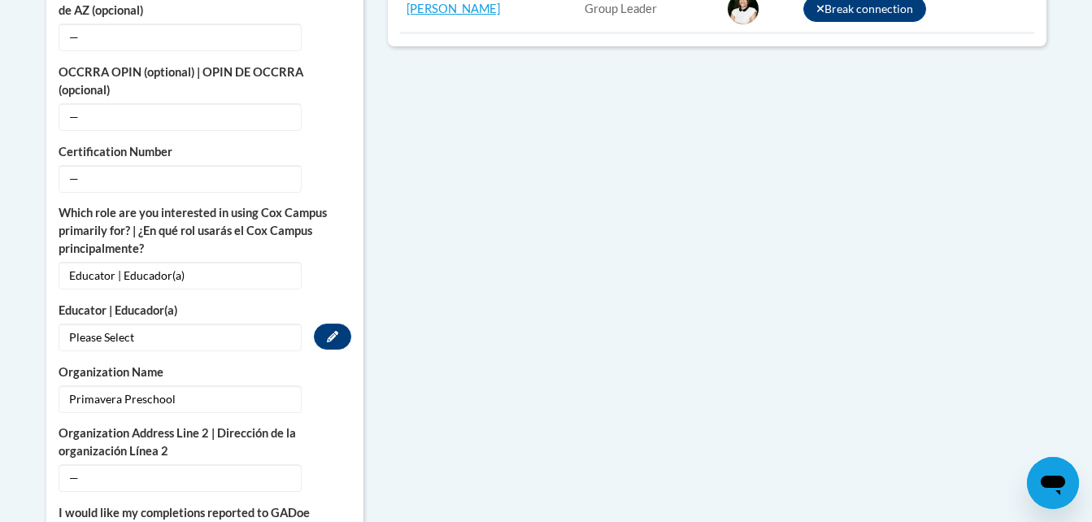
click at [249, 329] on span "Please Select" at bounding box center [180, 338] width 243 height 28
click at [329, 331] on icon "Custom profile fields" at bounding box center [332, 336] width 11 height 11
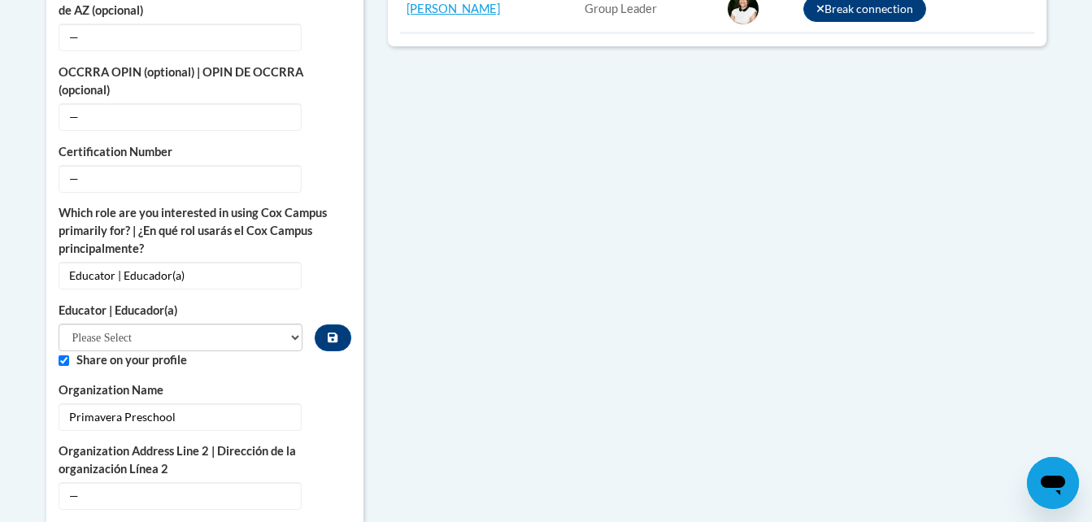
click at [179, 351] on label "Share on your profile" at bounding box center [213, 360] width 275 height 18
click at [170, 351] on label "Share on your profile" at bounding box center [213, 360] width 275 height 18
click at [293, 324] on select "Please Select Early Learning/Daycare Teacher/Family Home Care Provider | Maestr…" at bounding box center [181, 338] width 245 height 28
select select "5e2af403-4f2c-4e49-a02f-103e55d7b75b"
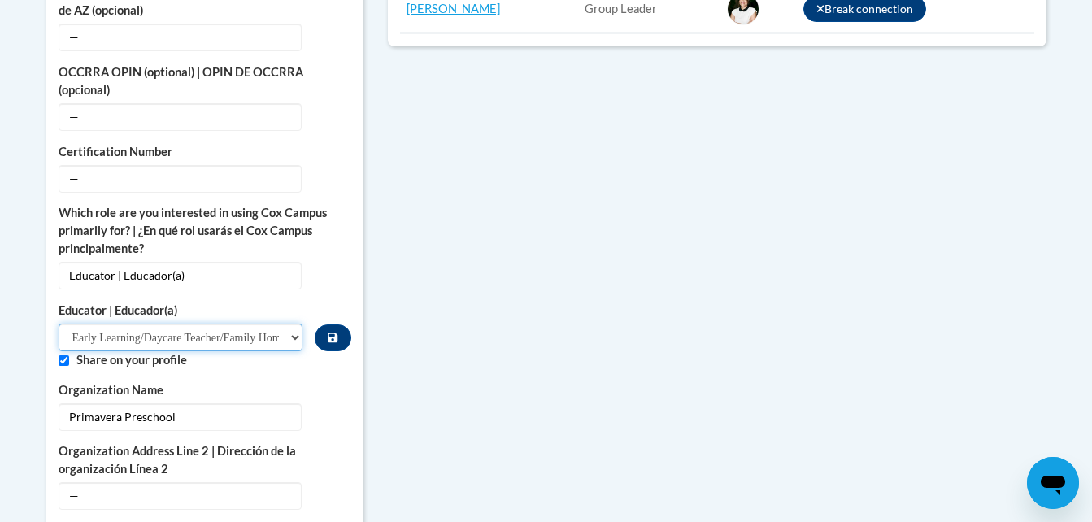
click at [59, 324] on select "Please Select Early Learning/Daycare Teacher/Family Home Care Provider | Maestr…" at bounding box center [181, 338] width 245 height 28
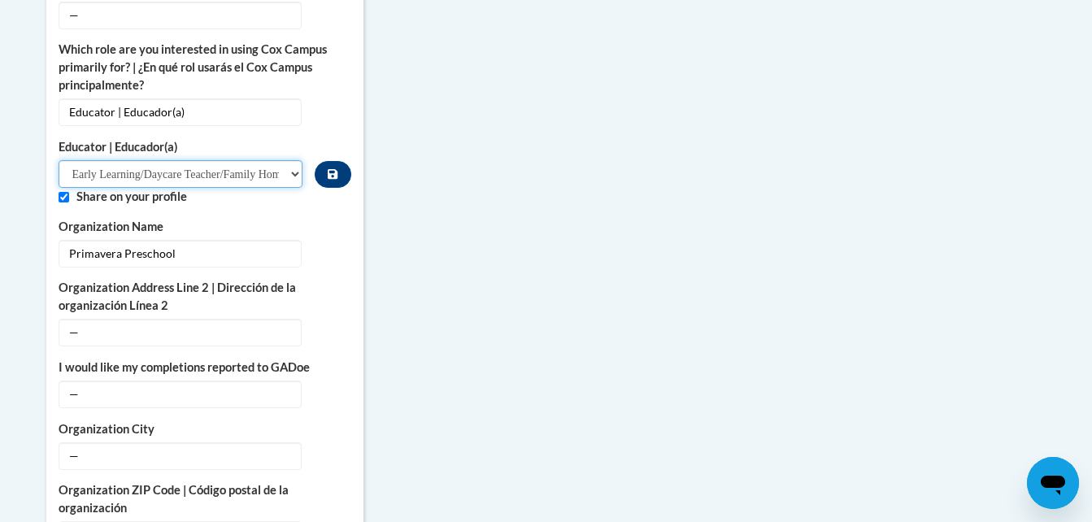
scroll to position [1106, 0]
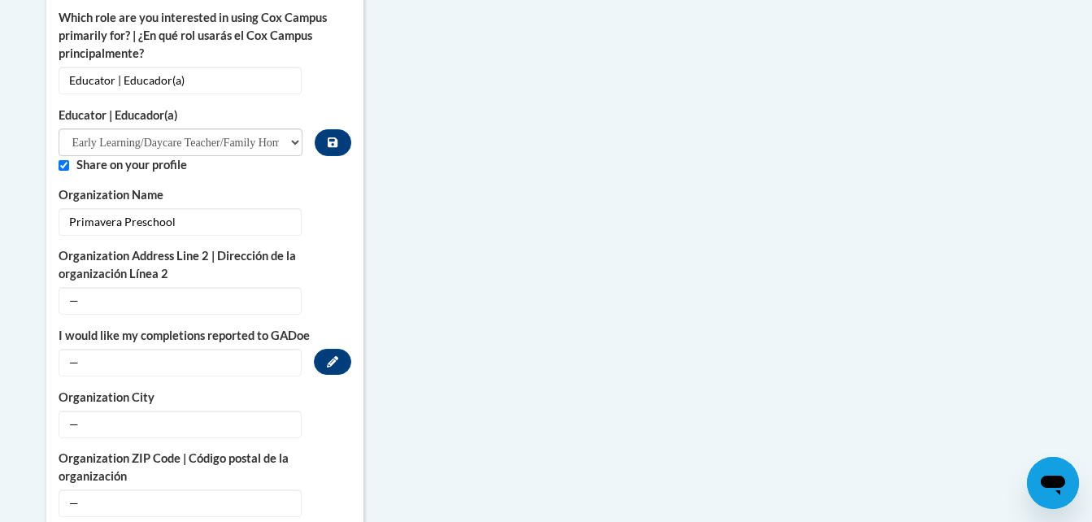
click at [88, 351] on span "—" at bounding box center [180, 363] width 243 height 28
click at [341, 350] on button "Edit" at bounding box center [332, 362] width 37 height 26
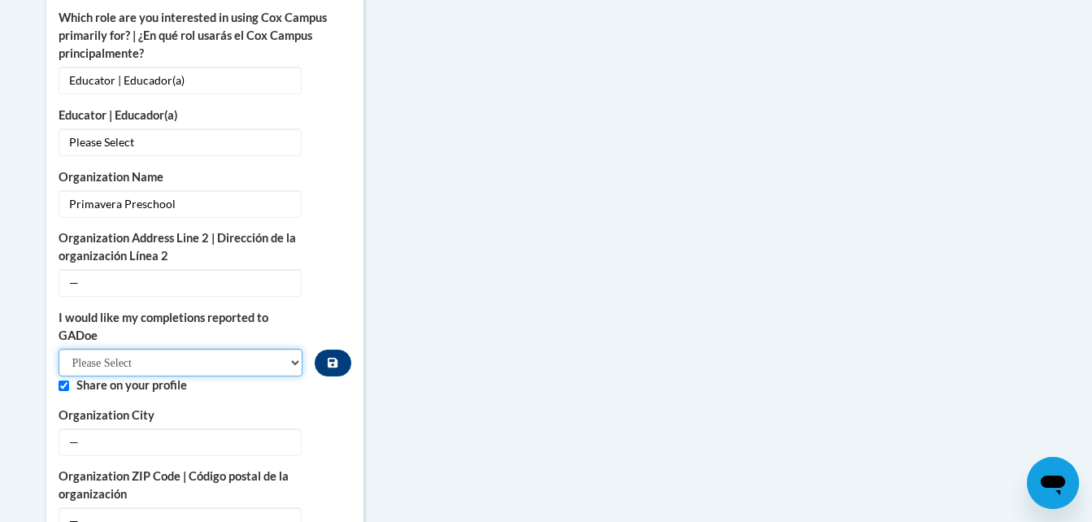
click at [298, 349] on select "Please Select Yes No" at bounding box center [181, 363] width 245 height 28
select select "603ba6f8-c7dd-435b-84cd-d4c8cfb77024"
click at [59, 349] on select "Please Select Yes No" at bounding box center [181, 363] width 245 height 28
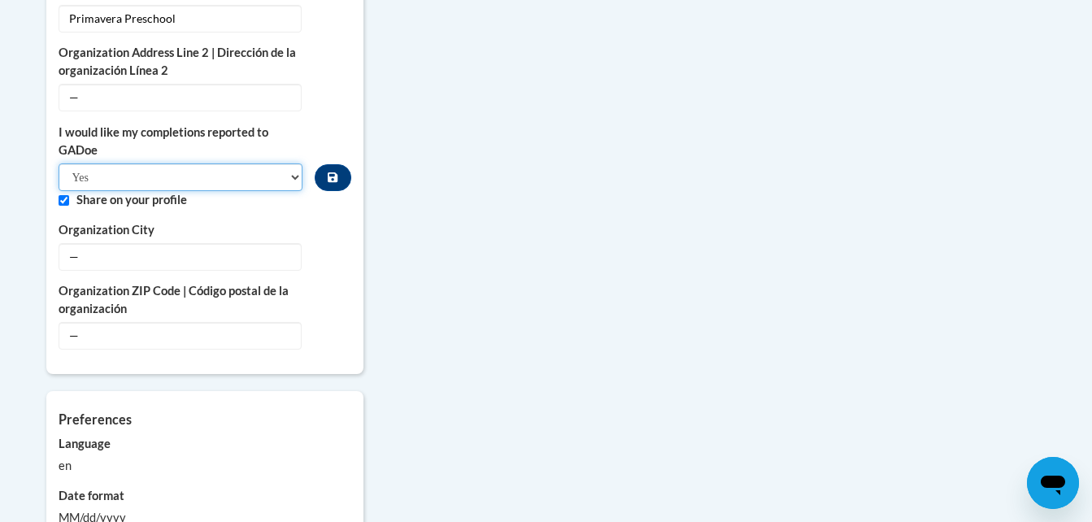
scroll to position [1301, 0]
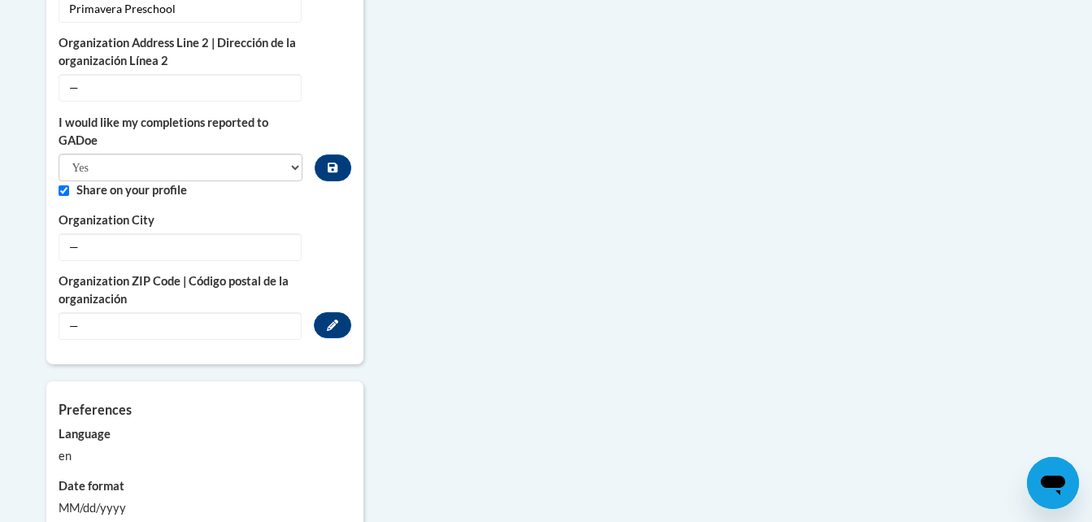
click at [100, 312] on span "—" at bounding box center [180, 326] width 243 height 28
click at [333, 312] on button "Edit" at bounding box center [332, 325] width 37 height 26
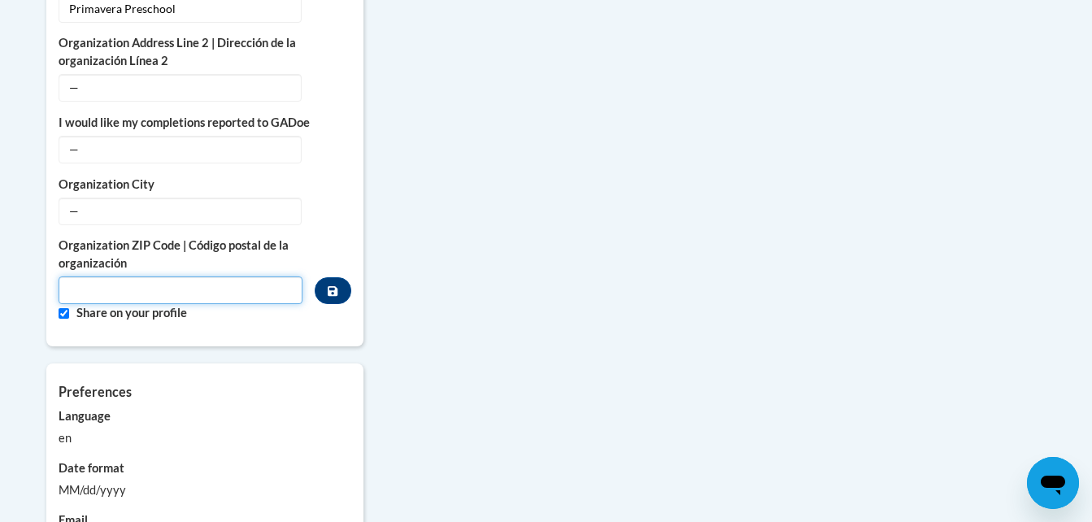
click at [102, 277] on input "Metadata input" at bounding box center [181, 291] width 245 height 28
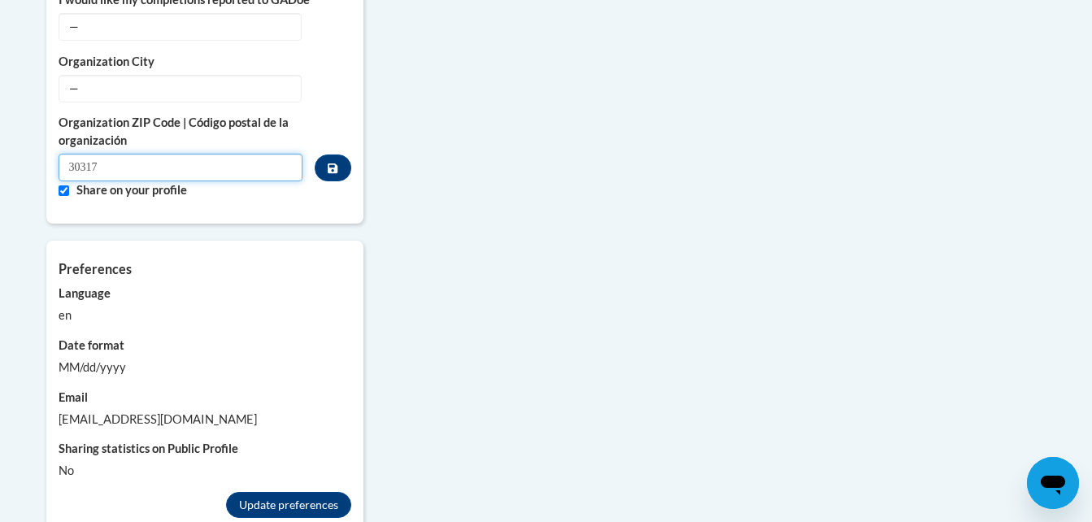
scroll to position [1464, 0]
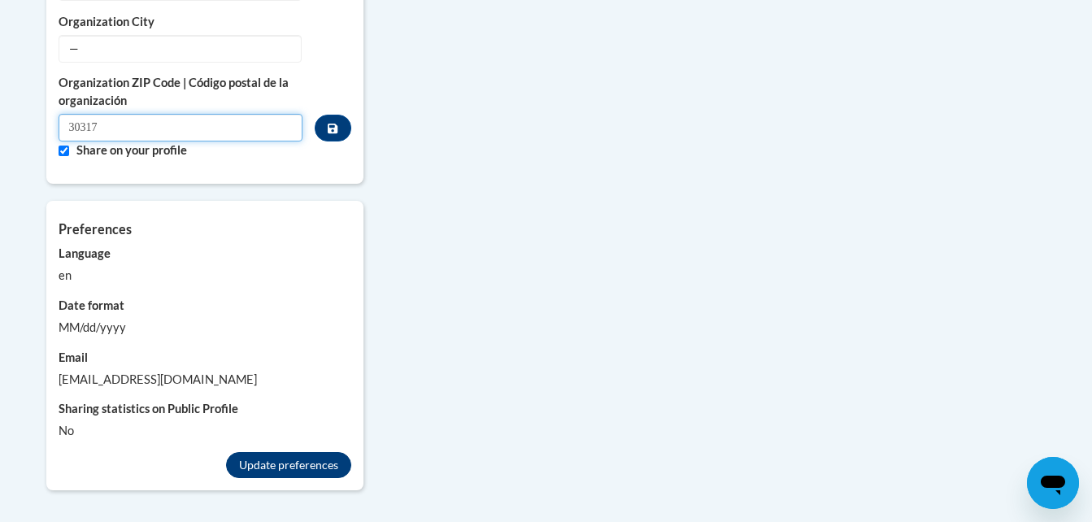
type input "30317"
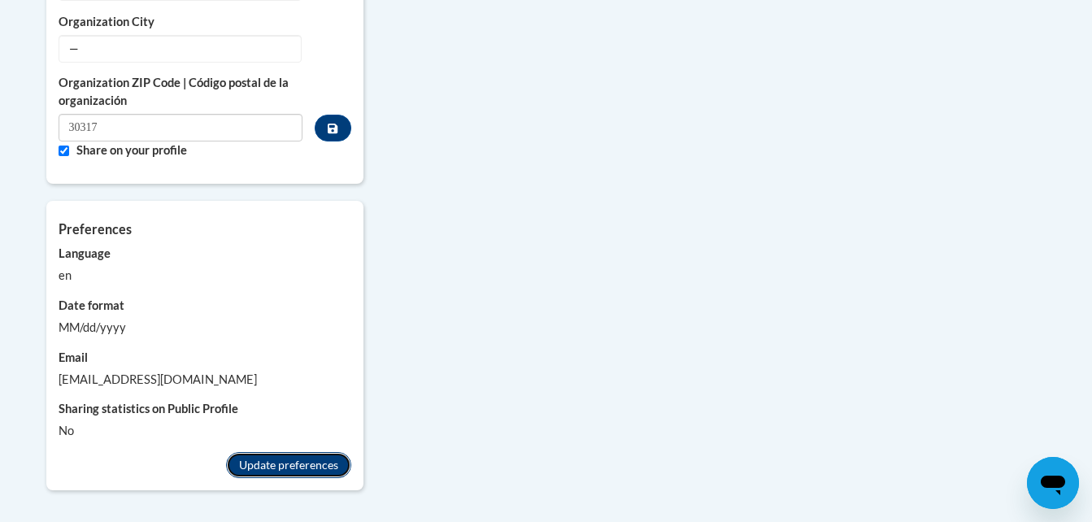
click at [277, 452] on button "Update preferences" at bounding box center [288, 465] width 125 height 26
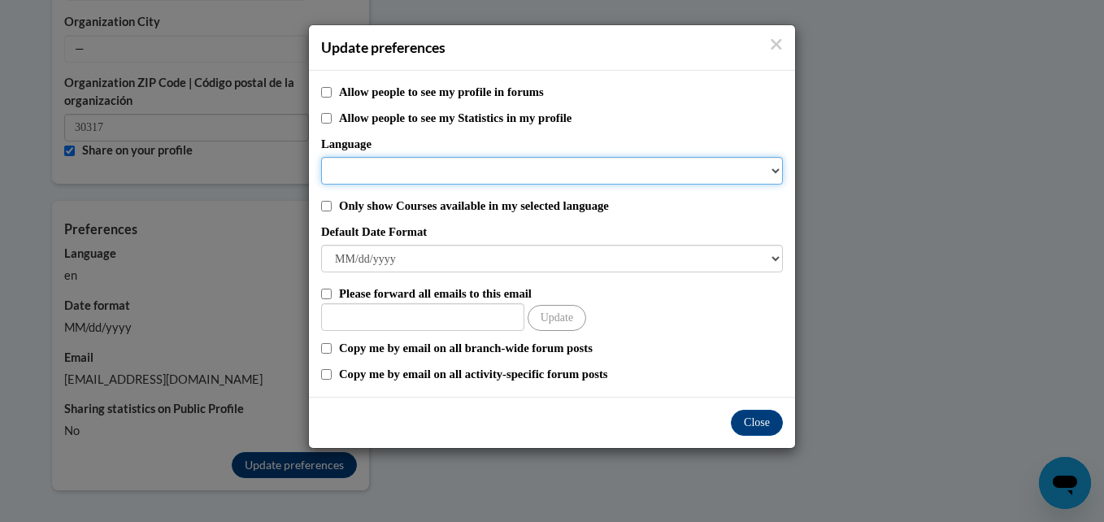
click at [775, 172] on select "Language" at bounding box center [552, 171] width 462 height 28
click at [779, 173] on select "Language" at bounding box center [552, 171] width 462 height 28
click at [467, 184] on select "Language" at bounding box center [552, 171] width 462 height 28
click at [466, 169] on select "Language" at bounding box center [552, 171] width 462 height 28
click at [424, 158] on select "Language" at bounding box center [552, 171] width 462 height 28
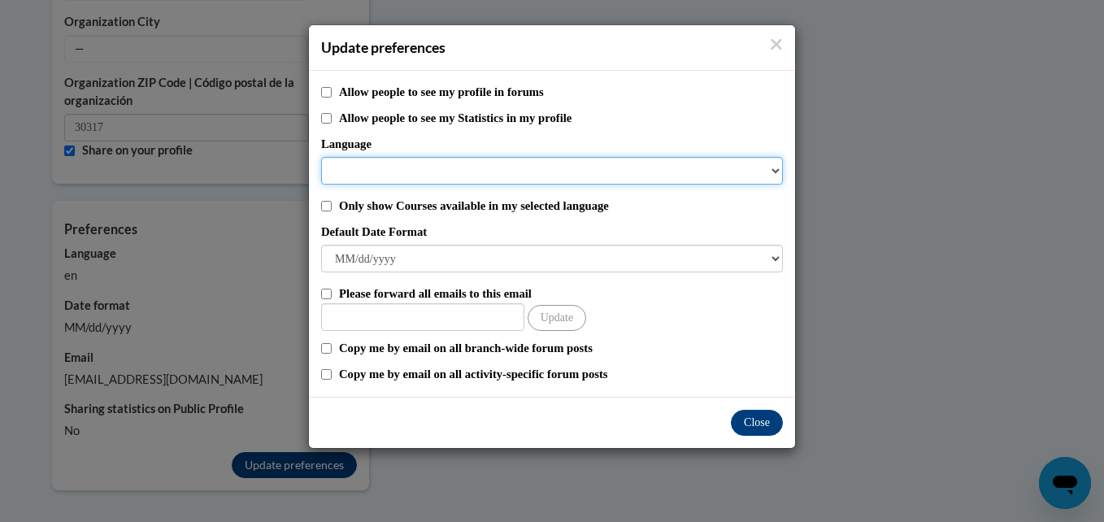
click at [395, 174] on select "Language" at bounding box center [552, 171] width 462 height 28
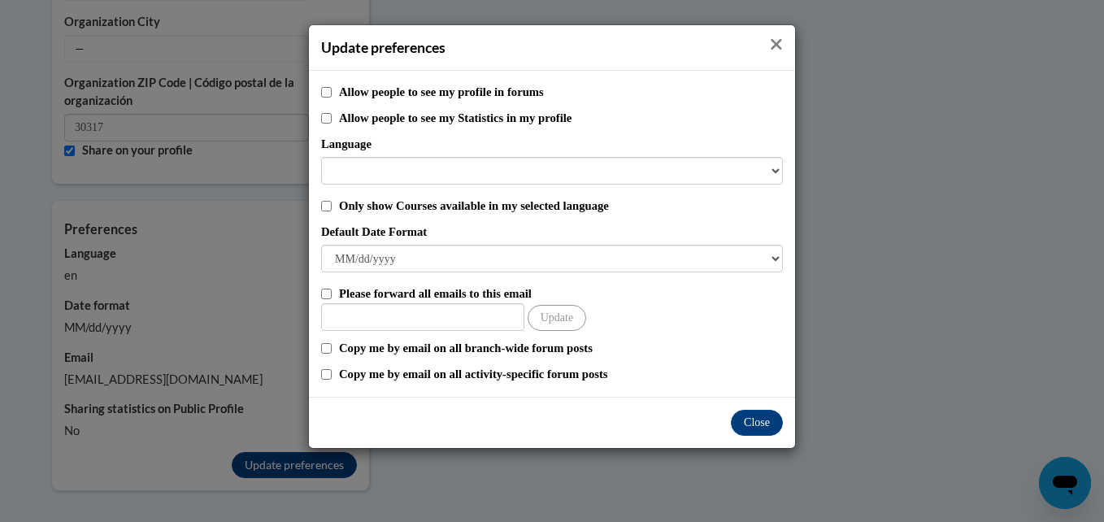
click at [778, 41] on icon "Close" at bounding box center [776, 44] width 13 height 17
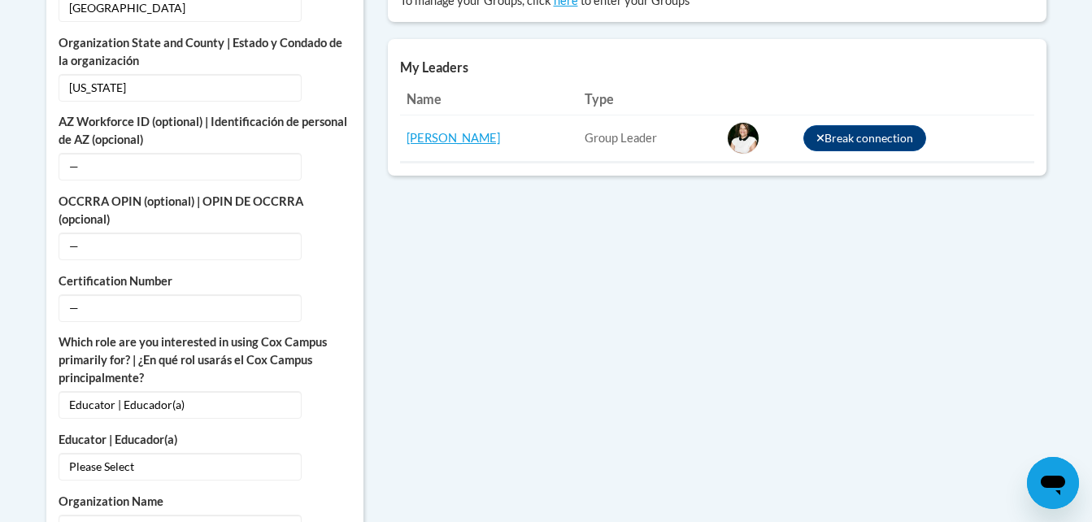
scroll to position [705, 0]
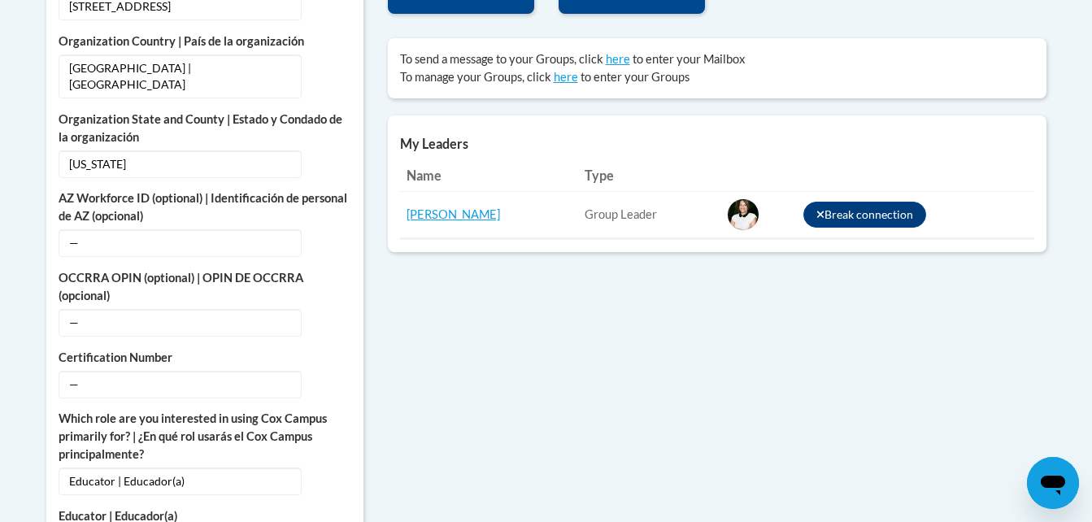
click at [578, 216] on td "Group Leader" at bounding box center [649, 215] width 143 height 46
click at [883, 215] on button "Break connection" at bounding box center [866, 215] width 124 height 26
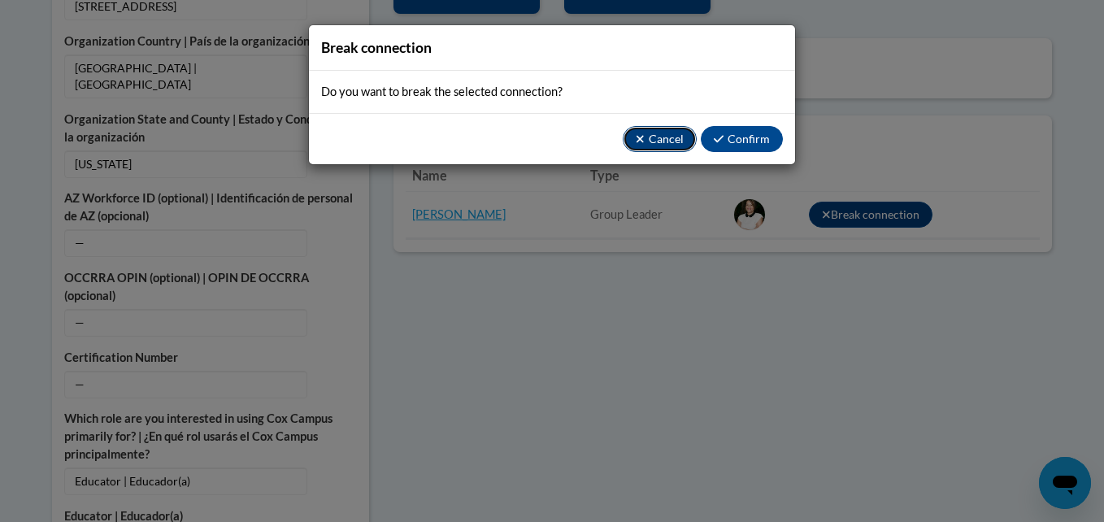
click at [677, 133] on button "Cancel" at bounding box center [660, 139] width 74 height 26
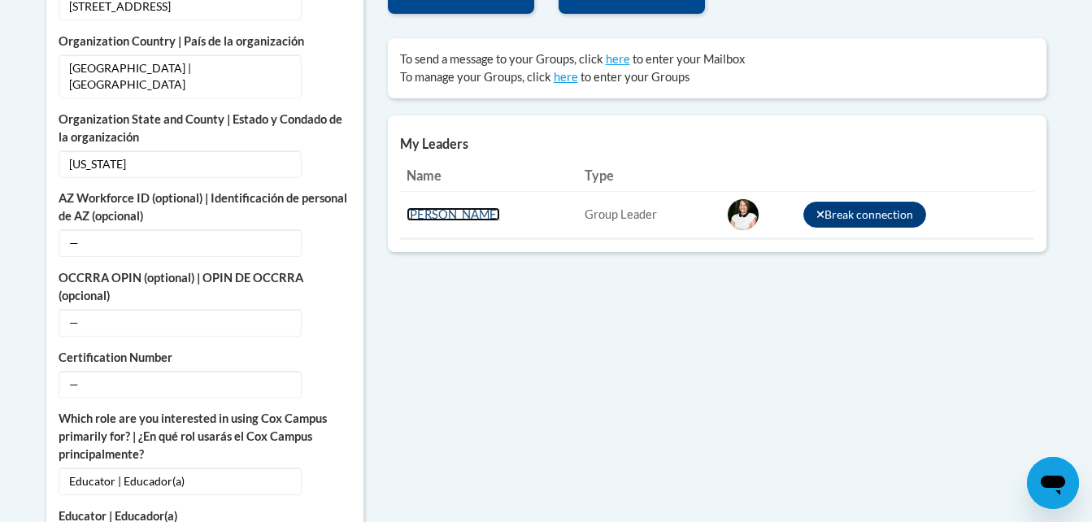
click at [452, 216] on link "Trina Heath" at bounding box center [454, 214] width 94 height 14
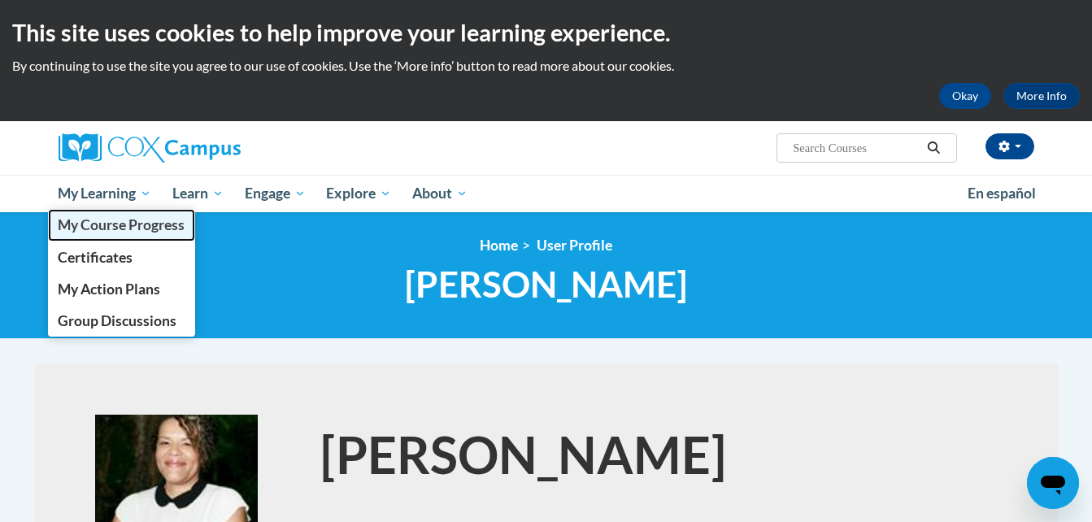
click at [111, 229] on span "My Course Progress" at bounding box center [121, 224] width 127 height 17
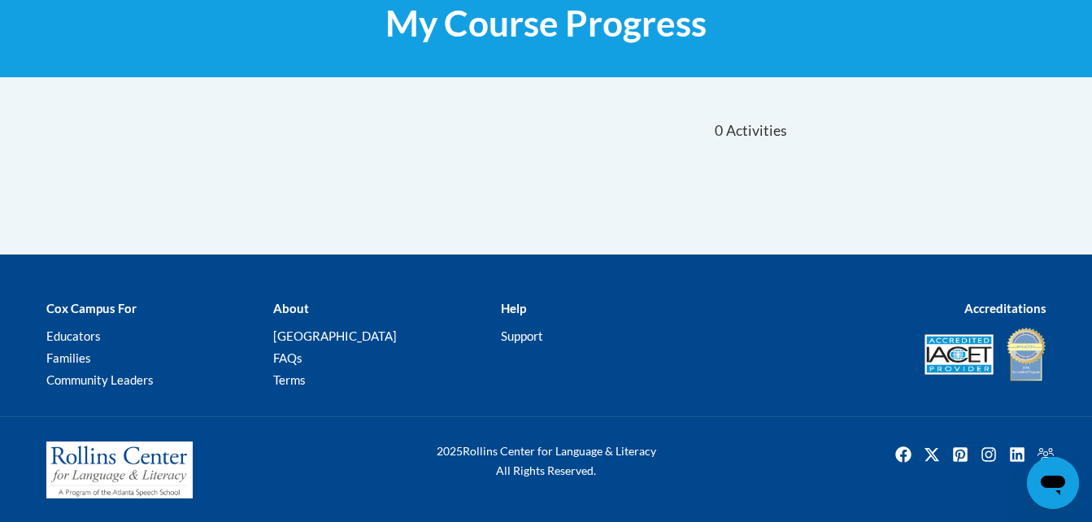
scroll to position [262, 0]
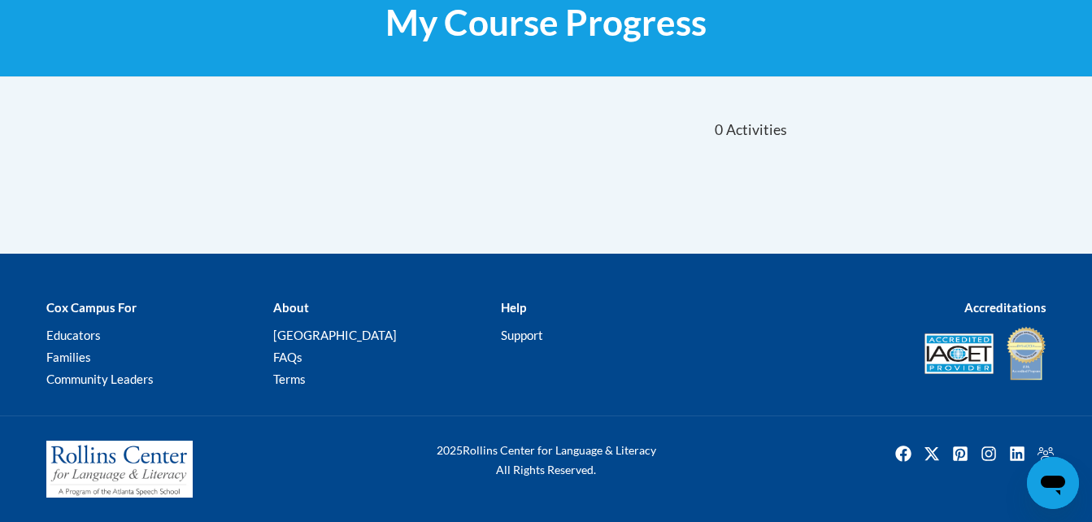
click at [483, 507] on div "2025 Rollins Center for Language & Literacy All Rights Reserved." at bounding box center [546, 469] width 1092 height 107
